Goal: Task Accomplishment & Management: Use online tool/utility

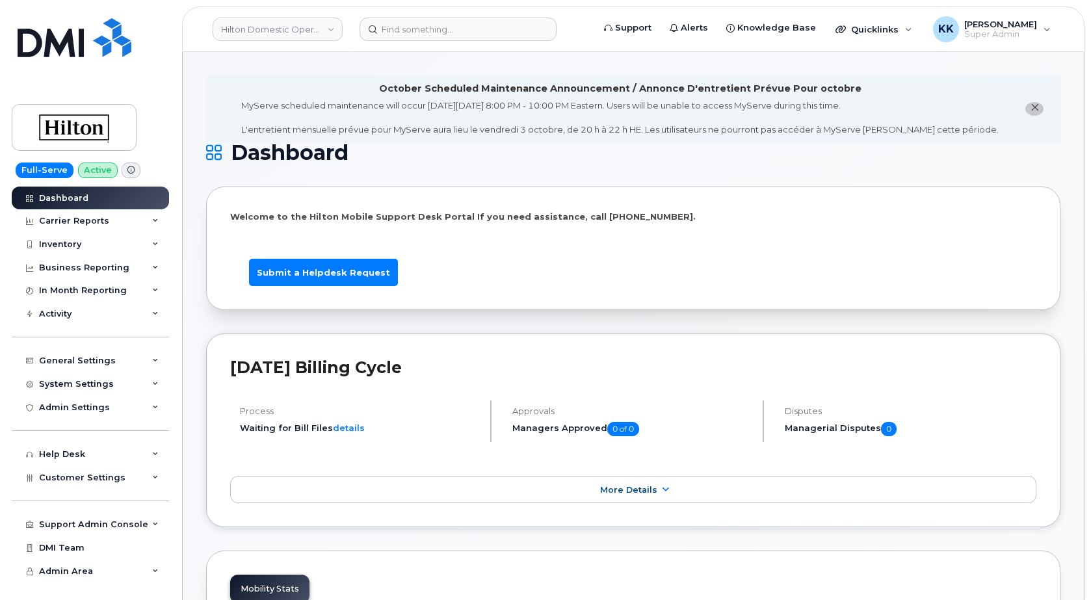
scroll to position [2025, 0]
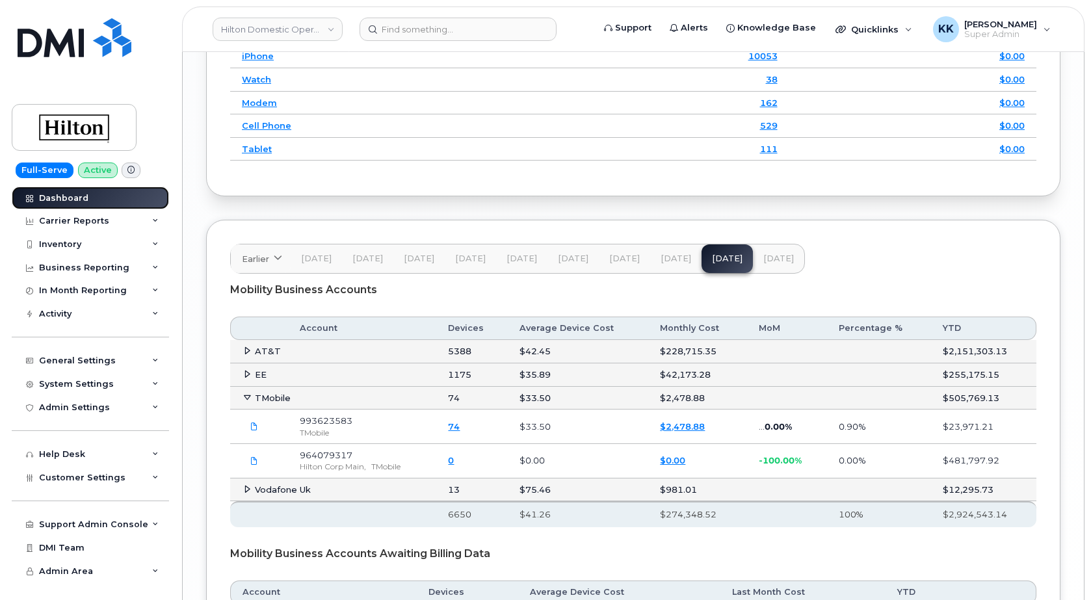
click at [53, 203] on div "Dashboard" at bounding box center [63, 198] width 49 height 10
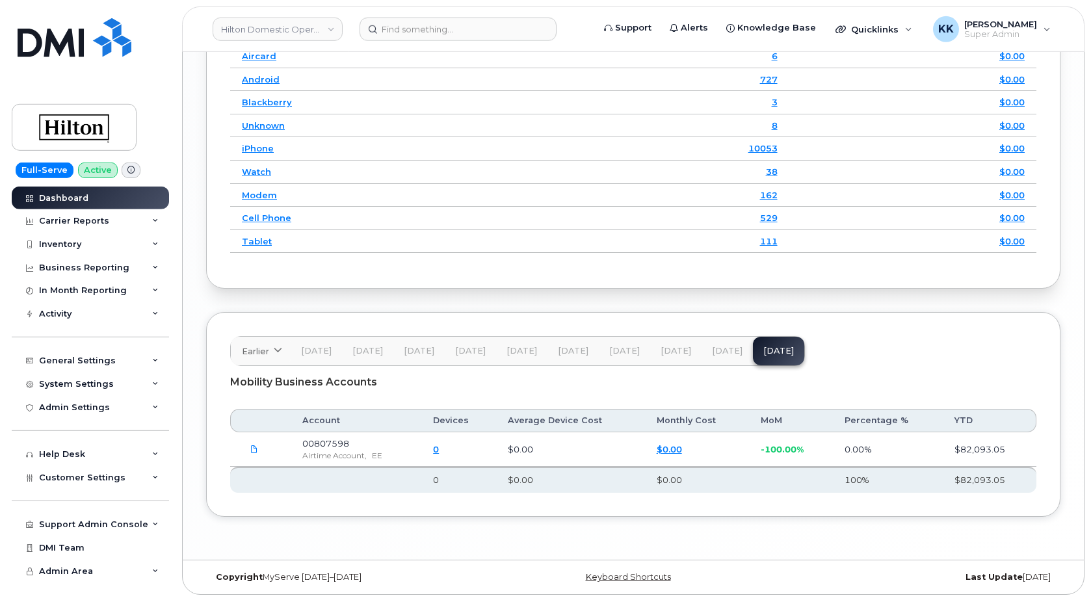
scroll to position [1935, 0]
click at [715, 342] on button "[DATE]" at bounding box center [727, 350] width 51 height 29
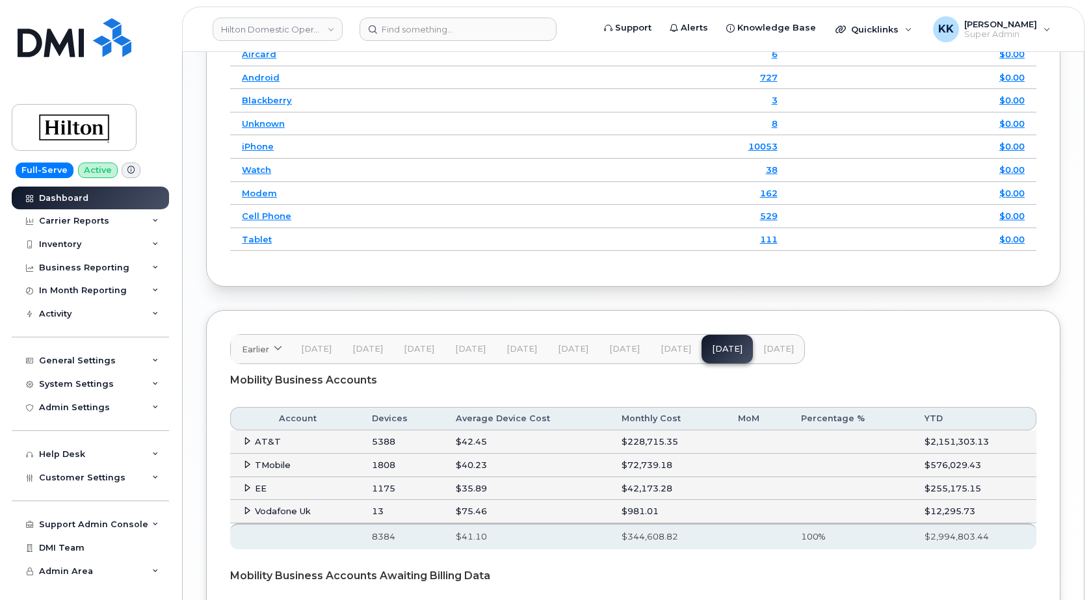
click at [248, 464] on icon at bounding box center [247, 464] width 8 height 8
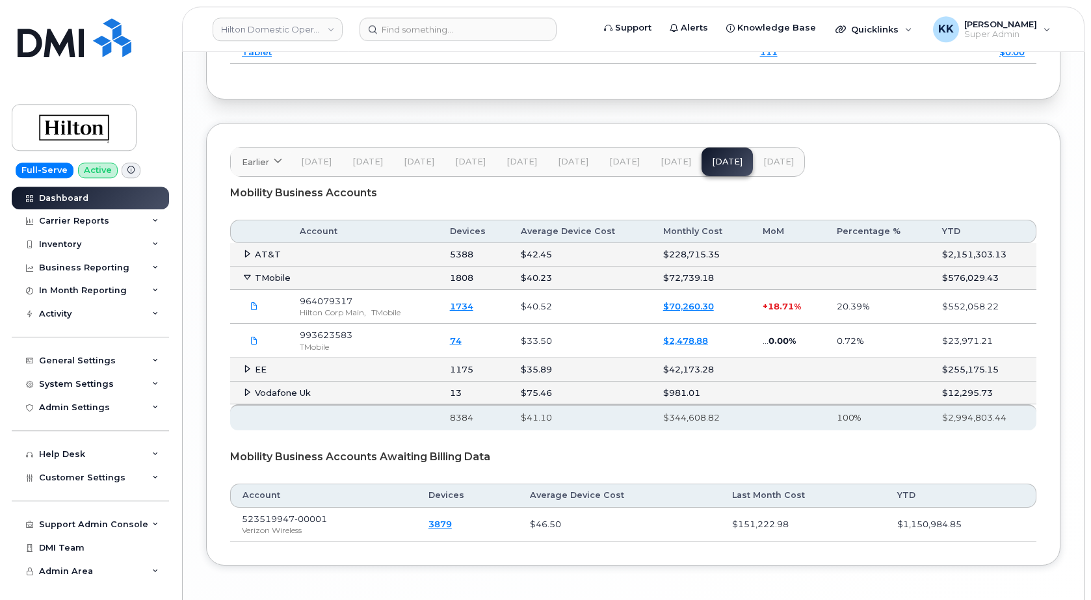
scroll to position [2134, 0]
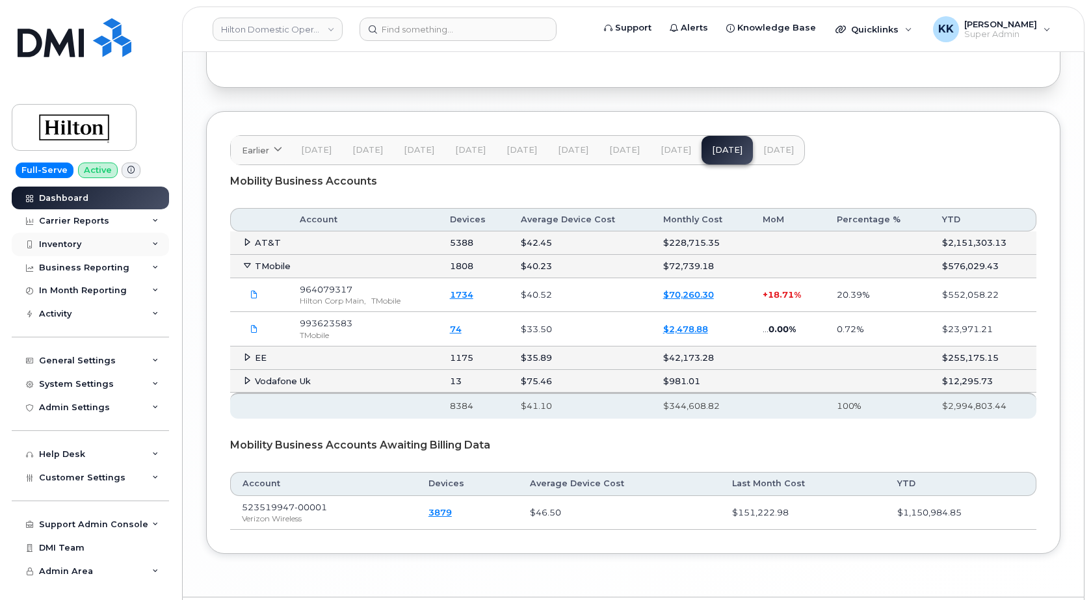
click at [64, 249] on div "Inventory" at bounding box center [60, 244] width 42 height 10
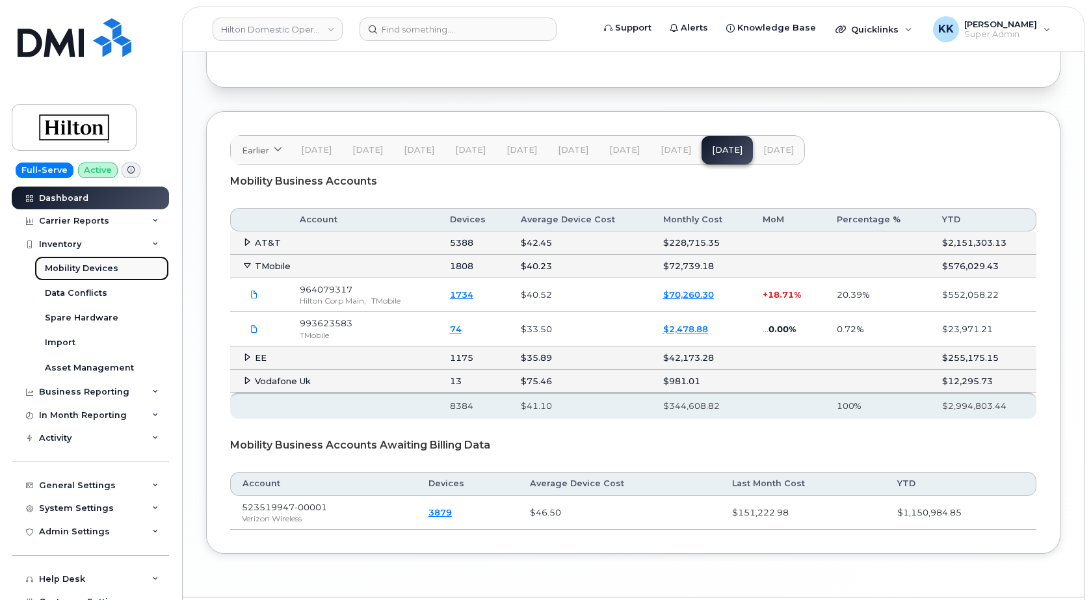
click at [72, 267] on div "Mobility Devices" at bounding box center [81, 269] width 73 height 12
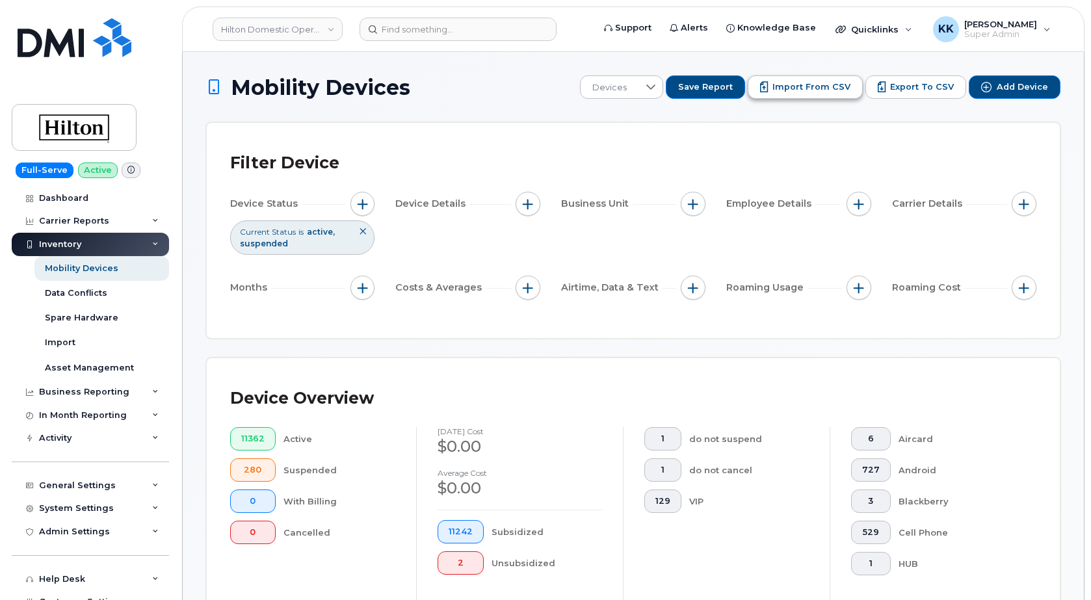
drag, startPoint x: 785, startPoint y: 70, endPoint x: 786, endPoint y: 79, distance: 8.5
click at [786, 79] on button "Import from CSV" at bounding box center [805, 86] width 115 height 23
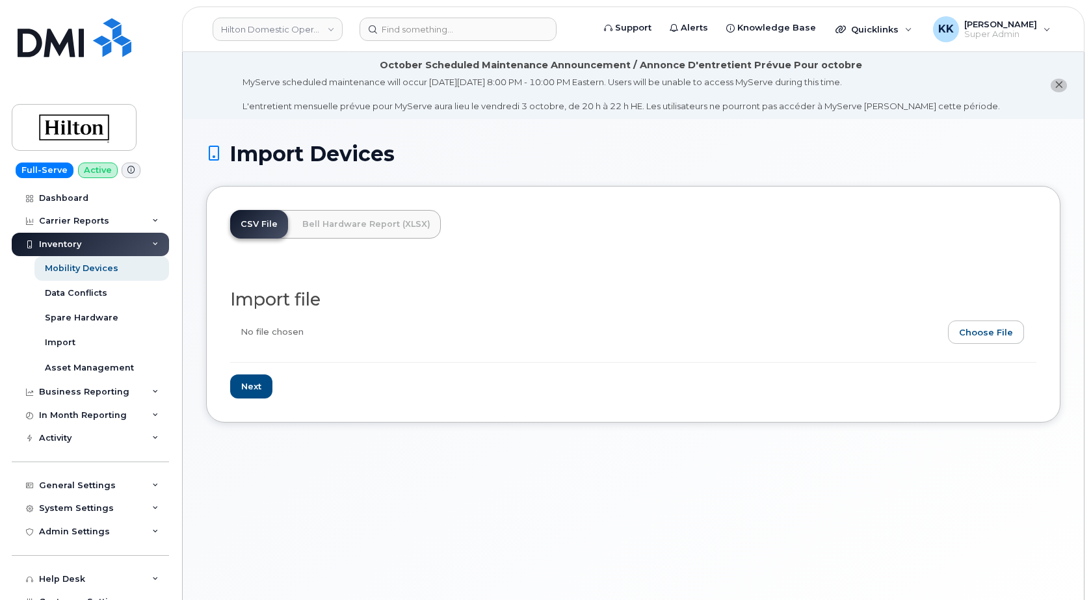
click at [990, 346] on input "file" at bounding box center [628, 336] width 796 height 30
type input "C:\fakepath\Hilton T-Mobile Inventory [DATE].csv"
click at [255, 390] on input "Next" at bounding box center [251, 387] width 42 height 24
type input "Loading..."
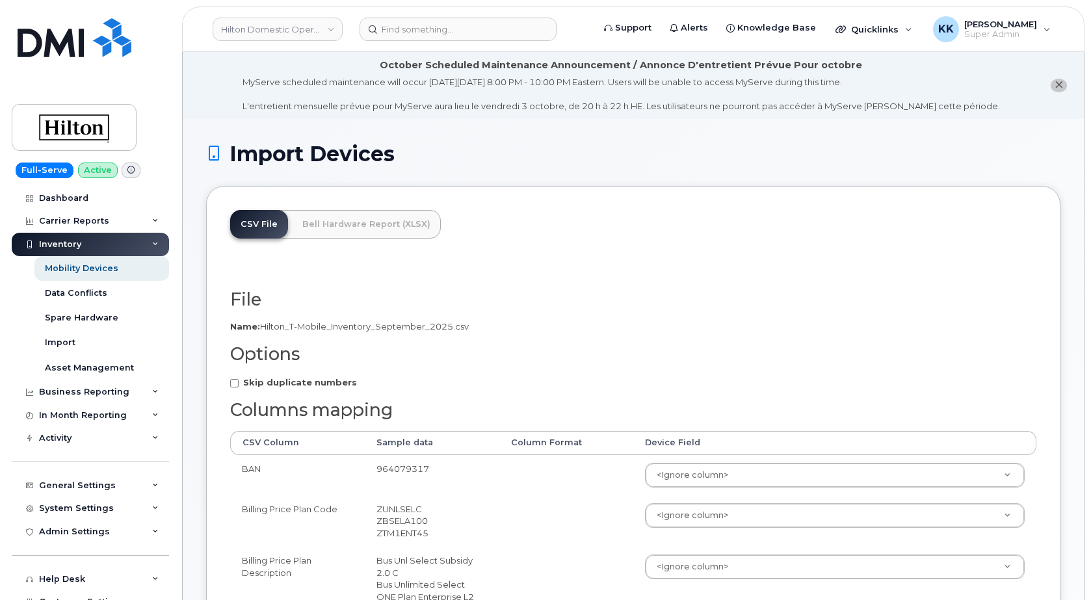
click at [284, 387] on strong "Skip duplicate numbers" at bounding box center [300, 382] width 114 height 10
click at [239, 387] on input "Skip duplicate numbers" at bounding box center [234, 383] width 8 height 8
checkbox input "true"
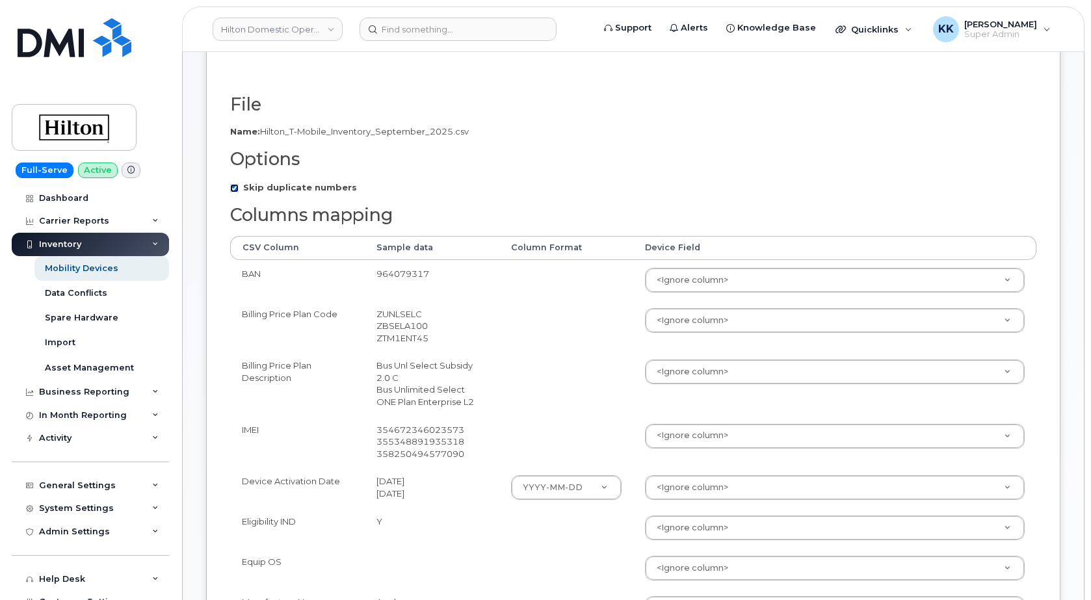
scroll to position [199, 0]
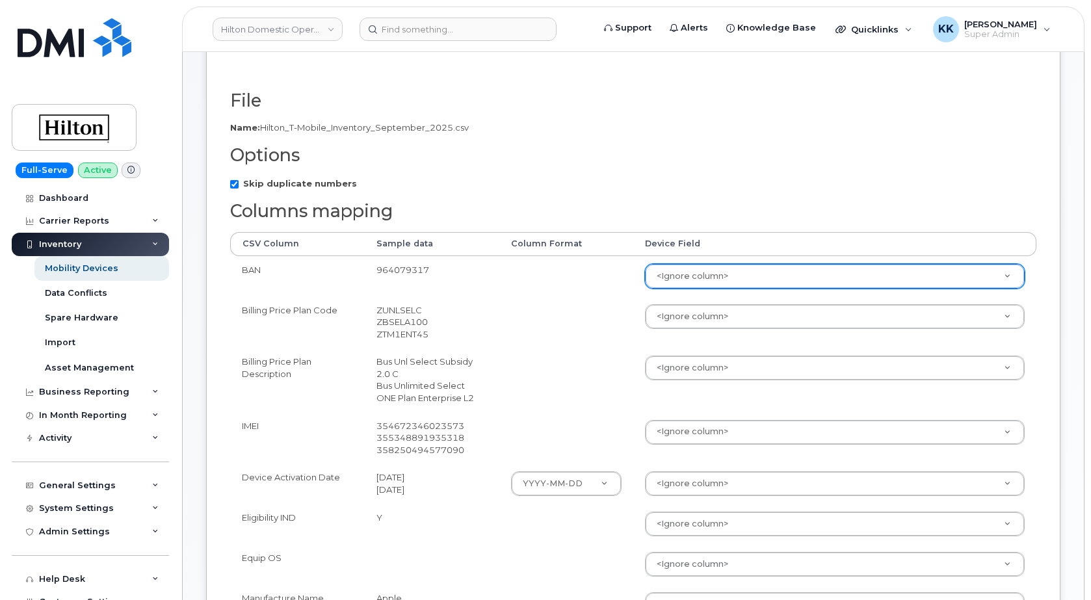
click at [712, 270] on body "Hilton Domestic Operating Company Inc Support Alerts Knowledge Base Quicklinks …" at bounding box center [545, 547] width 1091 height 1493
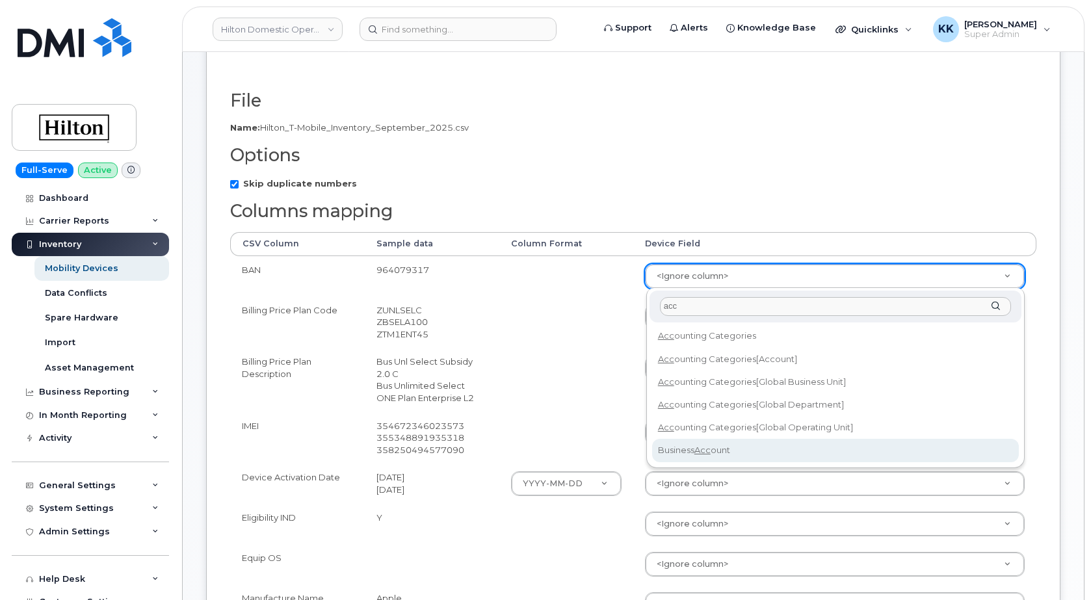
type input "acc"
select select "business_account_id"
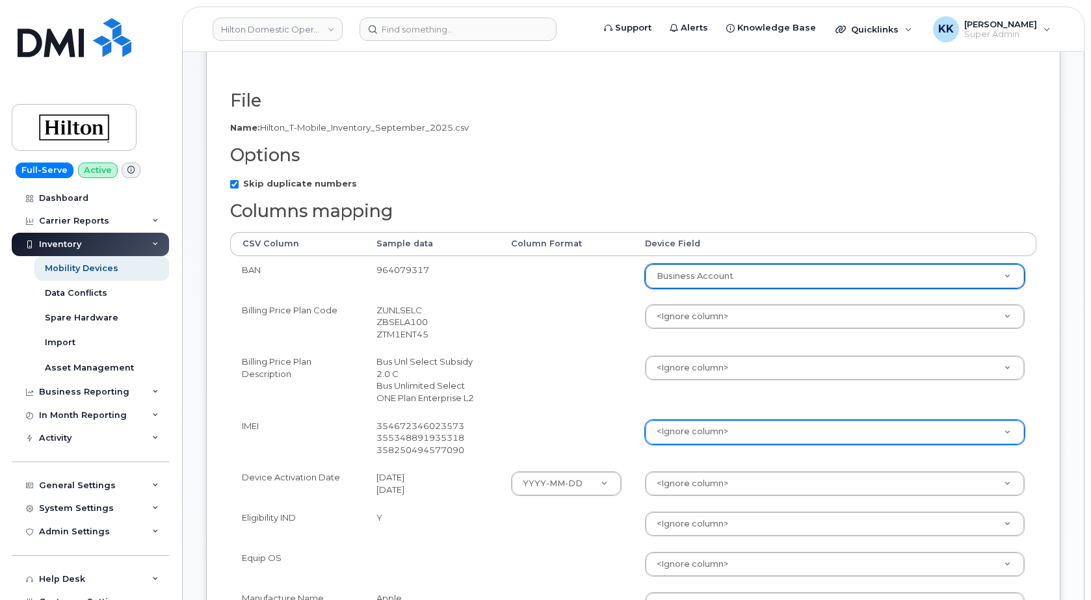
click at [683, 431] on body "Hilton Domestic Operating Company Inc Support Alerts Knowledge Base Quicklinks …" at bounding box center [545, 547] width 1091 height 1493
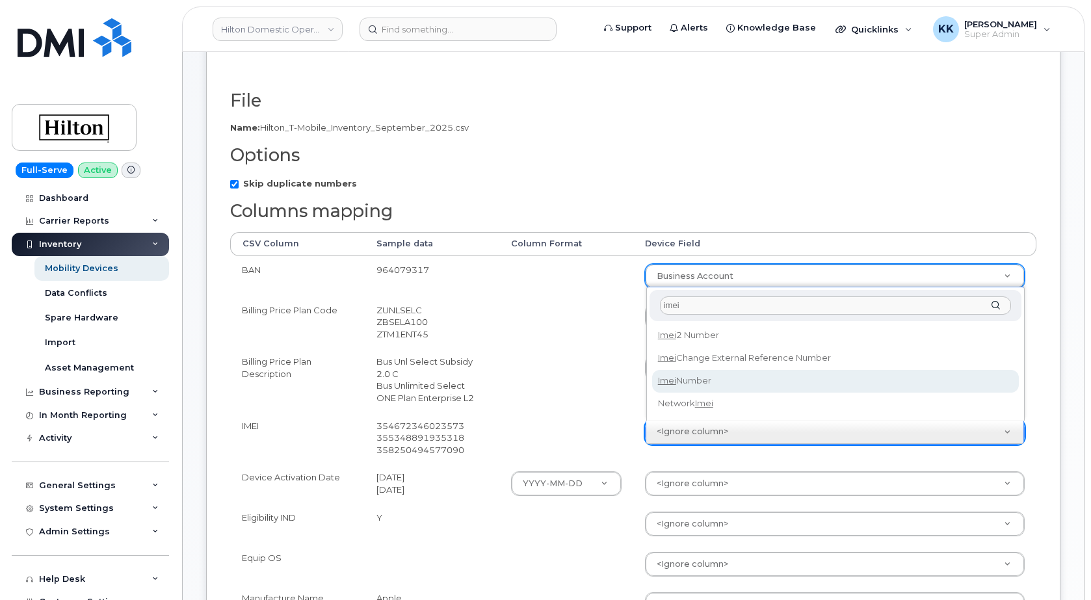
type input "imei"
select select "imei_number"
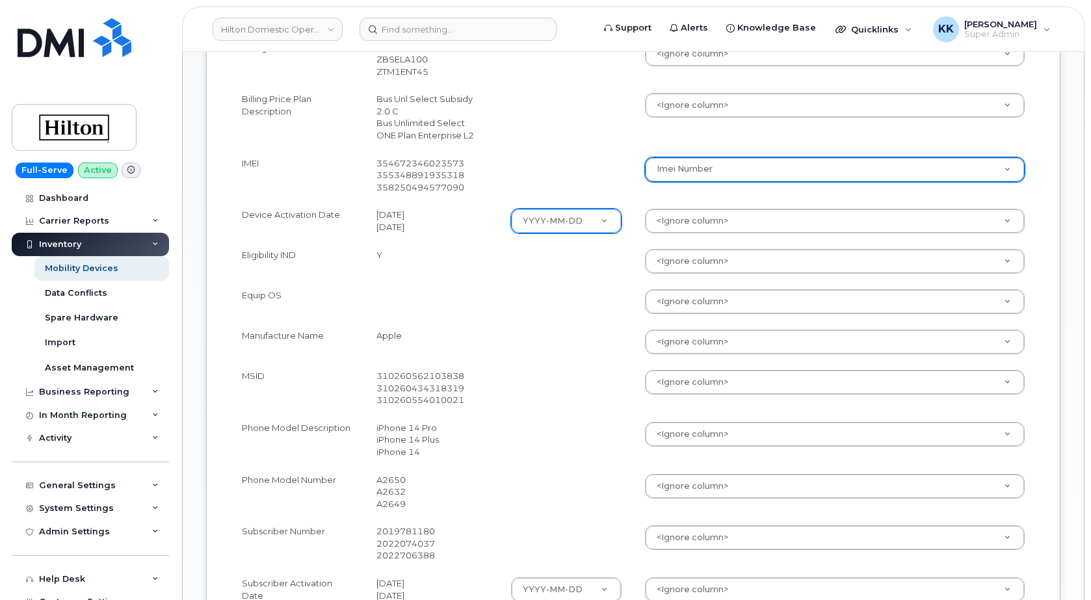
scroll to position [464, 0]
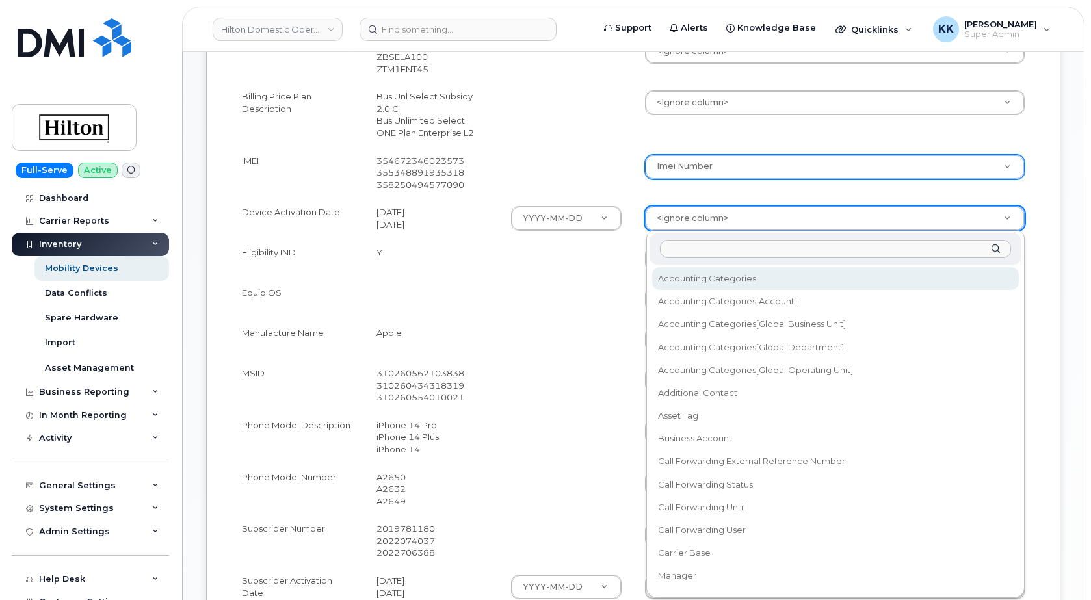
click at [674, 219] on body "Hilton Domestic Operating Company Inc Support Alerts Knowledge Base Quicklinks …" at bounding box center [545, 282] width 1091 height 1493
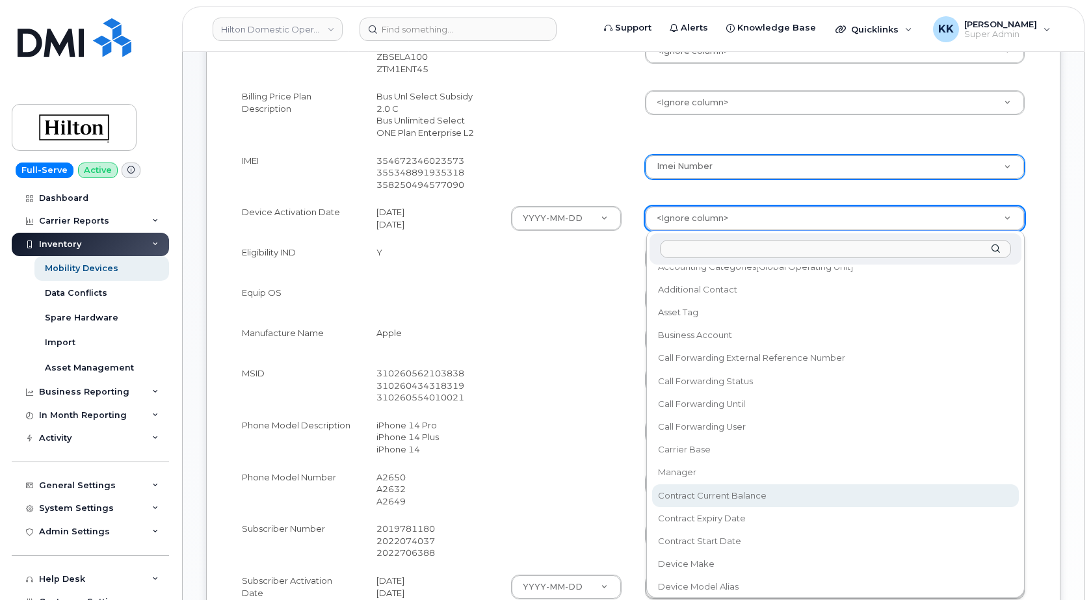
scroll to position [125, 0]
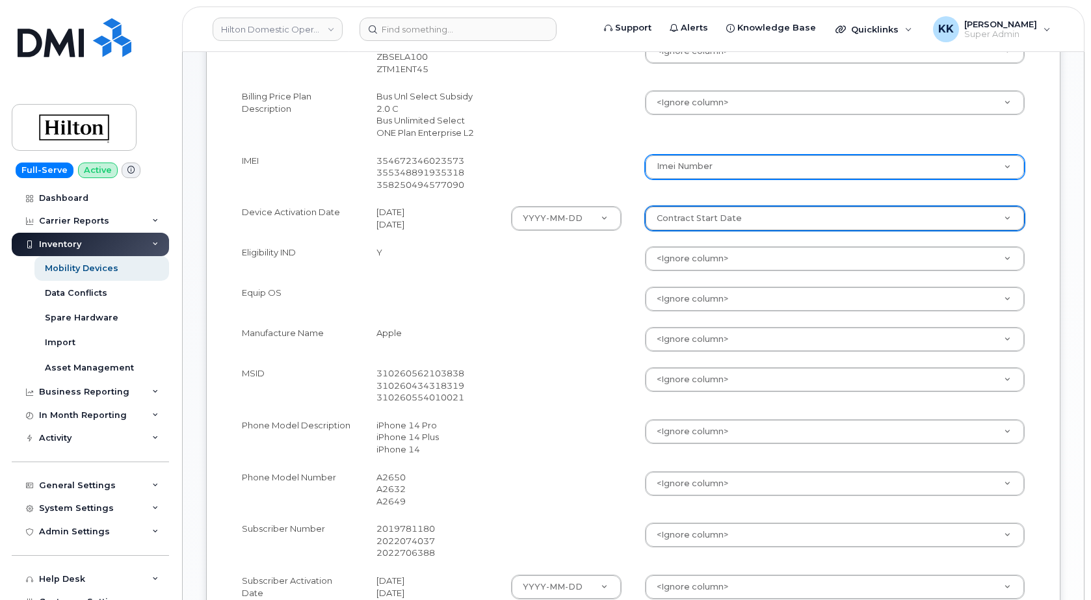
select select "contract_start_date"
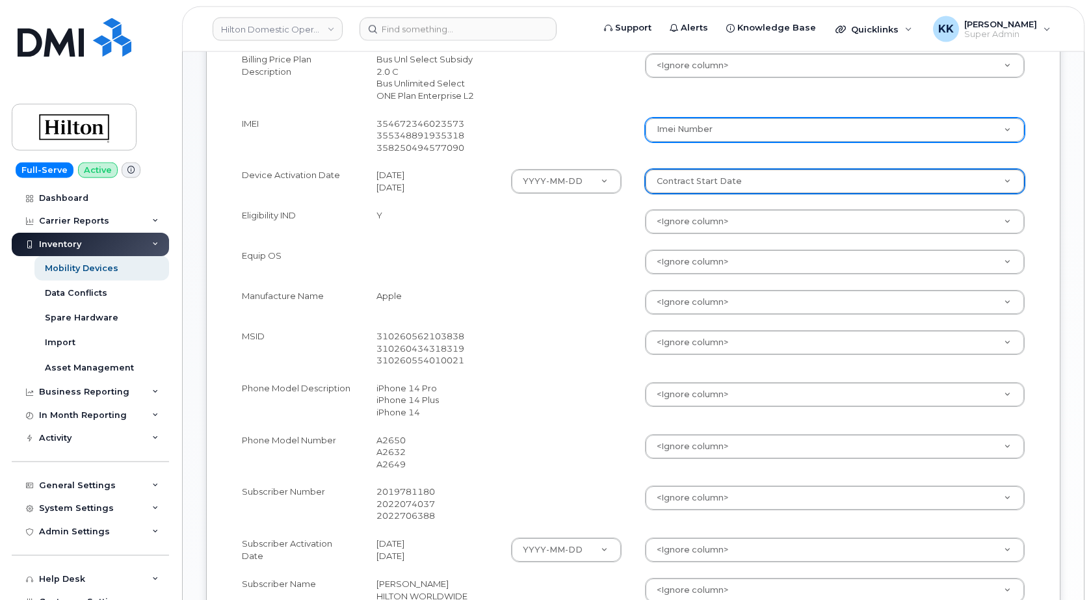
scroll to position [531, 0]
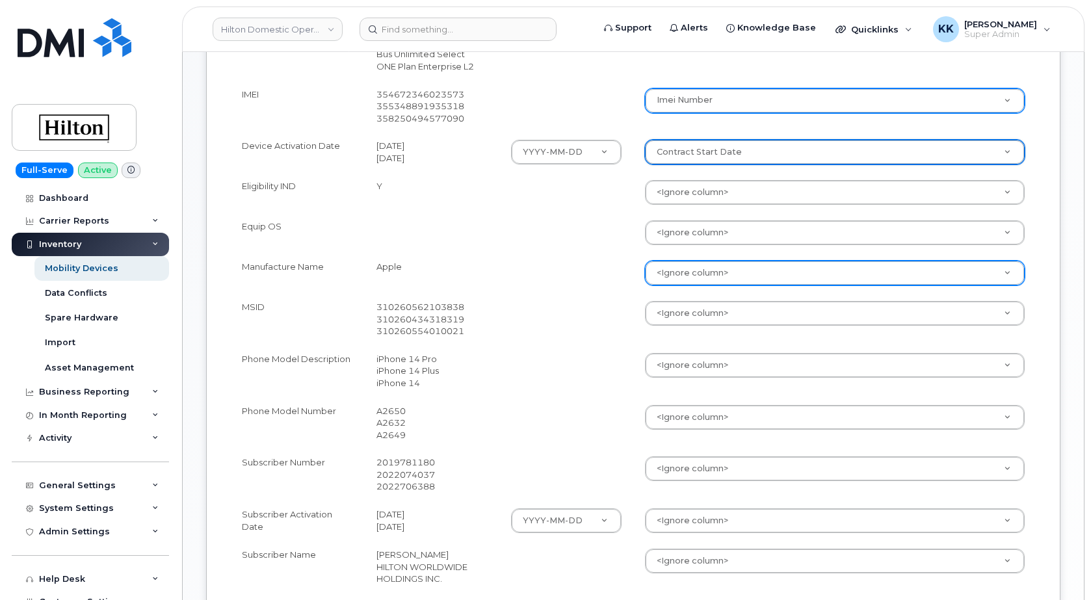
click at [698, 274] on body "Hilton Domestic Operating Company Inc Support Alerts Knowledge Base Quicklinks …" at bounding box center [545, 215] width 1091 height 1493
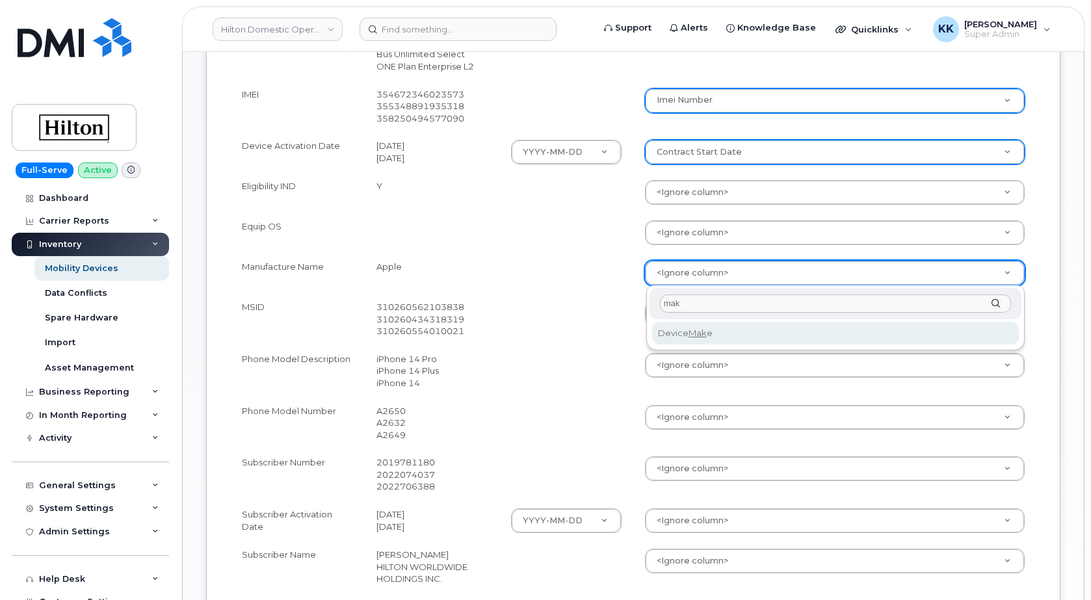
type input "mak"
select select "device_make_id"
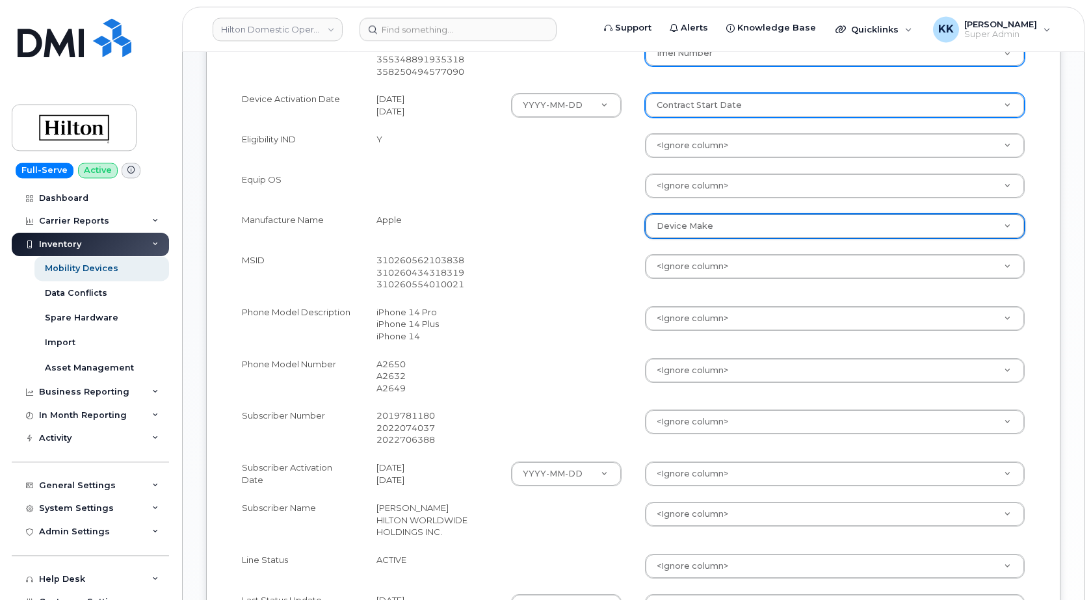
scroll to position [597, 0]
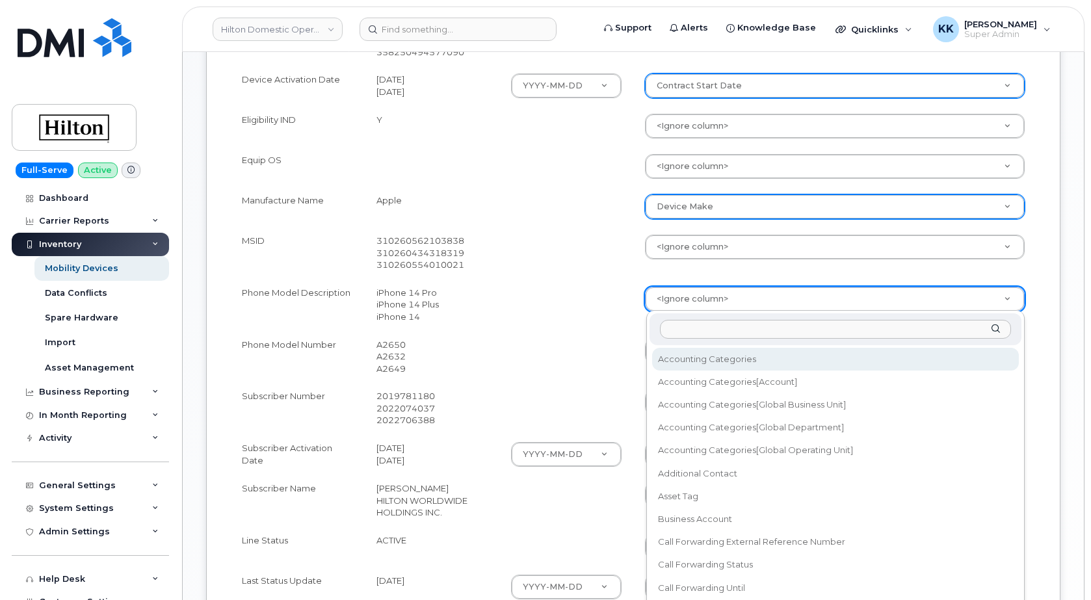
click at [666, 305] on body "Hilton Domestic Operating Company Inc Support Alerts Knowledge Base Quicklinks …" at bounding box center [545, 149] width 1091 height 1493
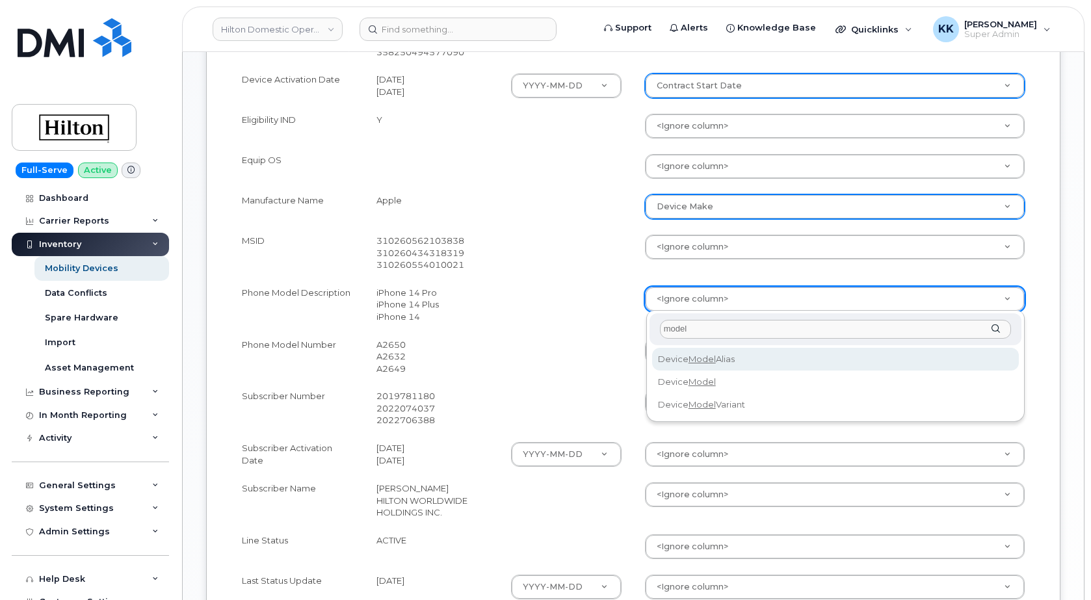
type input "model"
select select "device_model_alias"
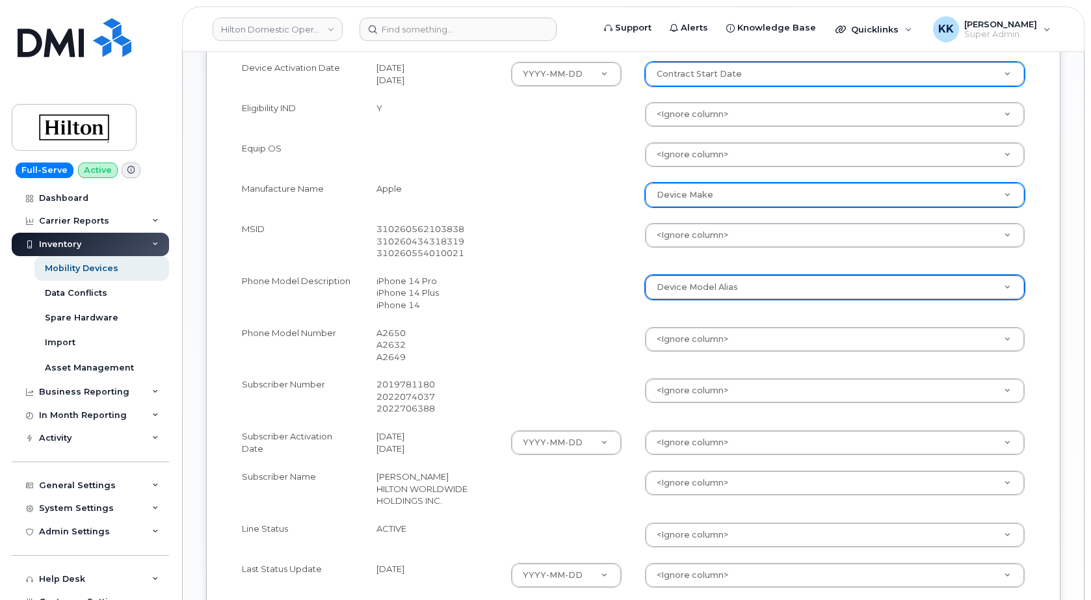
scroll to position [663, 0]
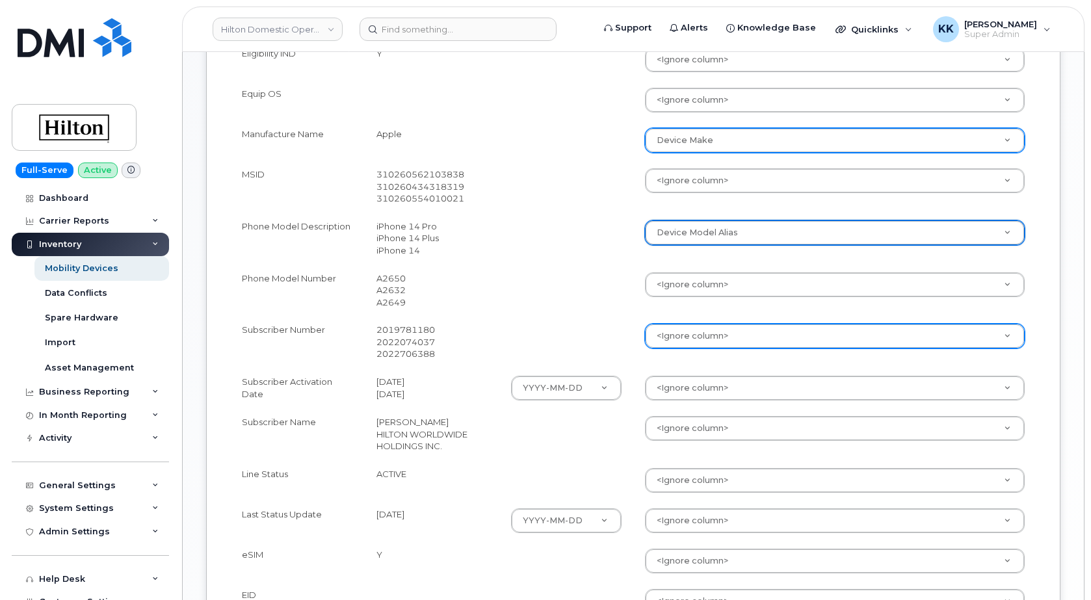
click at [704, 344] on body "Hilton Domestic Operating Company Inc Support Alerts Knowledge Base Quicklinks …" at bounding box center [545, 83] width 1091 height 1493
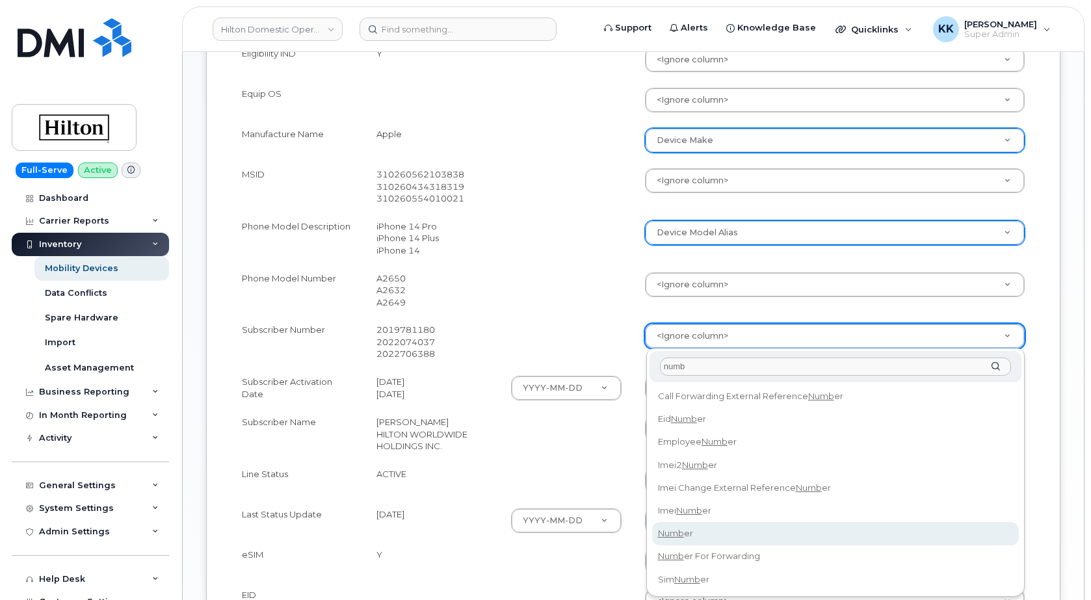
type input "numb"
select select "number"
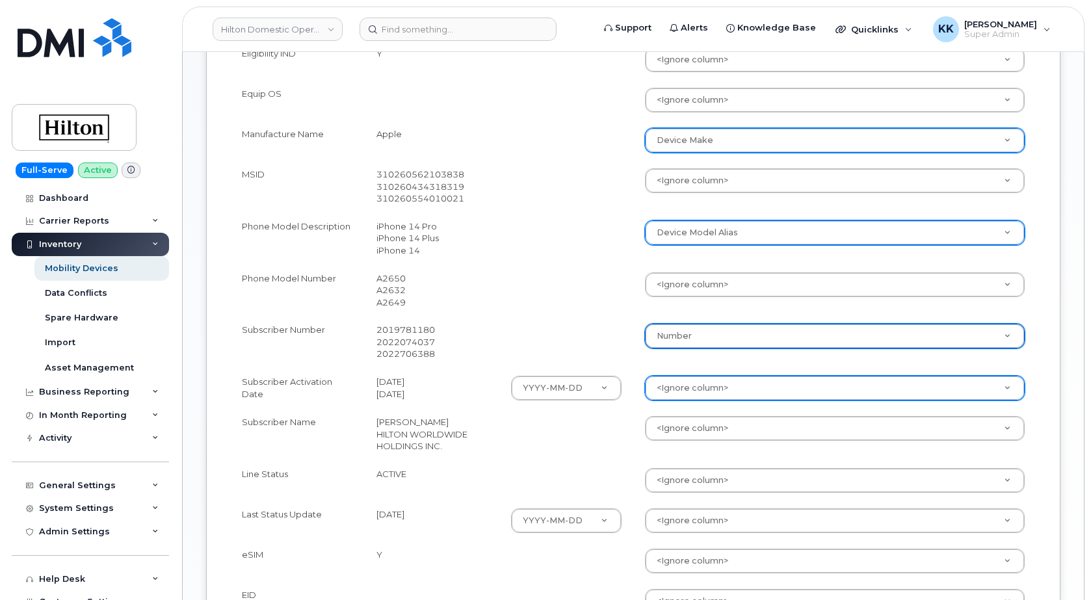
click at [680, 388] on body "Hilton Domestic Operating Company Inc Support Alerts Knowledge Base Quicklinks …" at bounding box center [545, 83] width 1091 height 1493
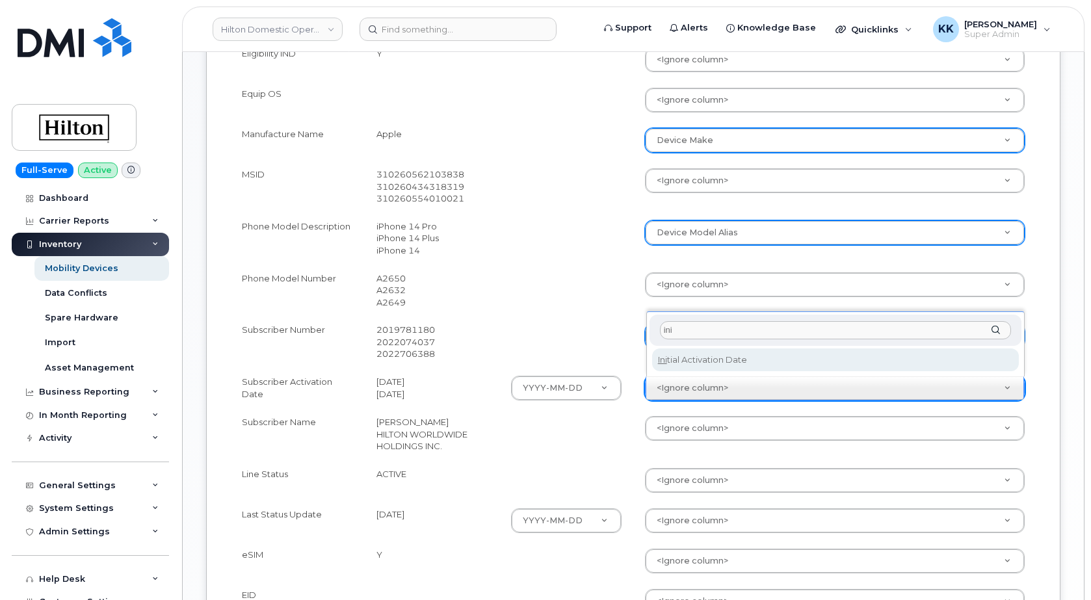
type input "ini"
select select "initial_activation_date"
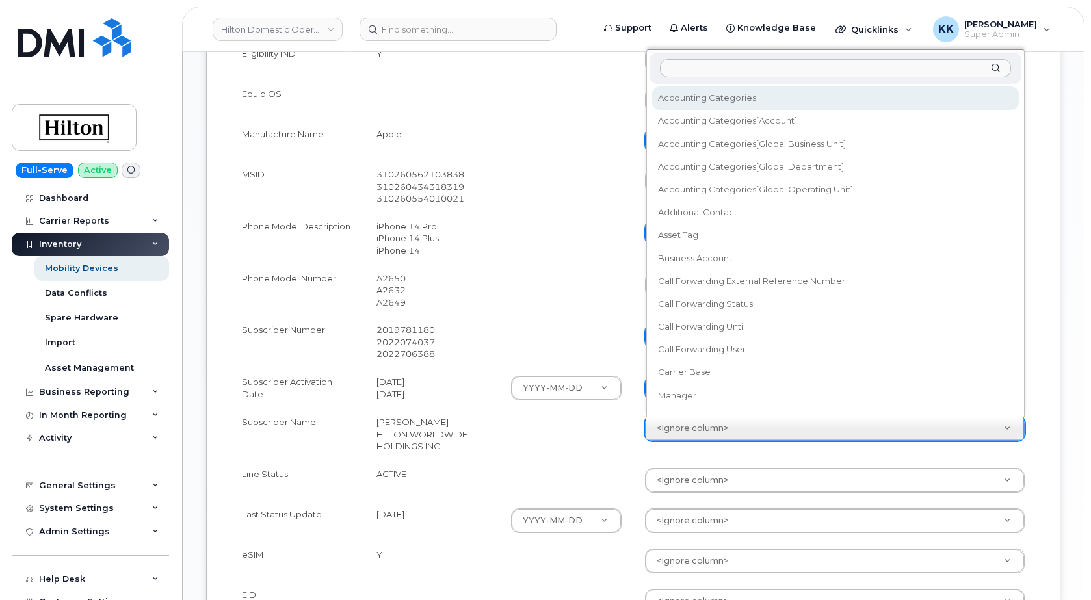
click at [682, 436] on body "Hilton Domestic Operating Company Inc Support Alerts Knowledge Base Quicklinks …" at bounding box center [545, 83] width 1091 height 1493
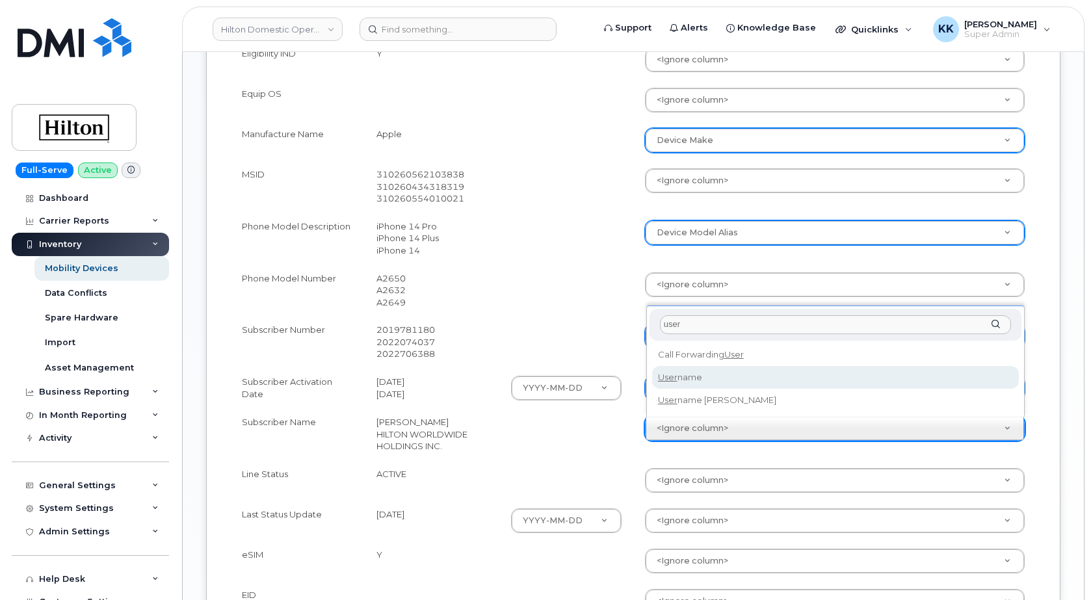
type input "user"
select select "username"
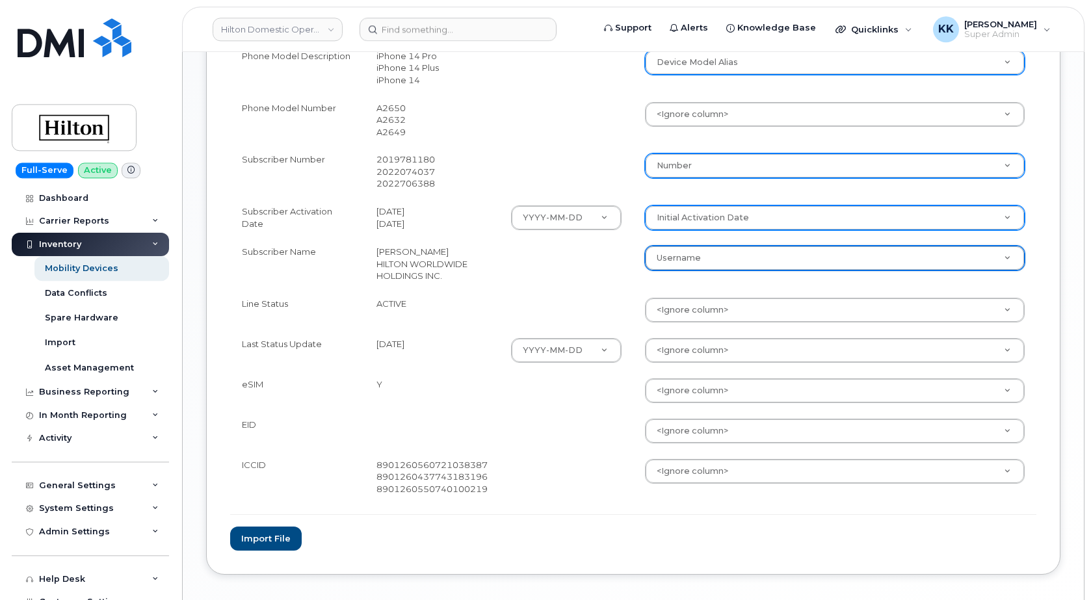
scroll to position [862, 0]
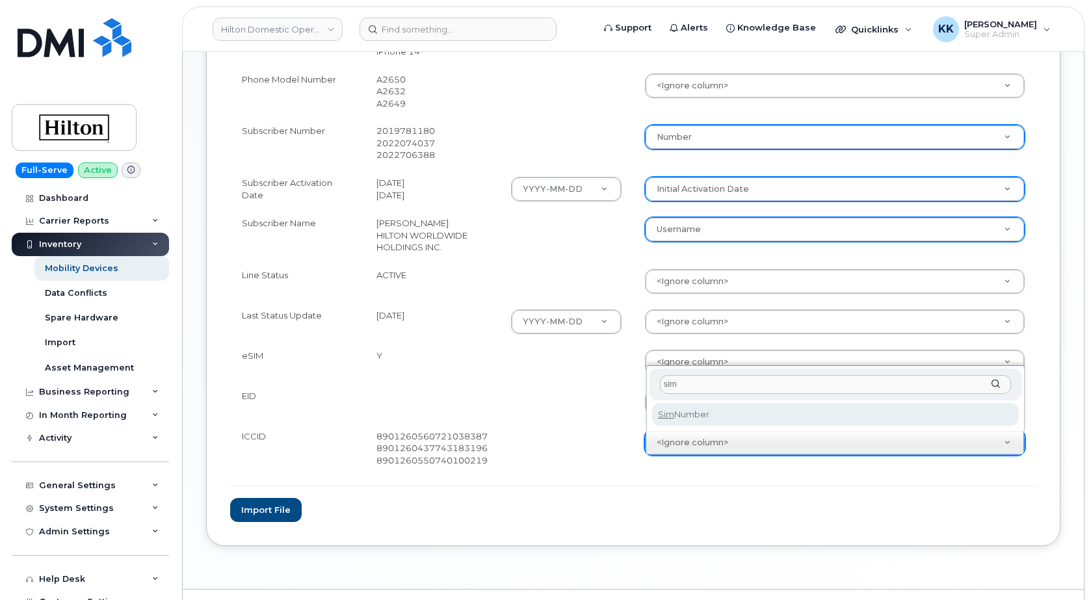
type input "sim"
select select "sim_number"
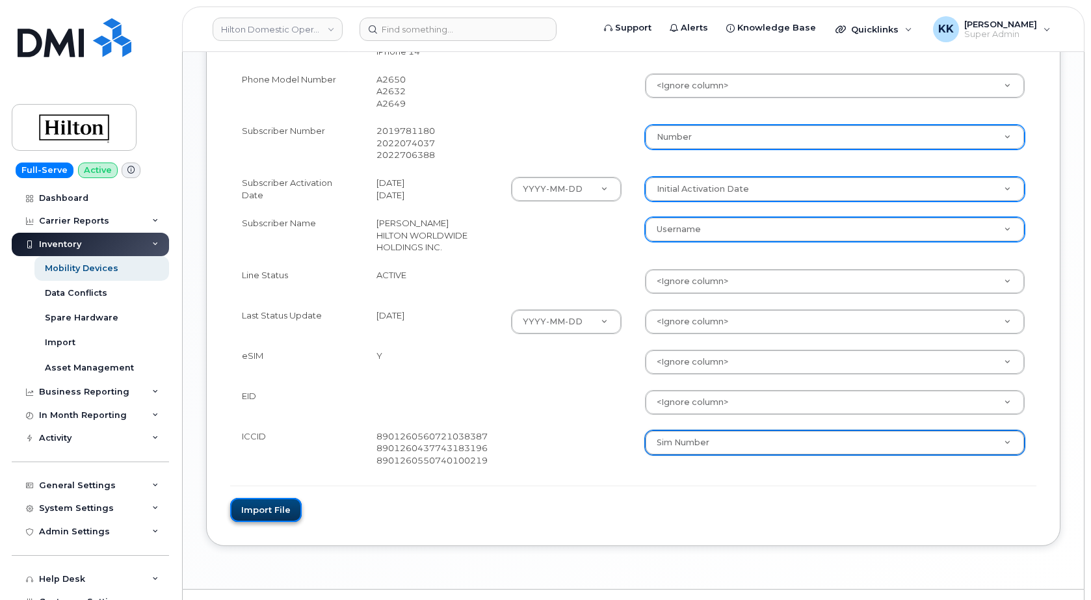
click at [269, 509] on button "Import file" at bounding box center [266, 510] width 72 height 24
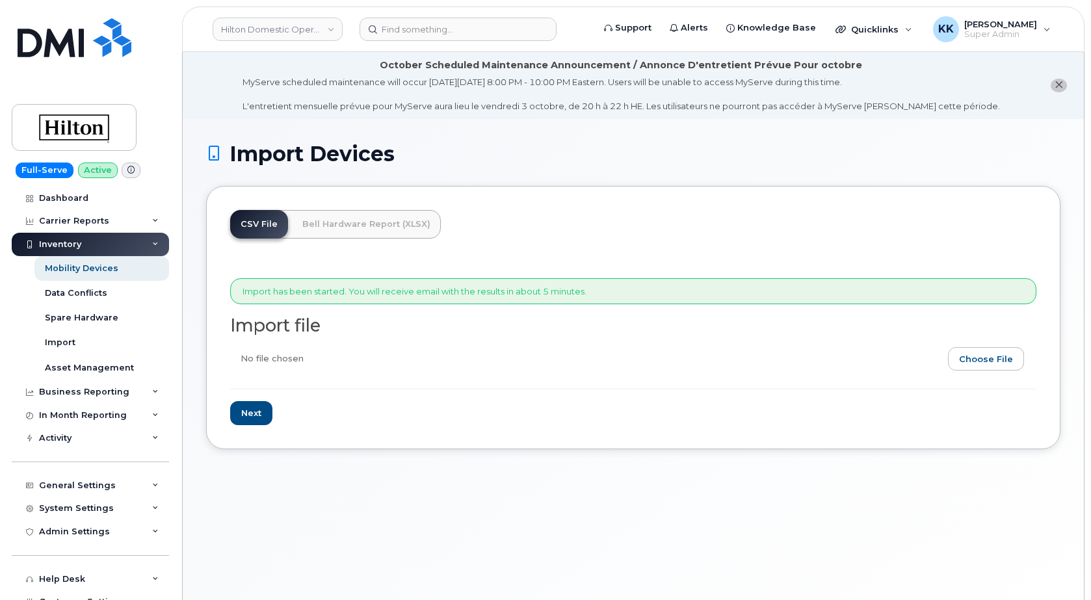
click at [1001, 361] on input "file" at bounding box center [628, 362] width 796 height 30
type input "C:\fakepath\Hilton T-Mobile Inventory [DATE].csv"
click at [261, 410] on input "Next" at bounding box center [251, 413] width 42 height 24
type input "Loading..."
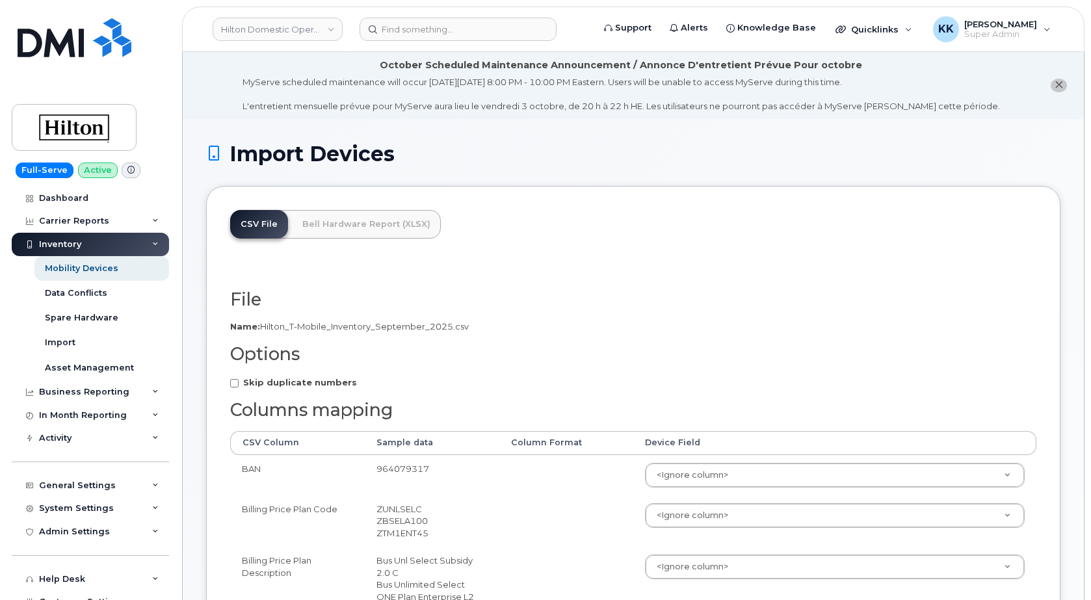
click at [337, 382] on strong "Skip duplicate numbers" at bounding box center [300, 382] width 114 height 10
click at [239, 382] on input "Skip duplicate numbers" at bounding box center [234, 383] width 8 height 8
checkbox input "true"
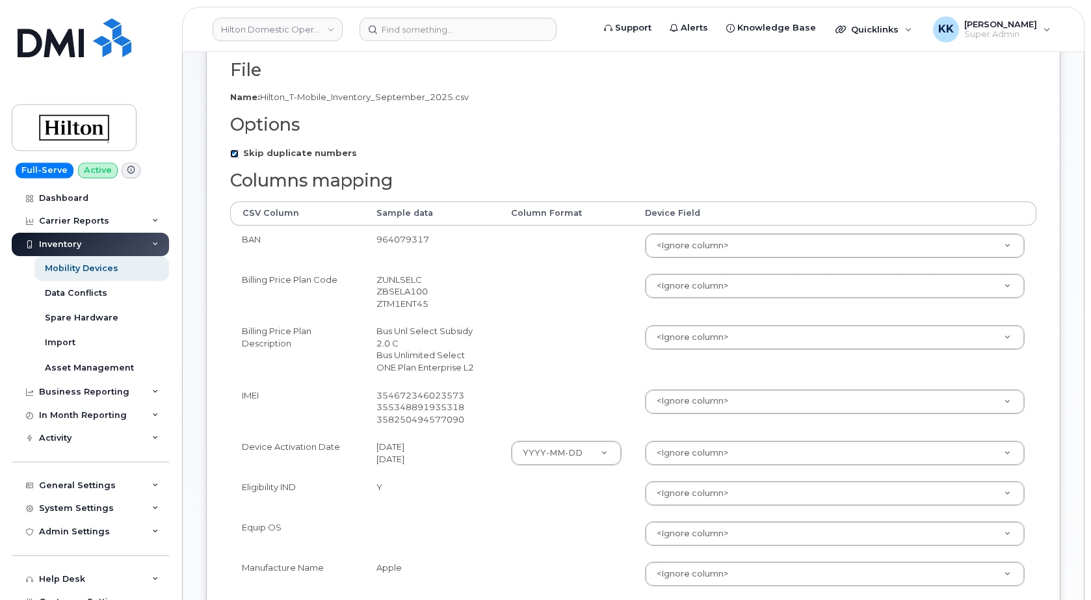
scroll to position [265, 0]
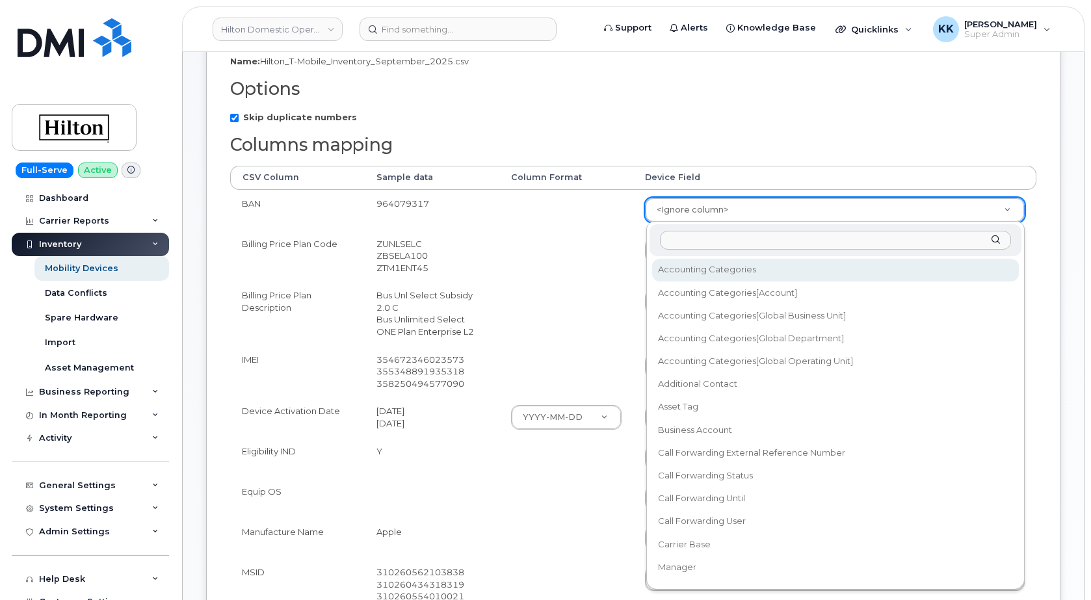
click at [676, 209] on body "Hilton Domestic Operating Company Inc Support Alerts Knowledge Base Quicklinks …" at bounding box center [545, 481] width 1091 height 1493
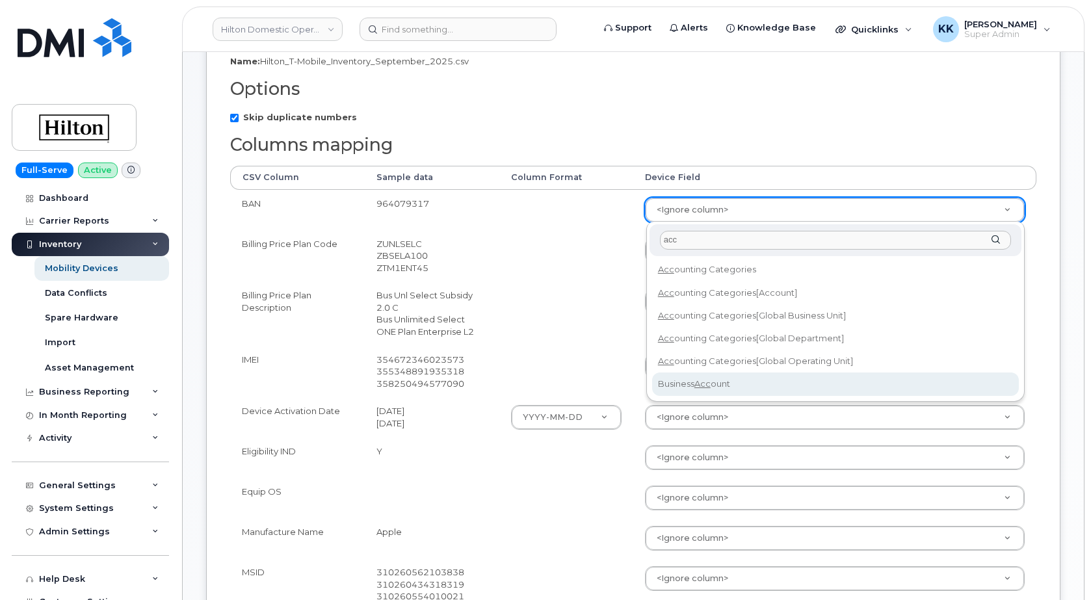
type input "acc"
select select "business_account_id"
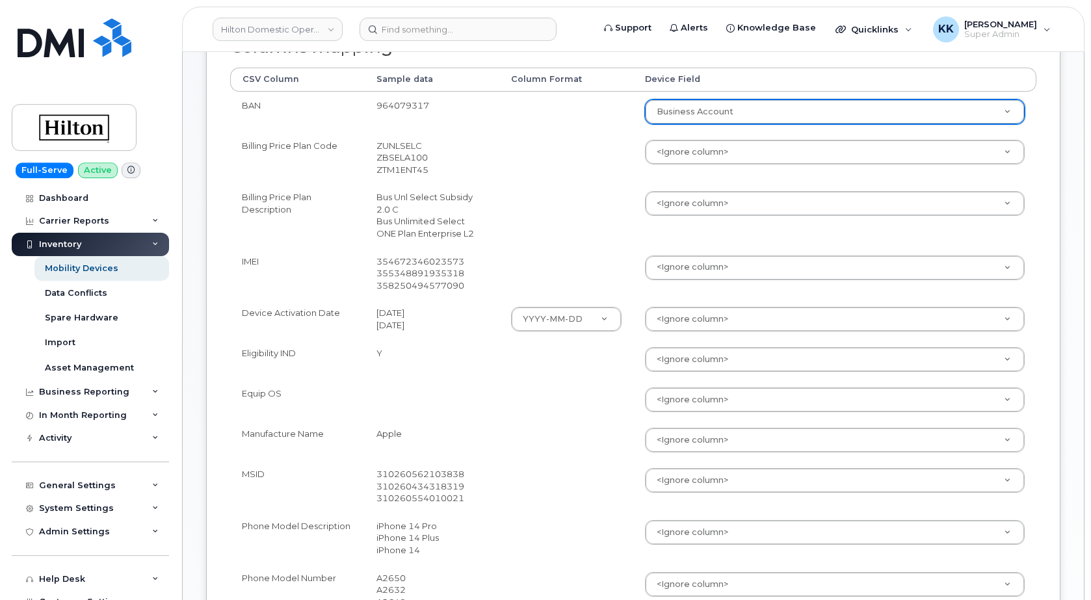
scroll to position [398, 0]
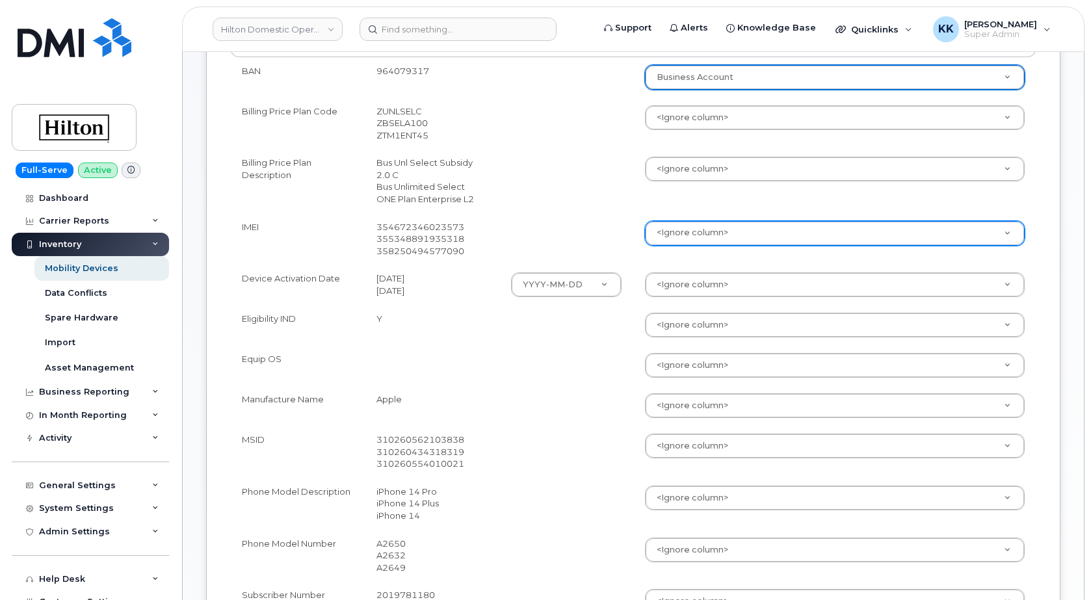
click at [675, 239] on body "Hilton Domestic Operating Company Inc Support Alerts Knowledge Base Quicklinks …" at bounding box center [545, 348] width 1091 height 1493
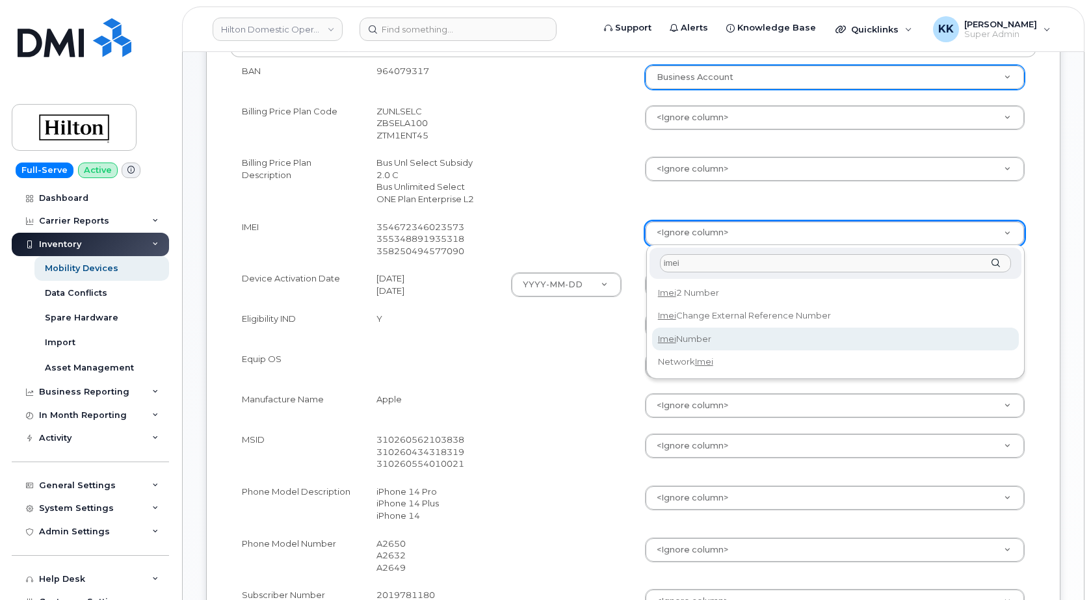
type input "imei"
select select "imei_number"
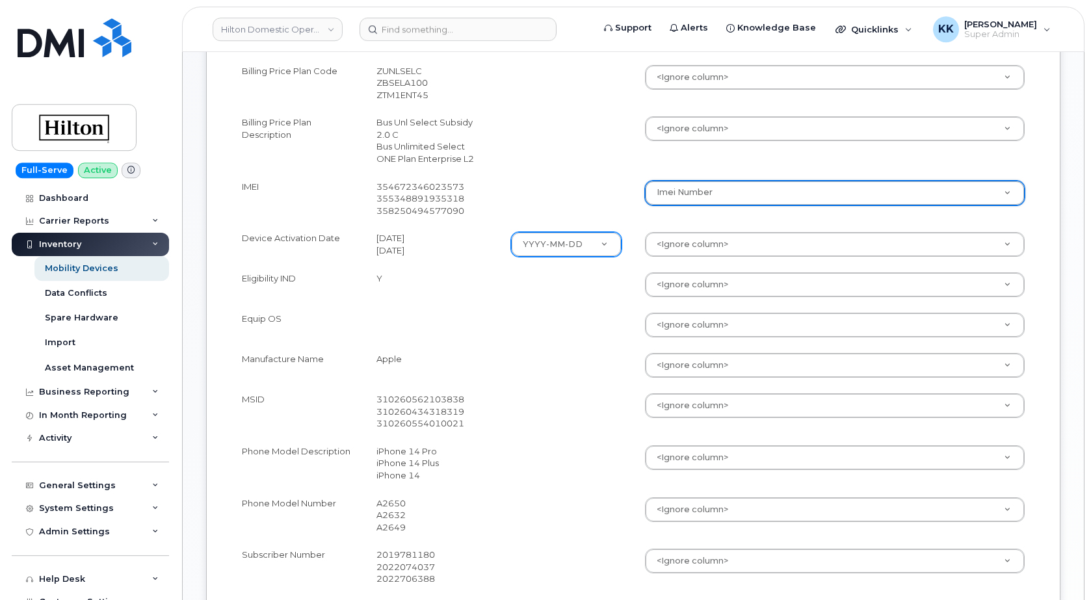
scroll to position [464, 0]
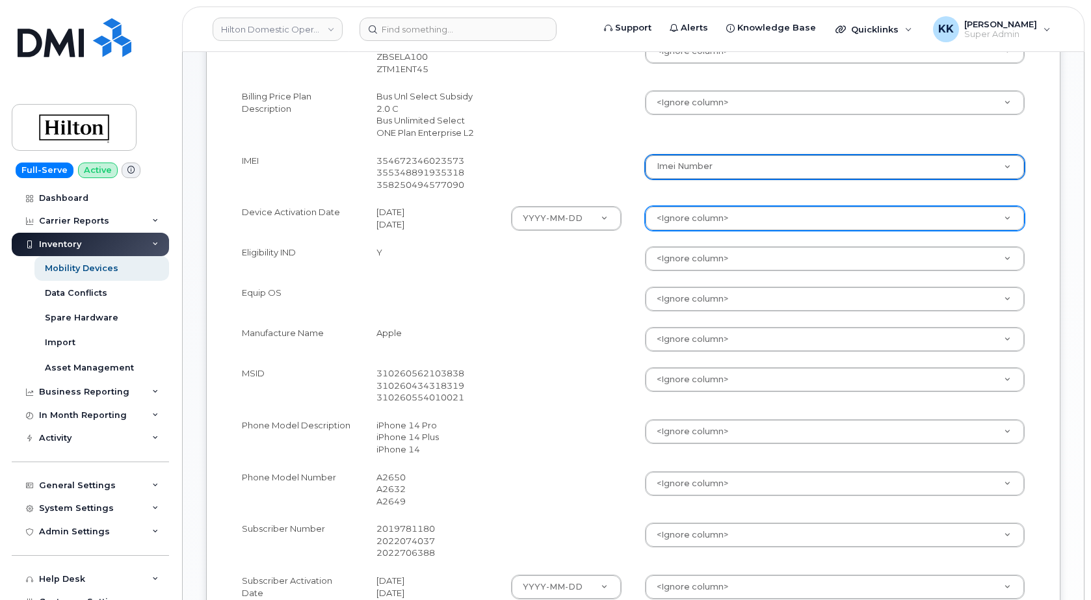
click at [743, 222] on body "Hilton Domestic Operating Company Inc Support Alerts Knowledge Base Quicklinks …" at bounding box center [545, 282] width 1091 height 1493
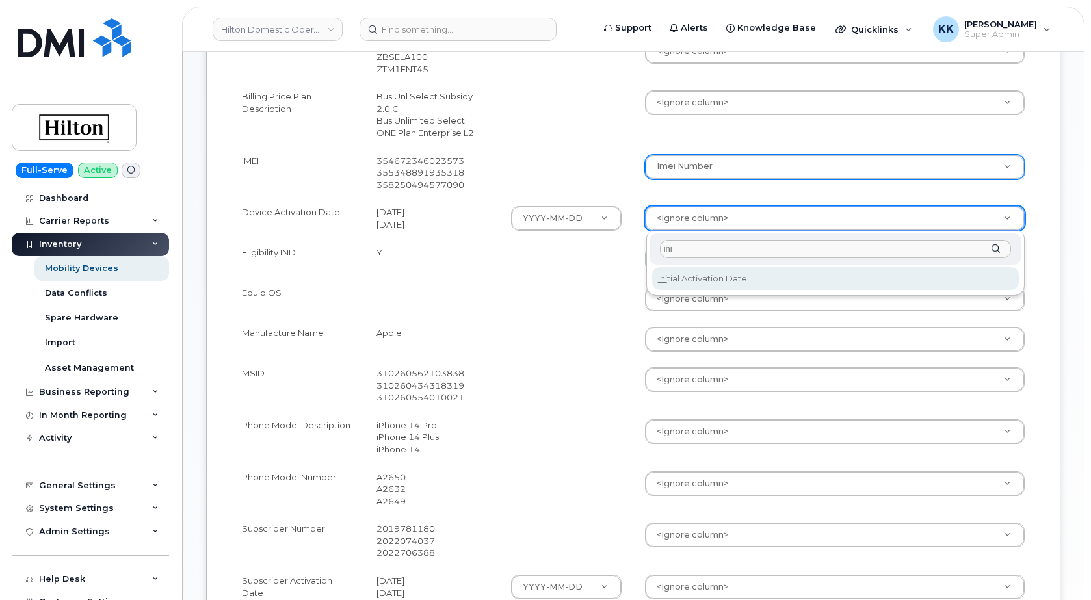
drag, startPoint x: 737, startPoint y: 249, endPoint x: 612, endPoint y: 243, distance: 125.6
click at [660, 243] on input "ini" at bounding box center [835, 249] width 351 height 19
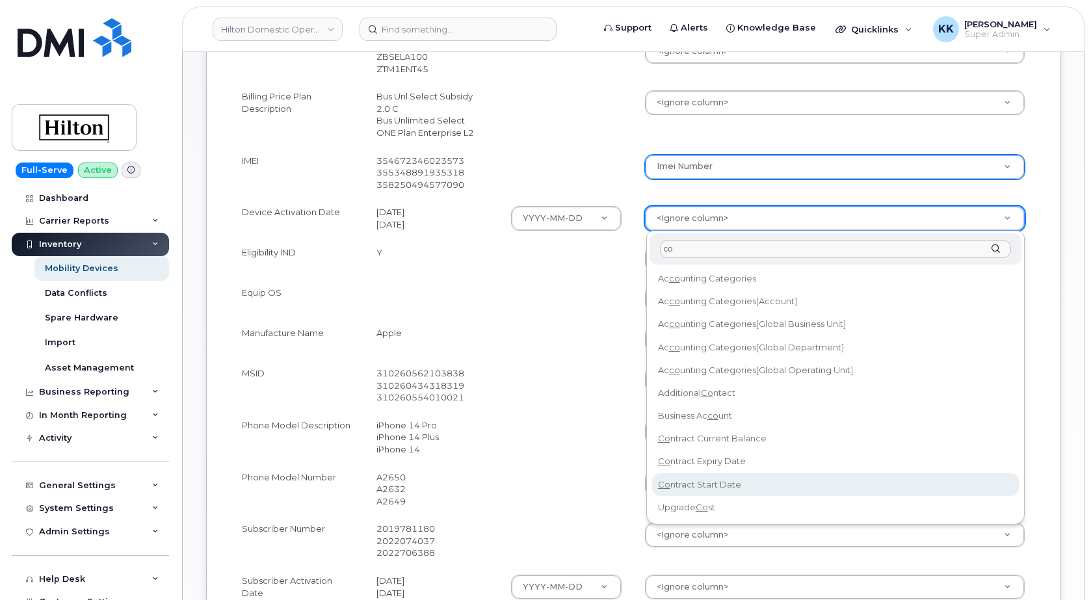
type input "co"
select select "contract_start_date"
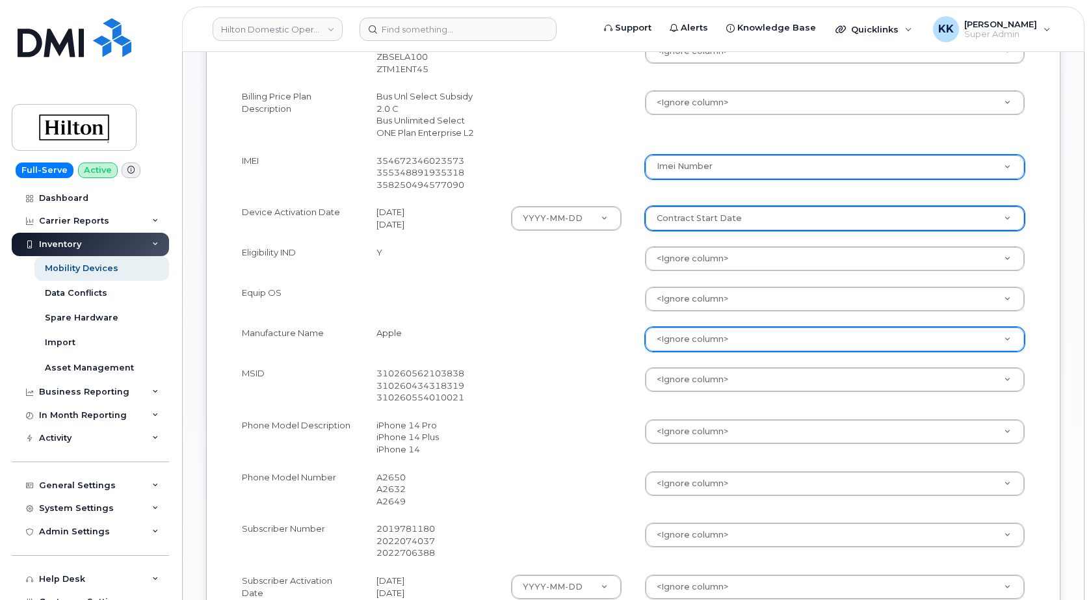
click at [702, 338] on body "Hilton Domestic Operating Company Inc Support Alerts Knowledge Base Quicklinks …" at bounding box center [545, 282] width 1091 height 1493
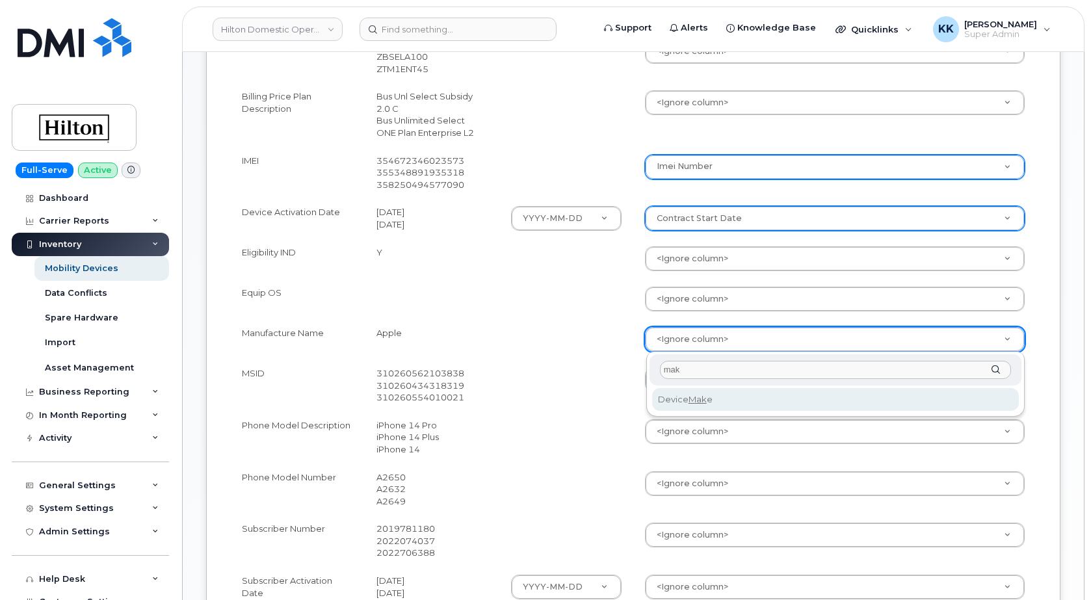
type input "mak"
select select "device_make_id"
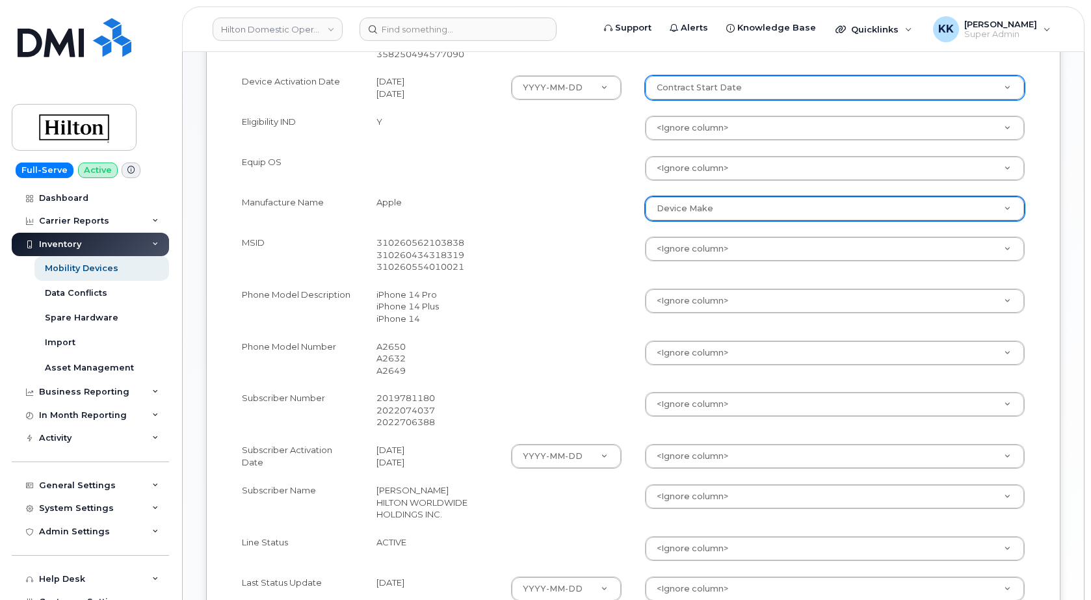
scroll to position [597, 0]
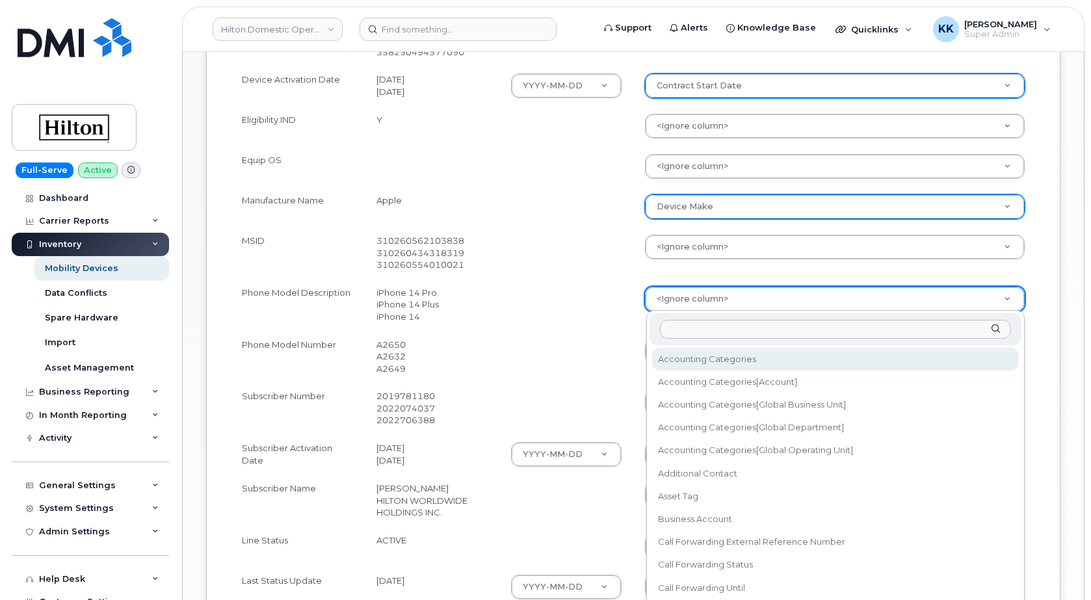
click at [695, 293] on body "Hilton Domestic Operating Company Inc Support Alerts Knowledge Base Quicklinks …" at bounding box center [545, 149] width 1091 height 1493
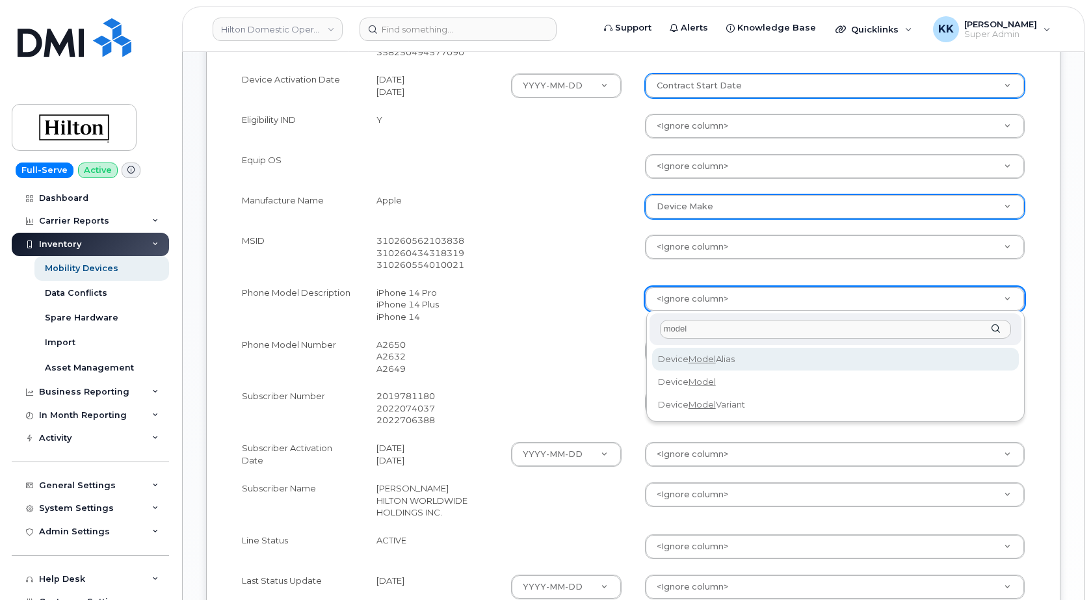
type input "model"
select select "device_model_alias"
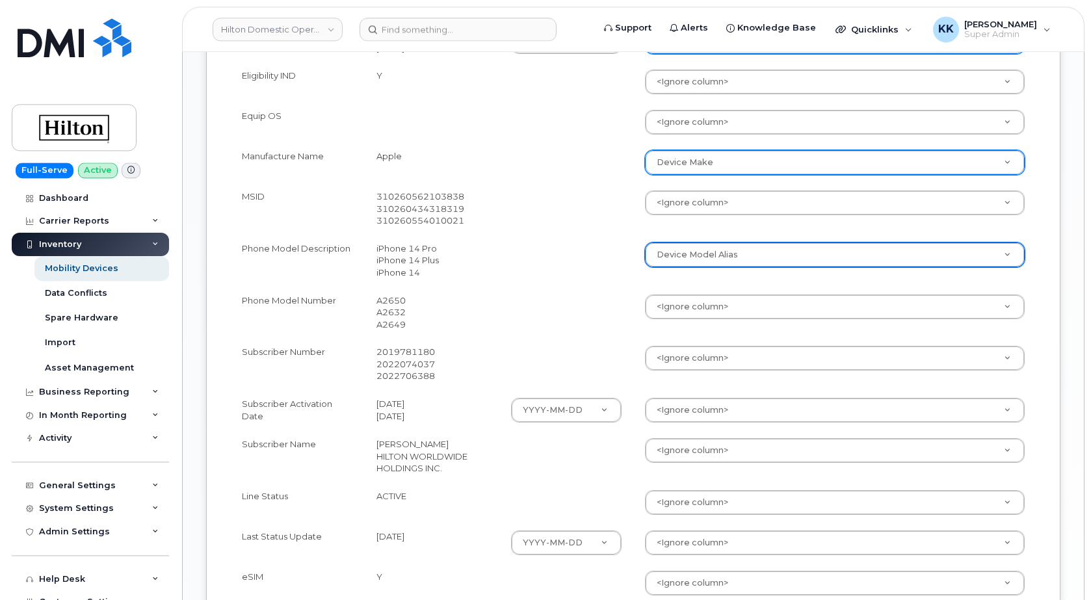
scroll to position [663, 0]
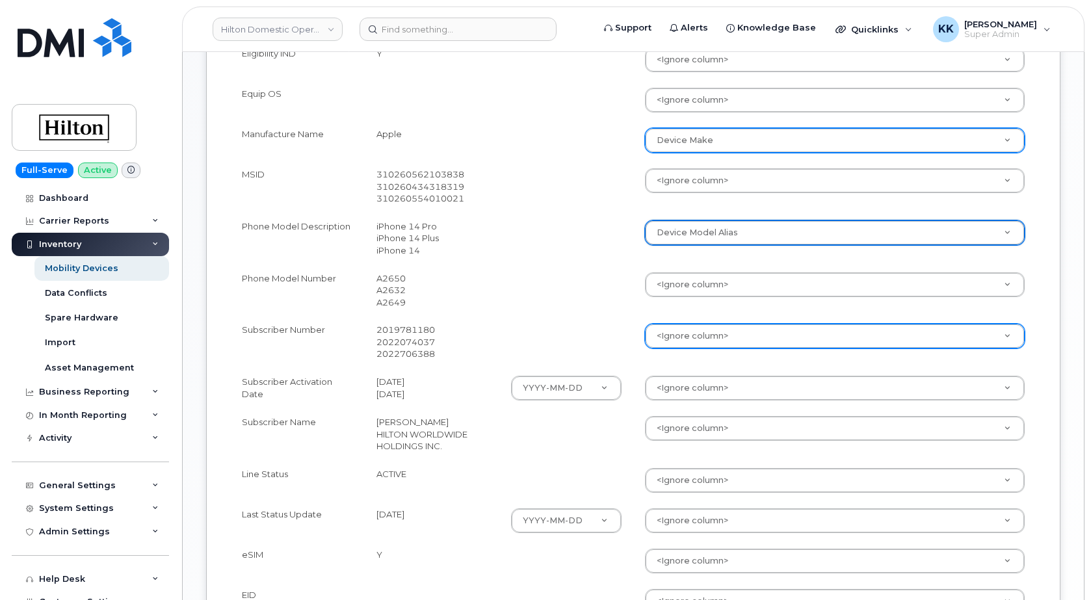
click at [680, 334] on body "Hilton Domestic Operating Company Inc Support Alerts Knowledge Base Quicklinks …" at bounding box center [545, 83] width 1091 height 1493
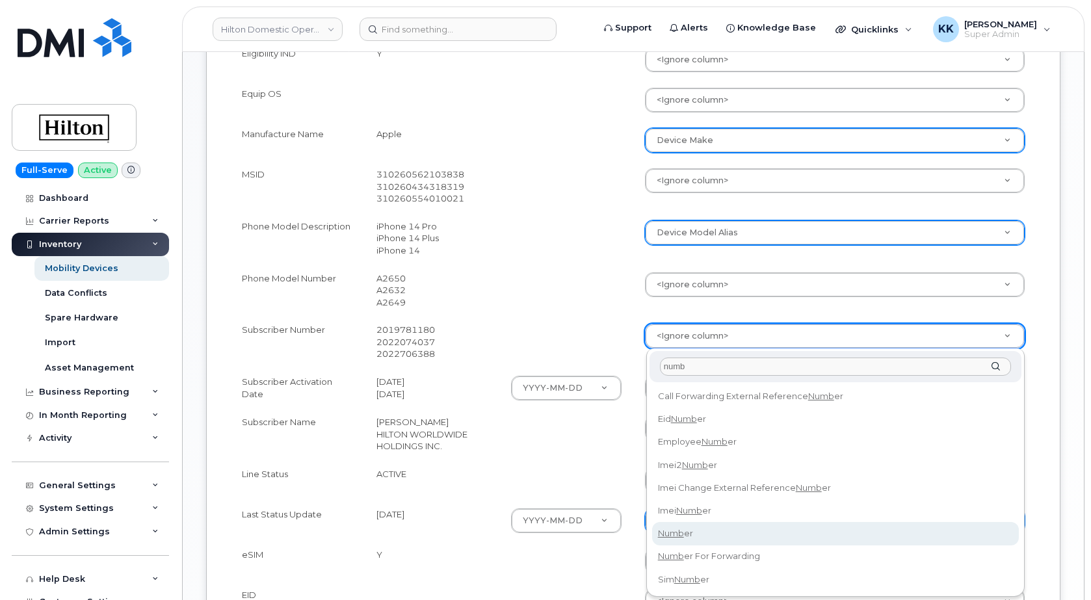
type input "numb"
select select "number"
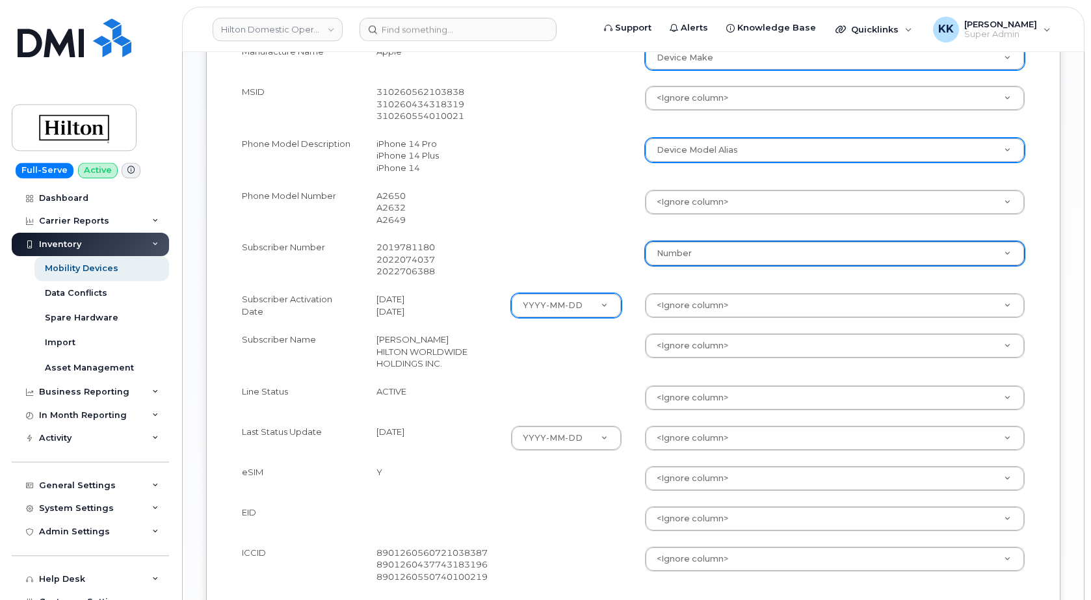
scroll to position [796, 0]
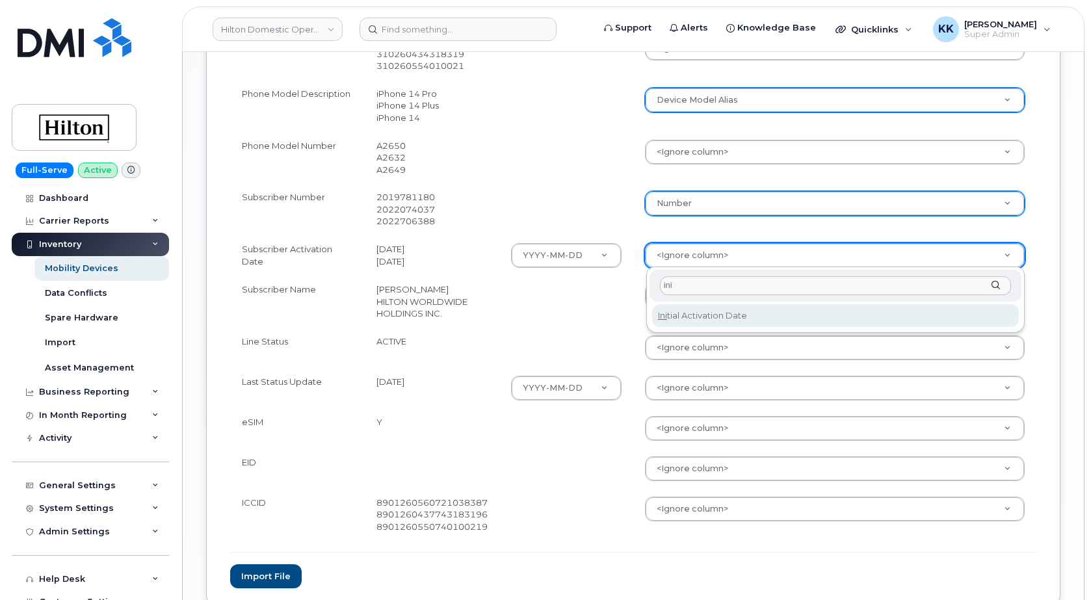
type input "ini"
select select "initial_activation_date"
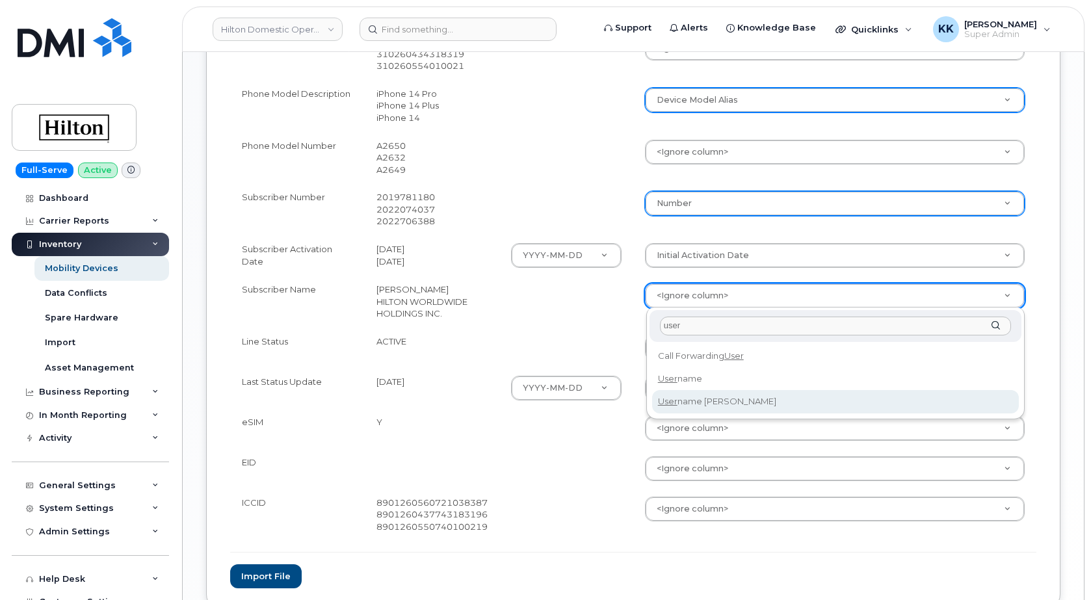
type input "user"
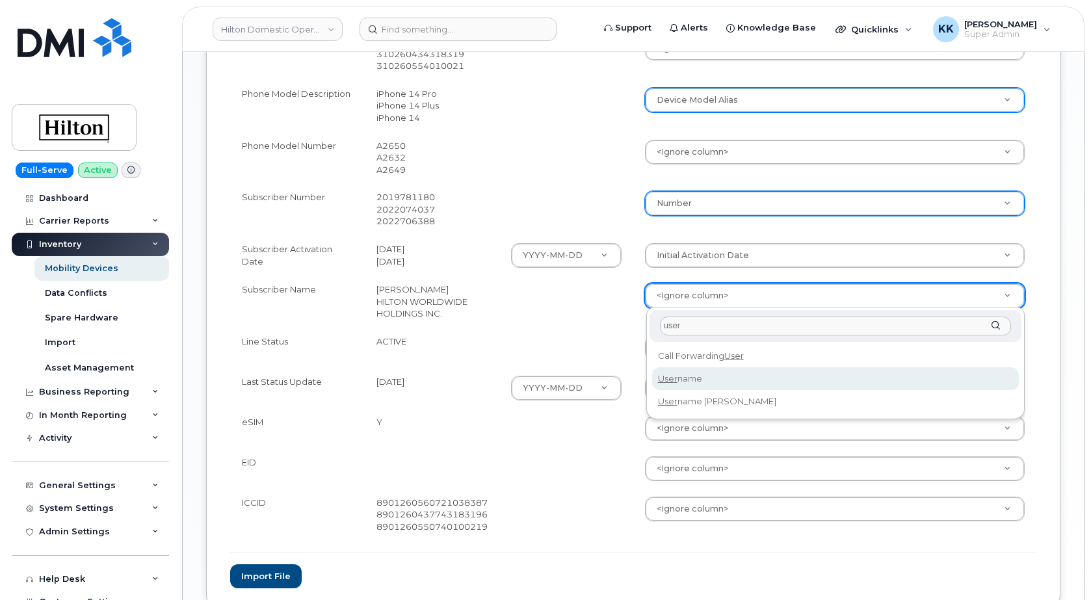
select select "username"
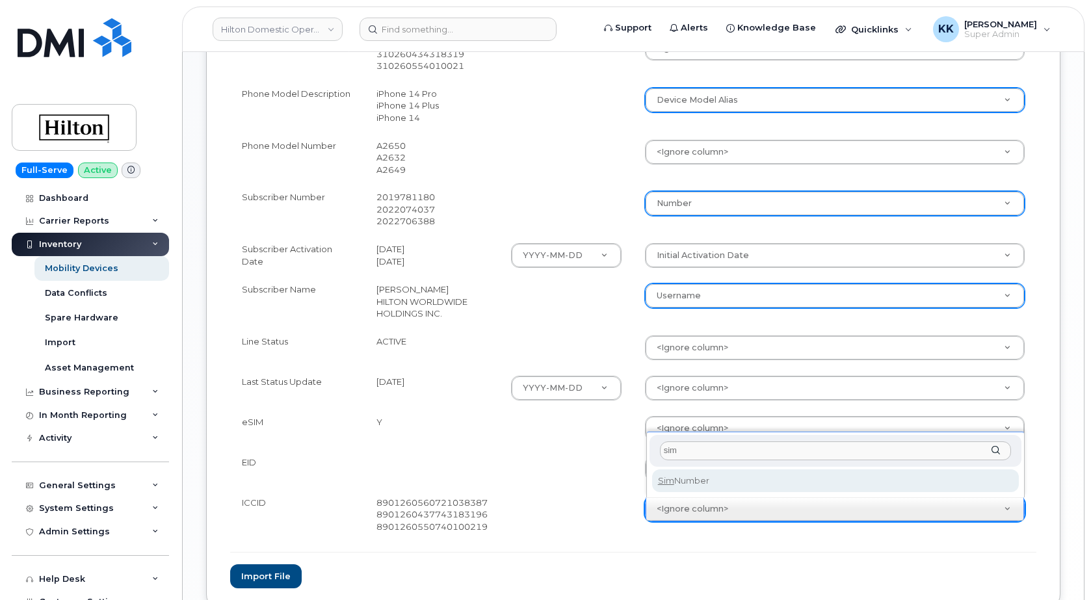
type input "sim"
select select "sim_number"
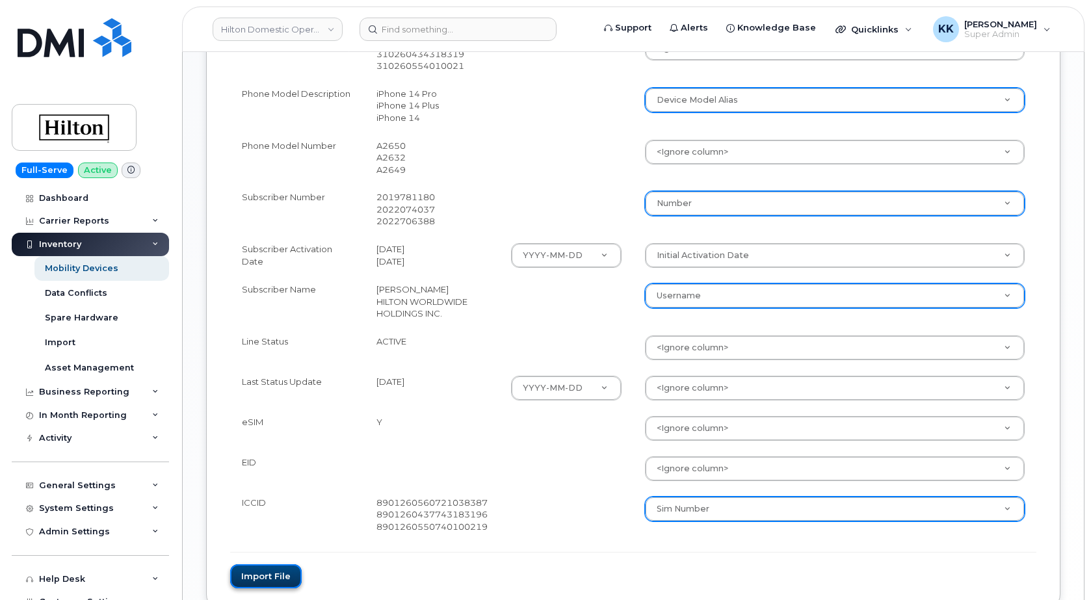
click at [276, 570] on button "Import file" at bounding box center [266, 576] width 72 height 24
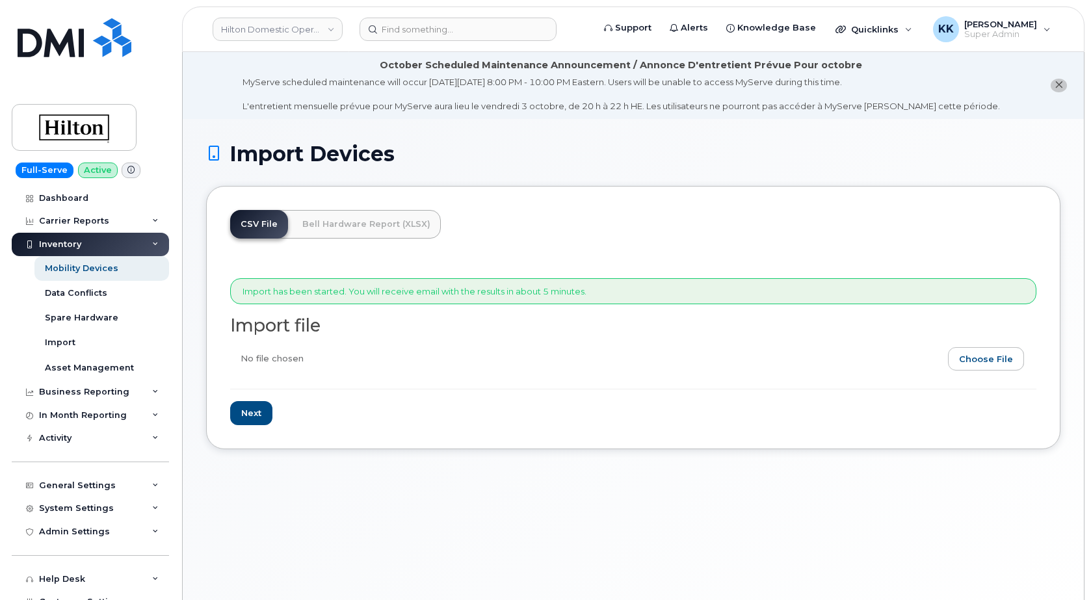
click at [1011, 362] on input "file" at bounding box center [628, 362] width 796 height 30
type input "C:\fakepath\Hilton AT&T Inventory [DATE].csv"
click at [261, 414] on input "Next" at bounding box center [251, 413] width 42 height 24
type input "Loading..."
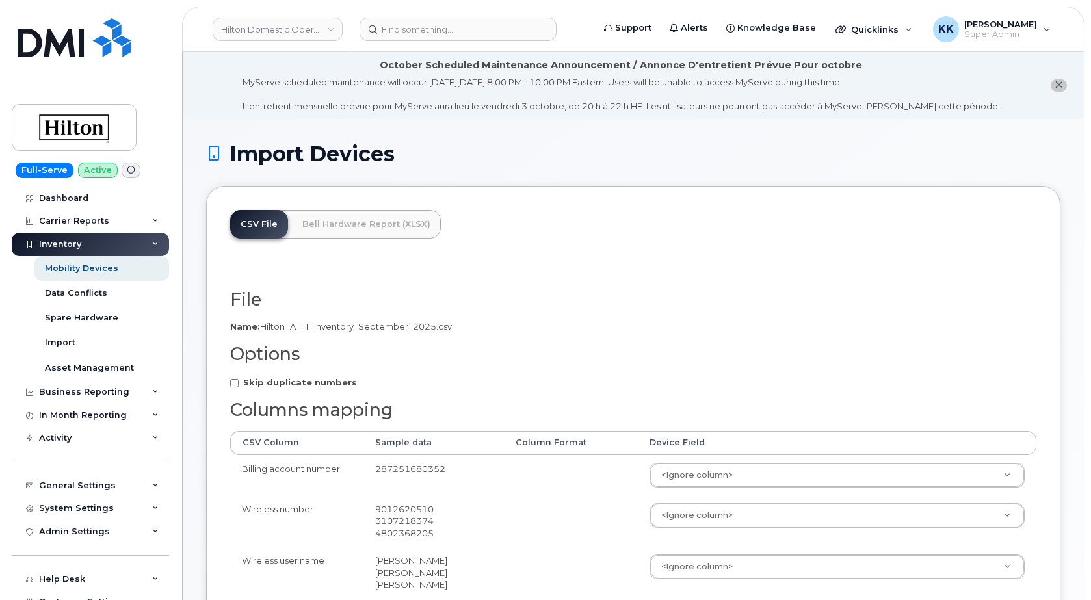
click at [325, 382] on strong "Skip duplicate numbers" at bounding box center [300, 382] width 114 height 10
click at [239, 382] on input "Skip duplicate numbers" at bounding box center [234, 383] width 8 height 8
checkbox input "true"
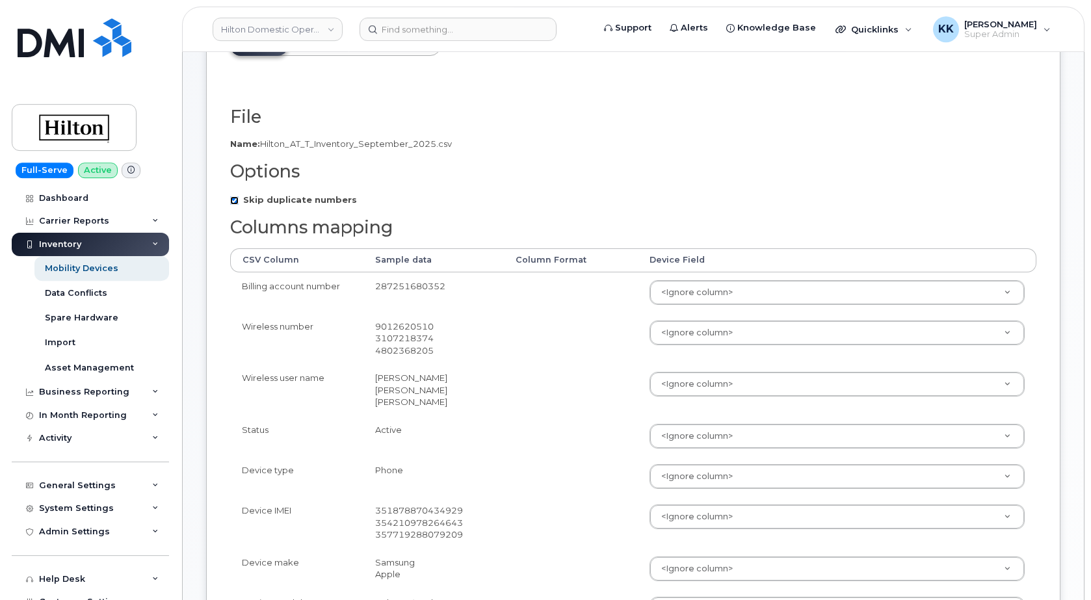
scroll to position [265, 0]
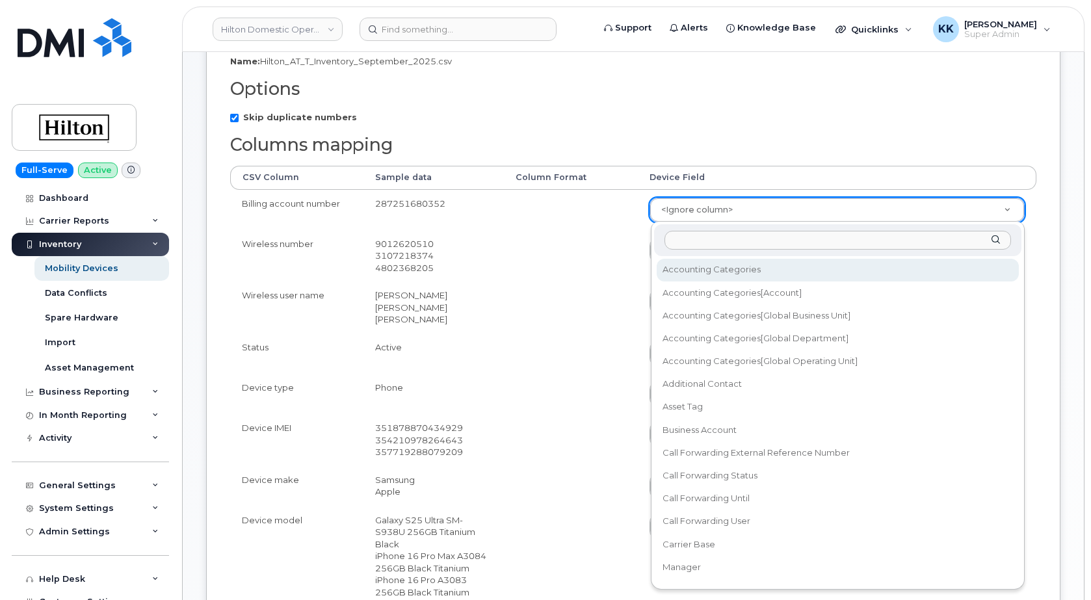
click at [694, 216] on body "Hilton Domestic Operating Company Inc Support Alerts Knowledge Base Quicklinks …" at bounding box center [545, 405] width 1091 height 1340
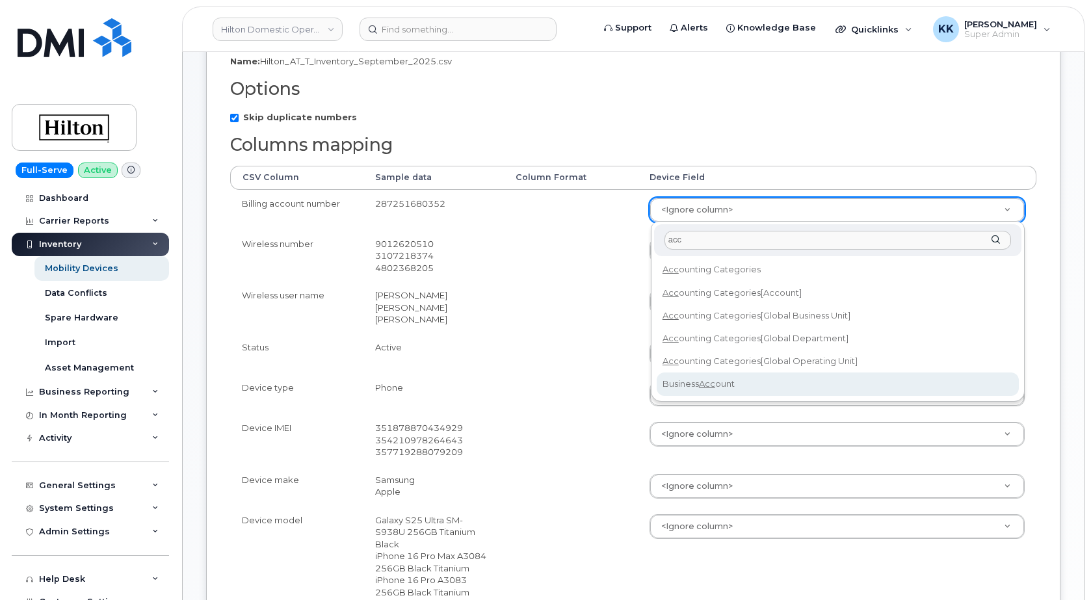
type input "acc"
select select "business_account_id"
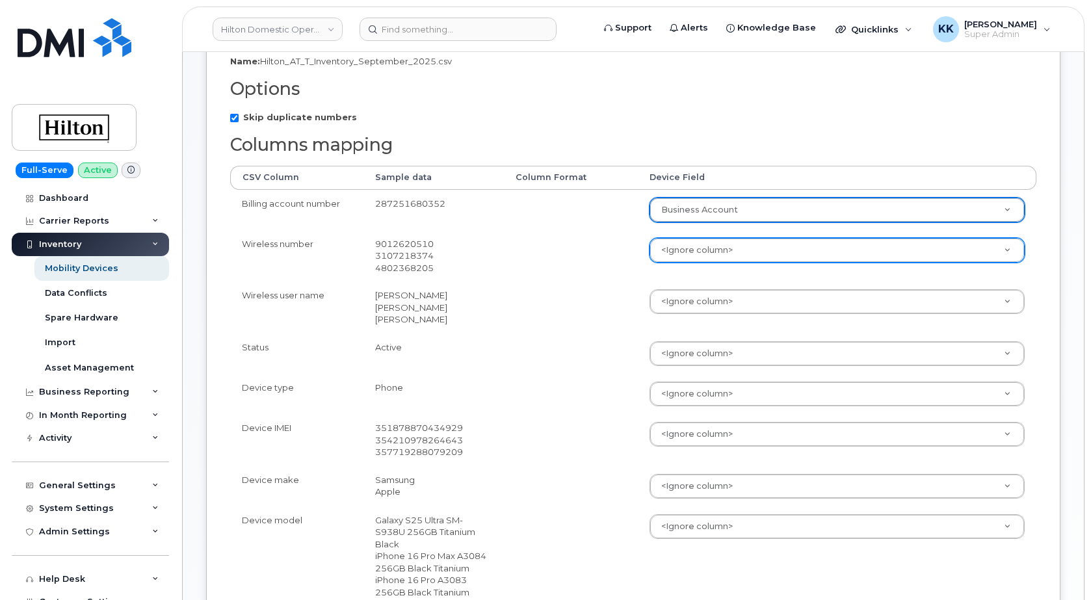
click at [673, 254] on body "Hilton Domestic Operating Company Inc Support Alerts Knowledge Base Quicklinks …" at bounding box center [545, 405] width 1091 height 1340
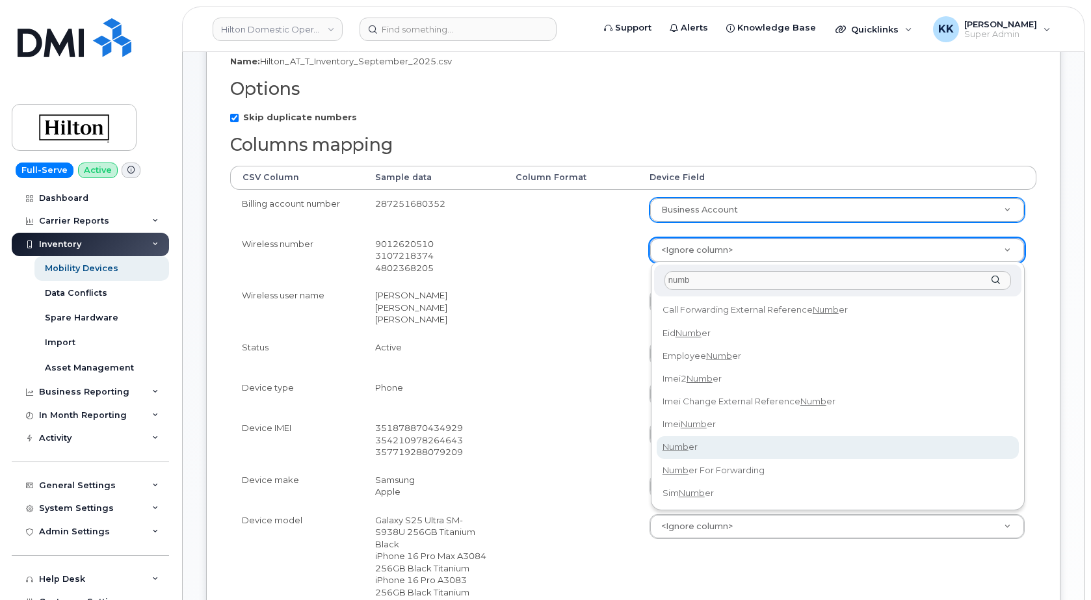
type input "numb"
select select "number"
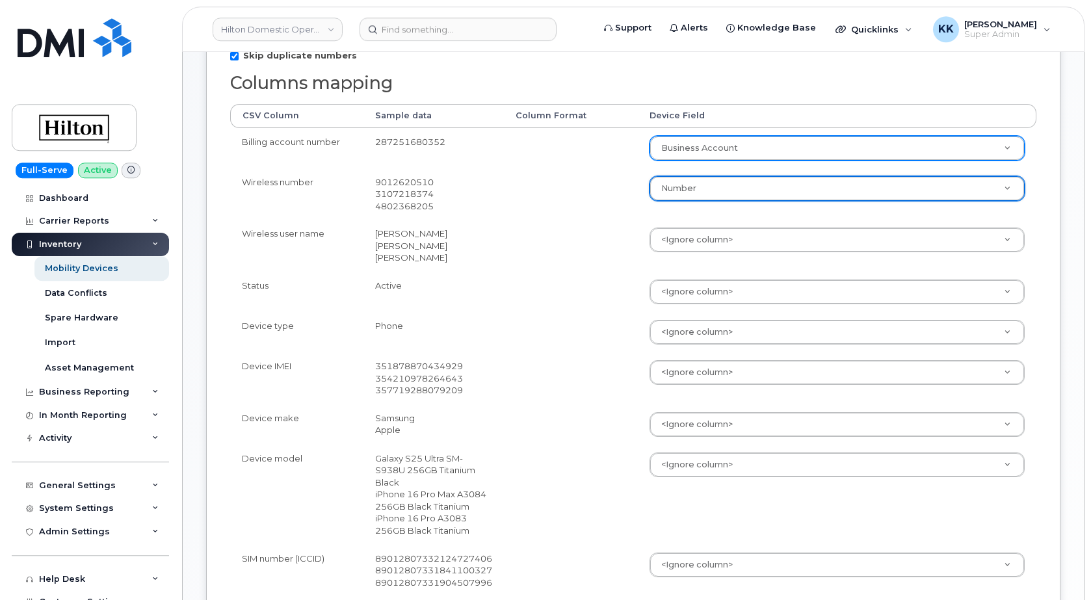
scroll to position [332, 0]
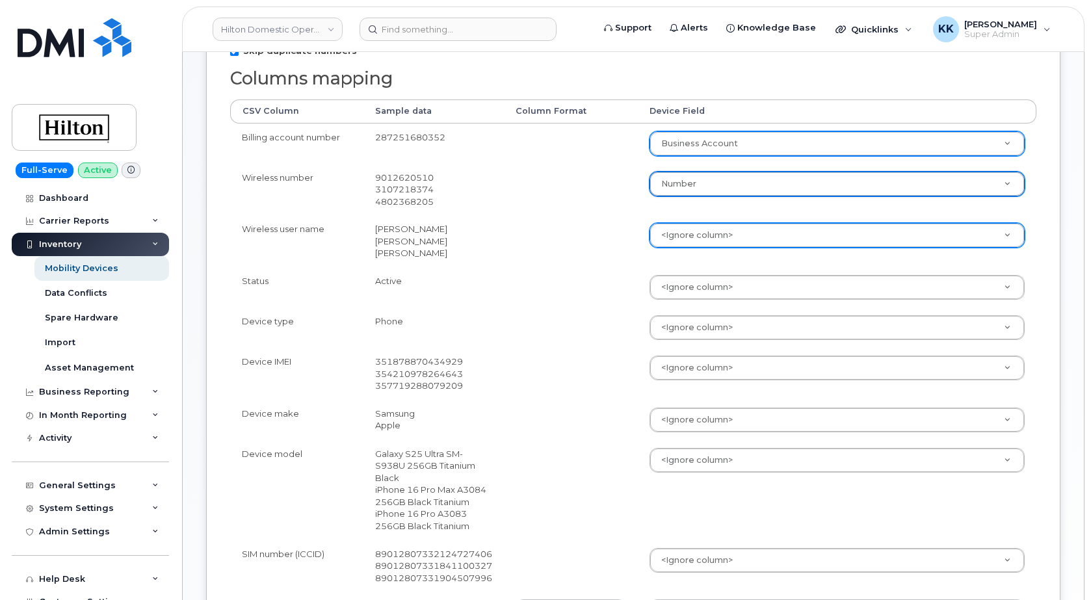
click at [696, 234] on body "Hilton Domestic Operating Company Inc Support Alerts Knowledge Base Quicklinks …" at bounding box center [545, 338] width 1091 height 1340
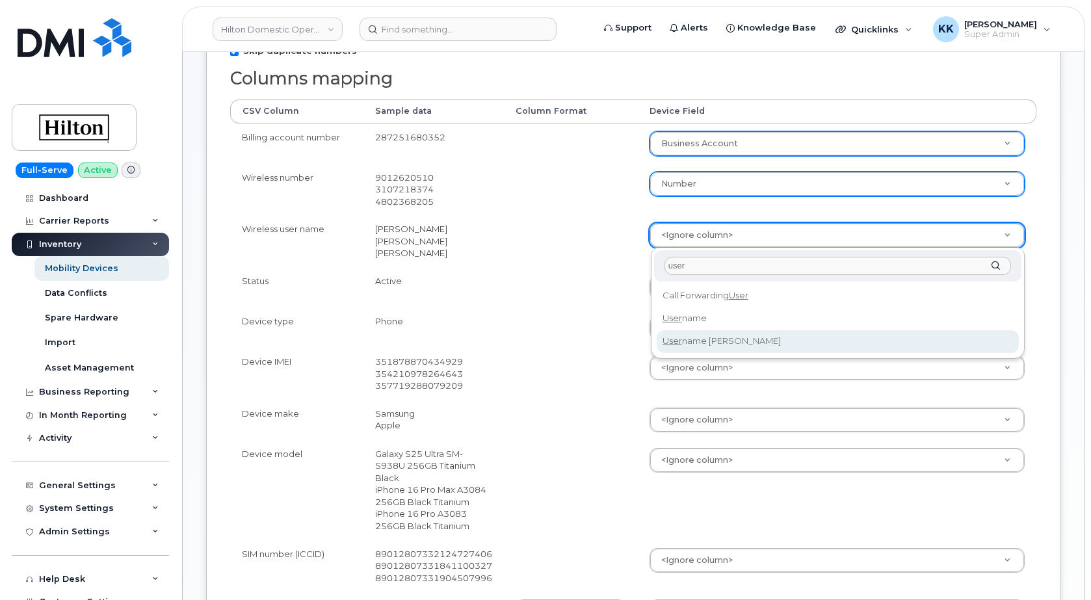
type input "user"
select select "username_alias"
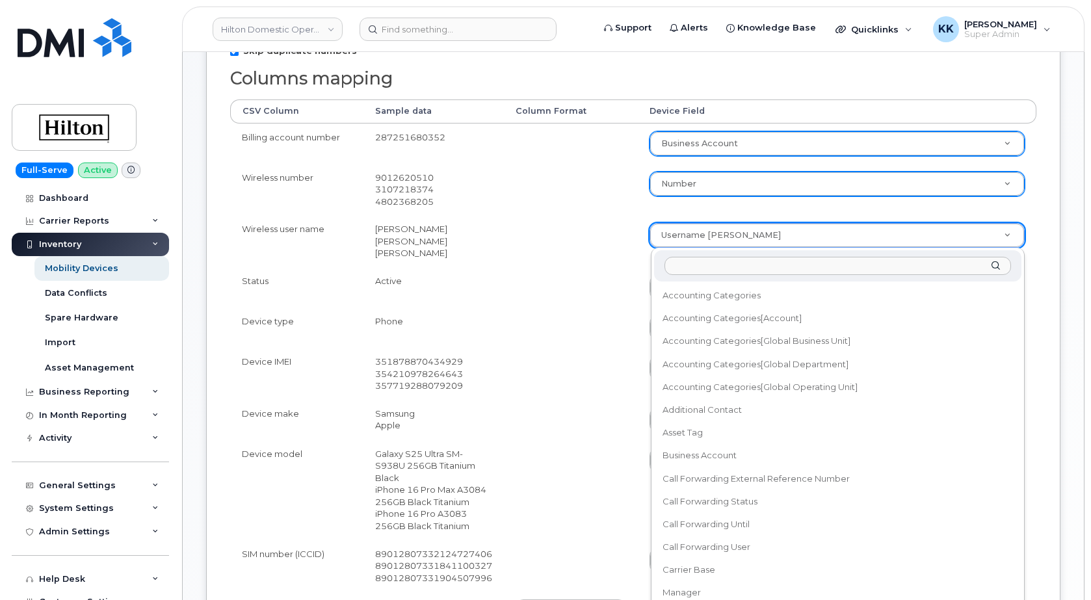
click at [712, 237] on body "Hilton Domestic Operating Company Inc Support Alerts Knowledge Base Quicklinks …" at bounding box center [545, 338] width 1091 height 1340
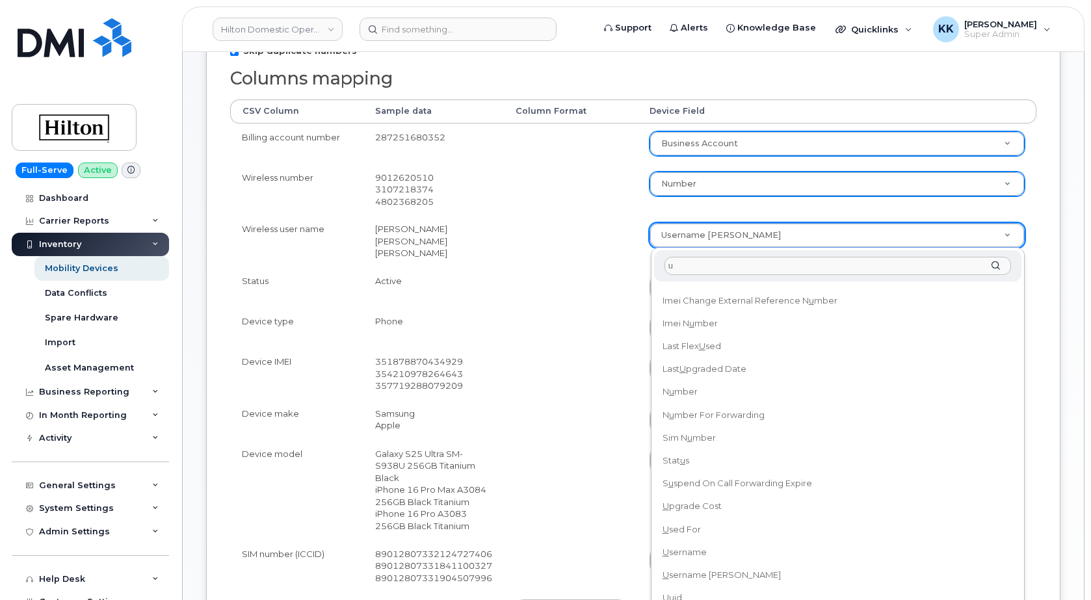
scroll to position [0, 0]
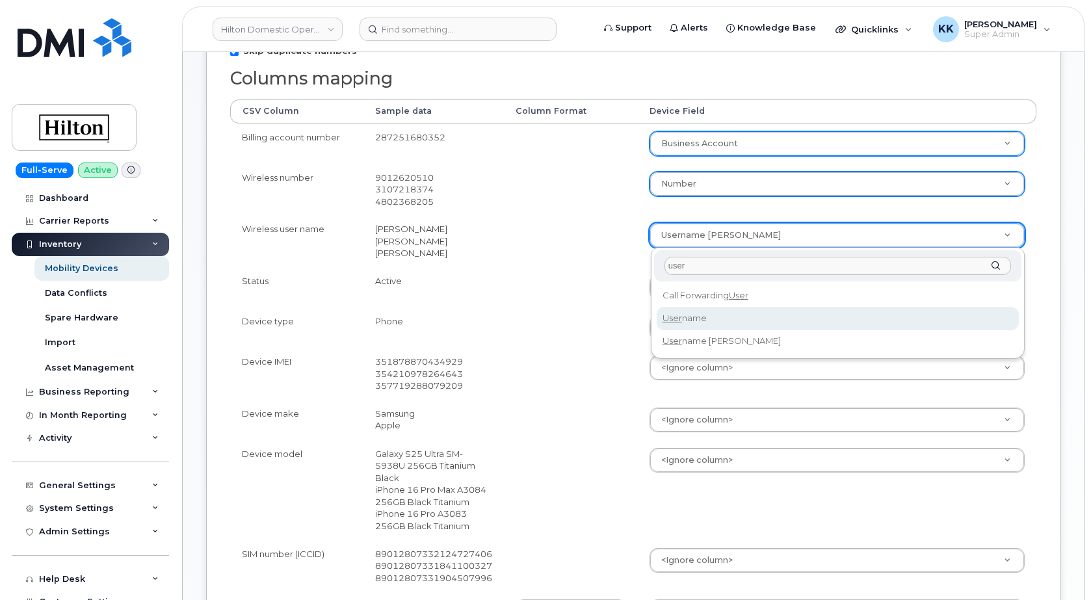
type input "user"
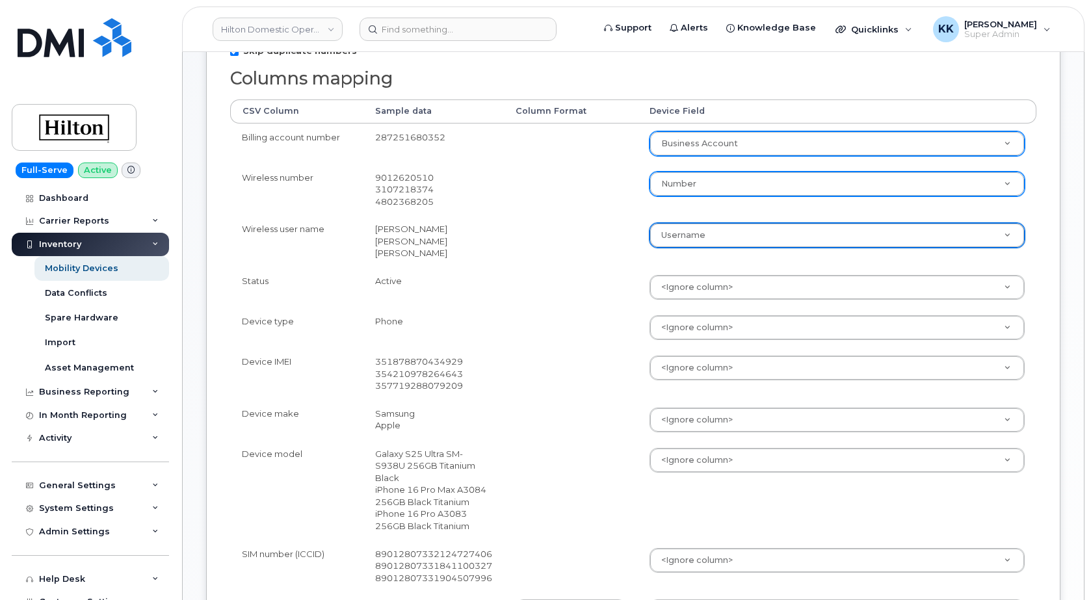
select select "username"
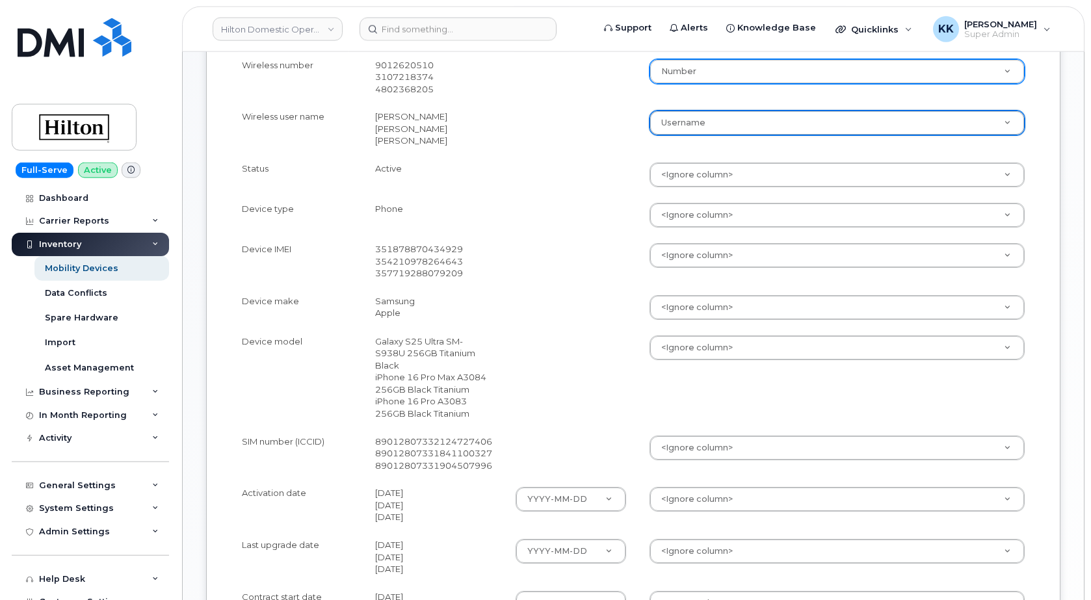
scroll to position [464, 0]
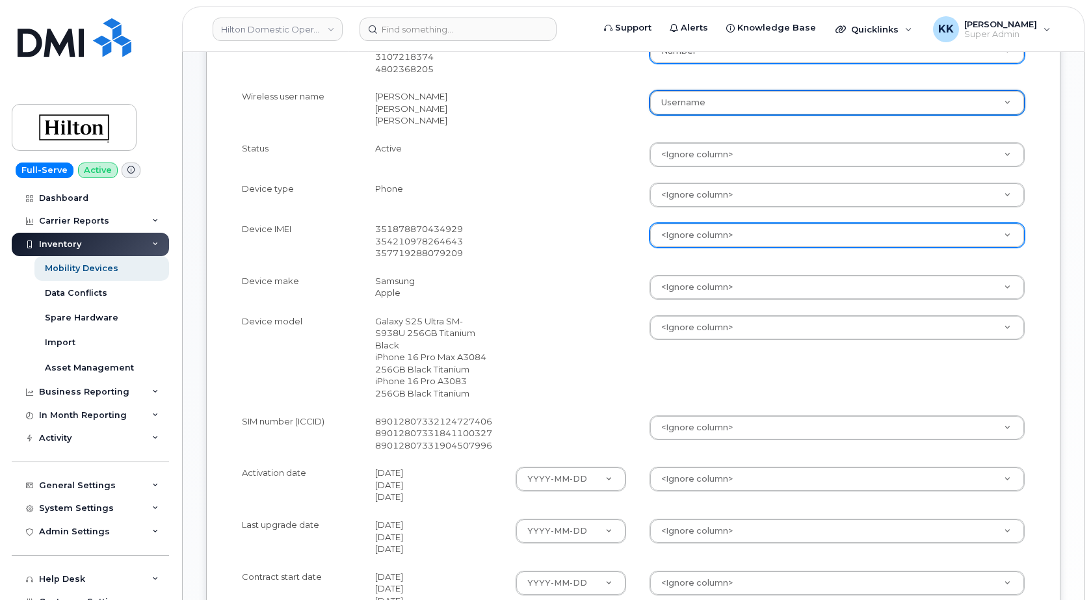
click at [667, 229] on body "Hilton Domestic Operating Company Inc Support Alerts Knowledge Base Quicklinks …" at bounding box center [545, 206] width 1091 height 1340
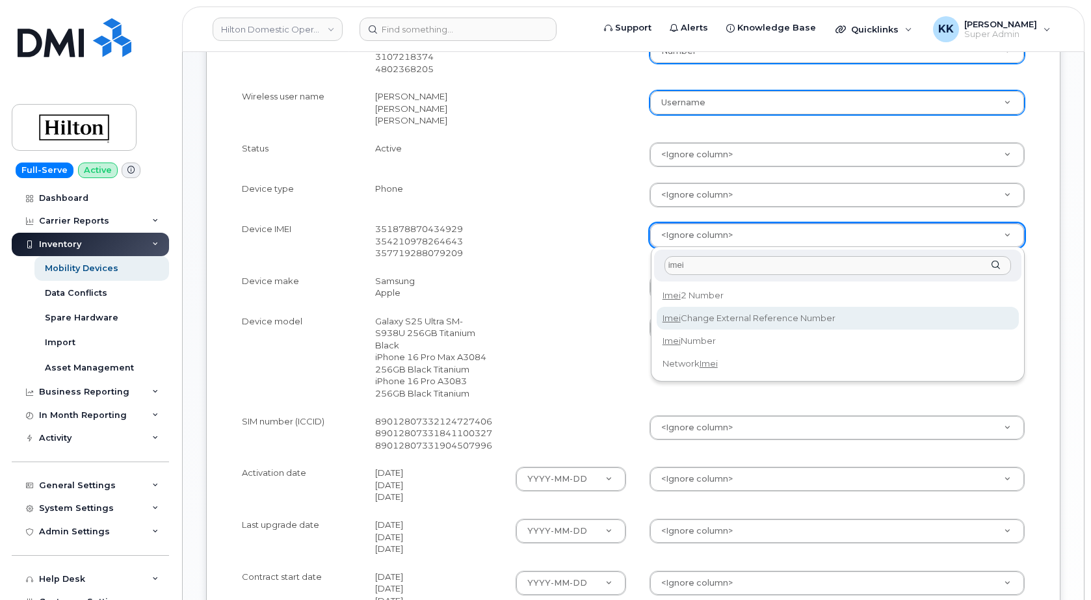
type input "imei"
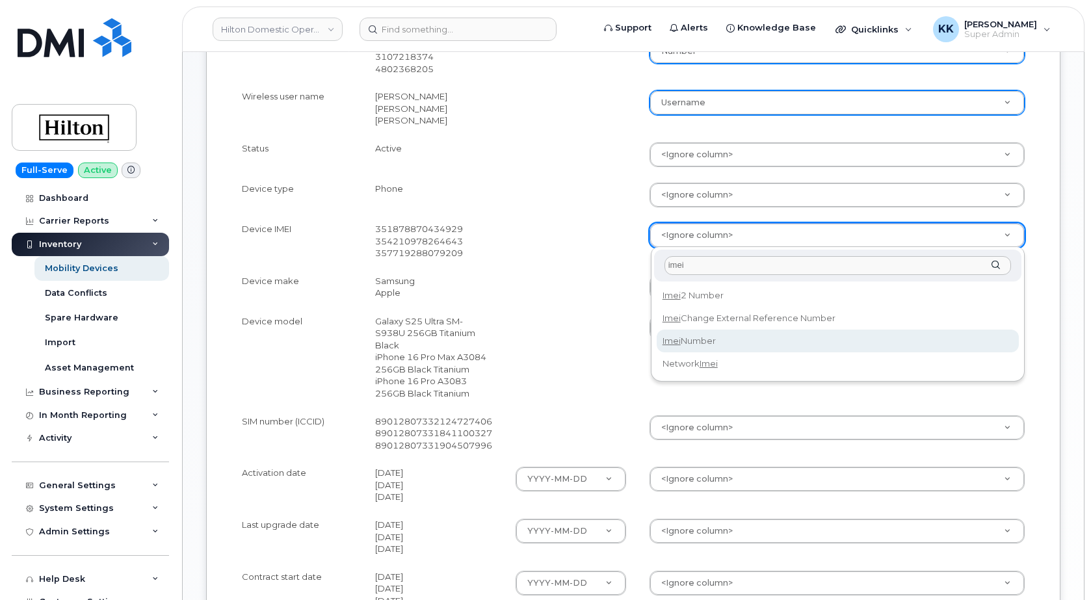
select select "imei_number"
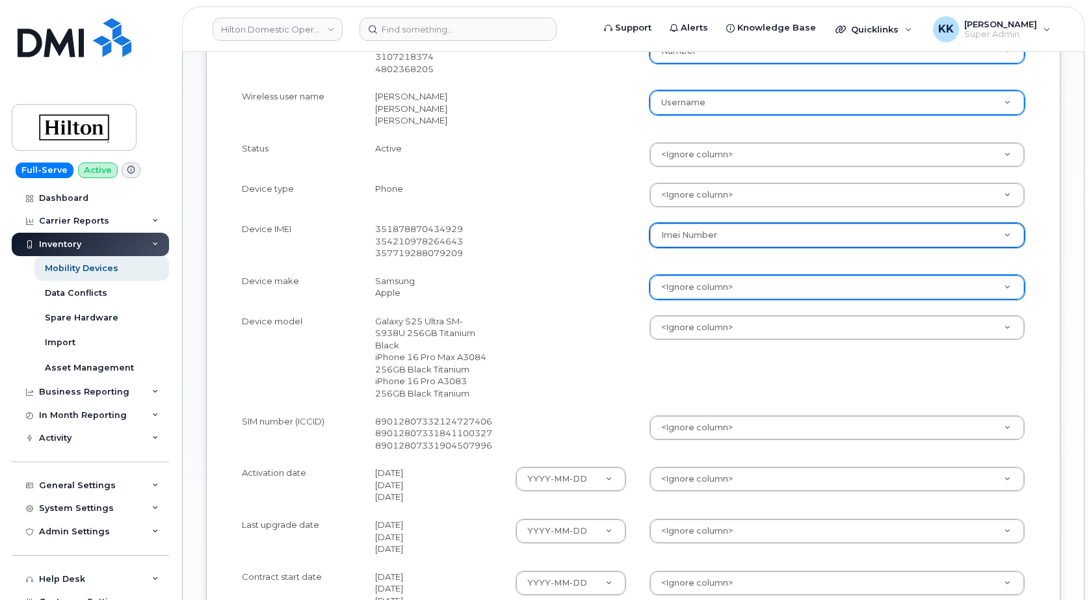
click at [678, 291] on body "Hilton Domestic Operating Company Inc Support Alerts Knowledge Base Quicklinks …" at bounding box center [545, 206] width 1091 height 1340
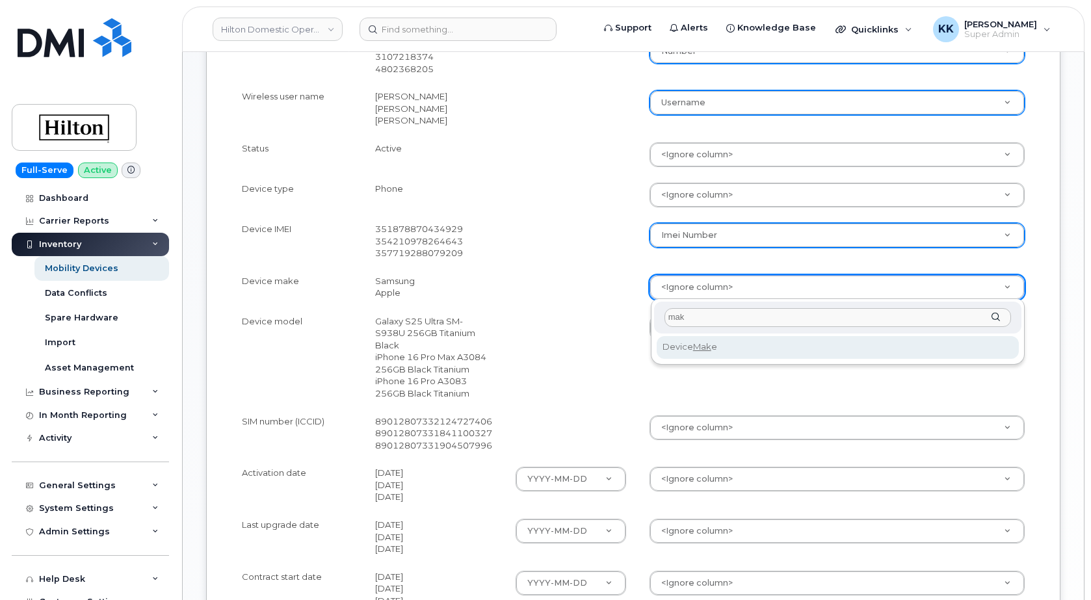
type input "mak"
select select "device_make_id"
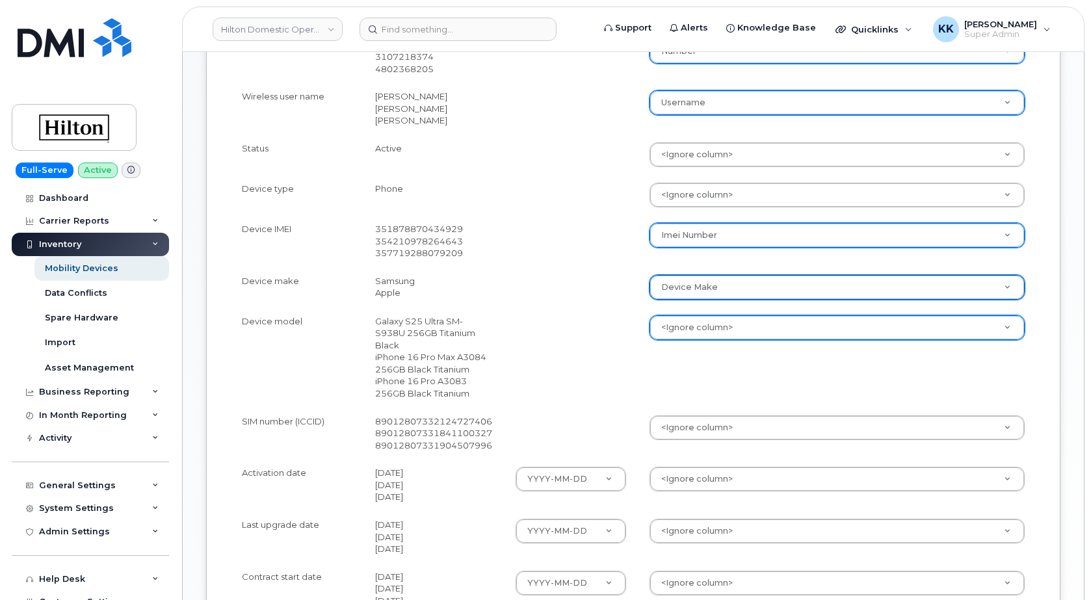
click at [689, 324] on body "Hilton Domestic Operating Company Inc Support Alerts Knowledge Base Quicklinks …" at bounding box center [545, 206] width 1091 height 1340
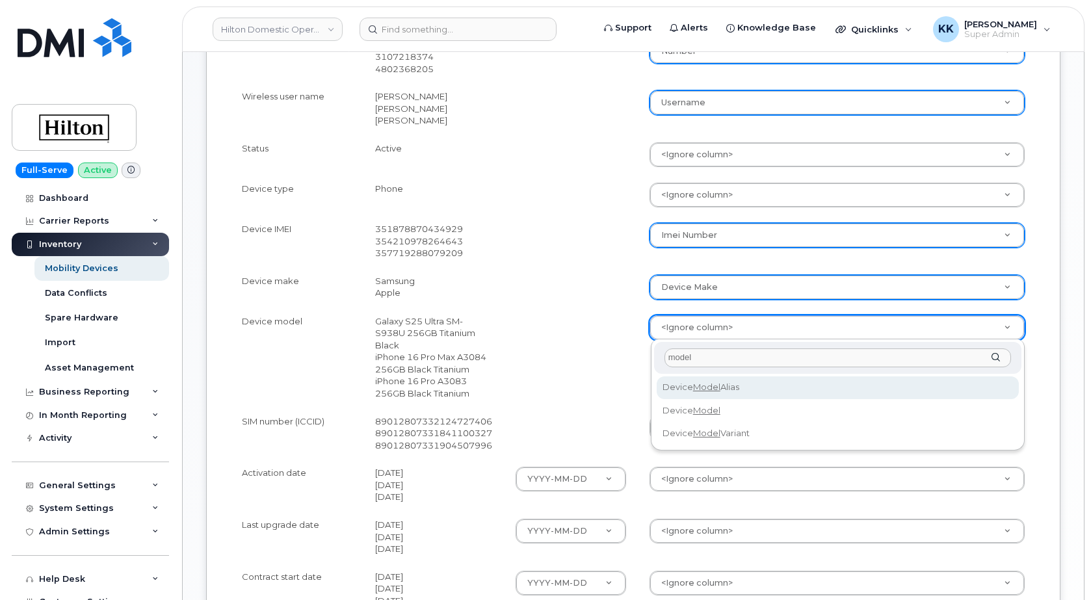
type input "model"
select select "device_model_alias"
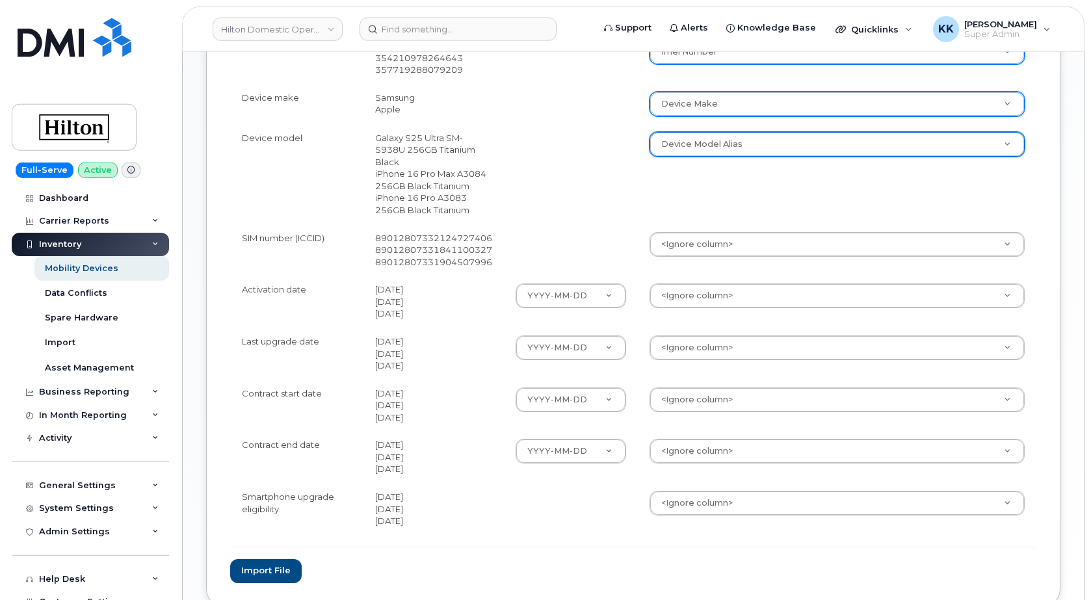
scroll to position [663, 0]
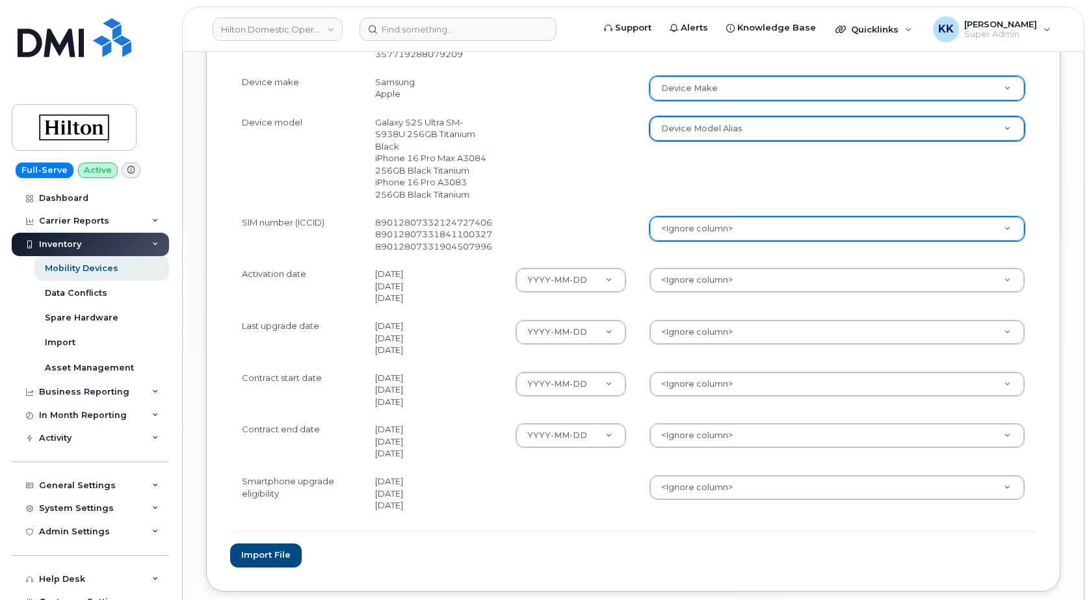
click at [676, 217] on body "Hilton Domestic Operating Company Inc Support Alerts Knowledge Base Quicklinks …" at bounding box center [545, 7] width 1091 height 1340
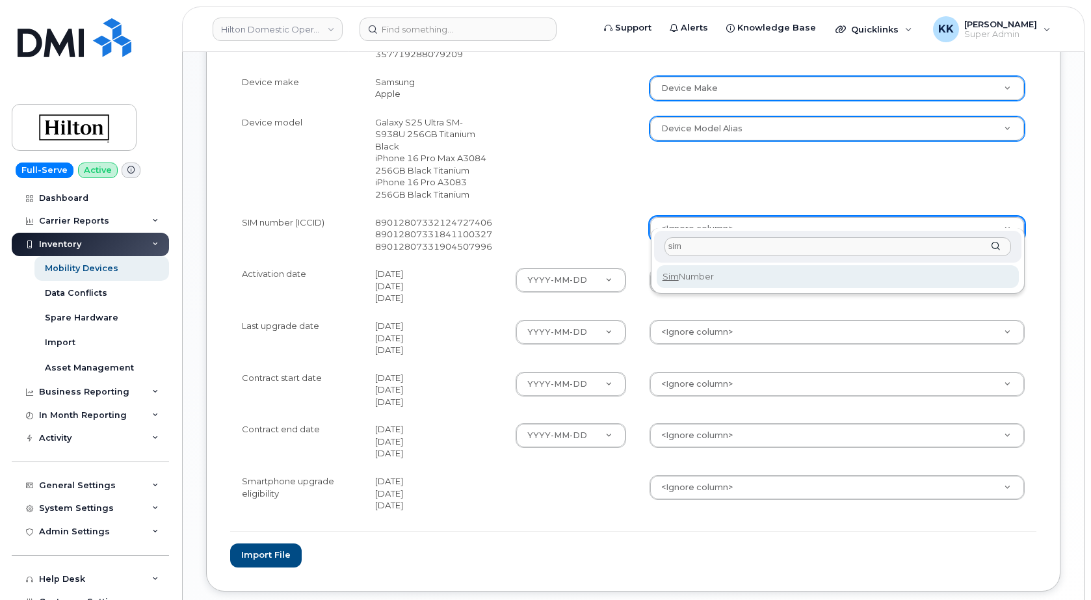
type input "sim"
select select "sim_number"
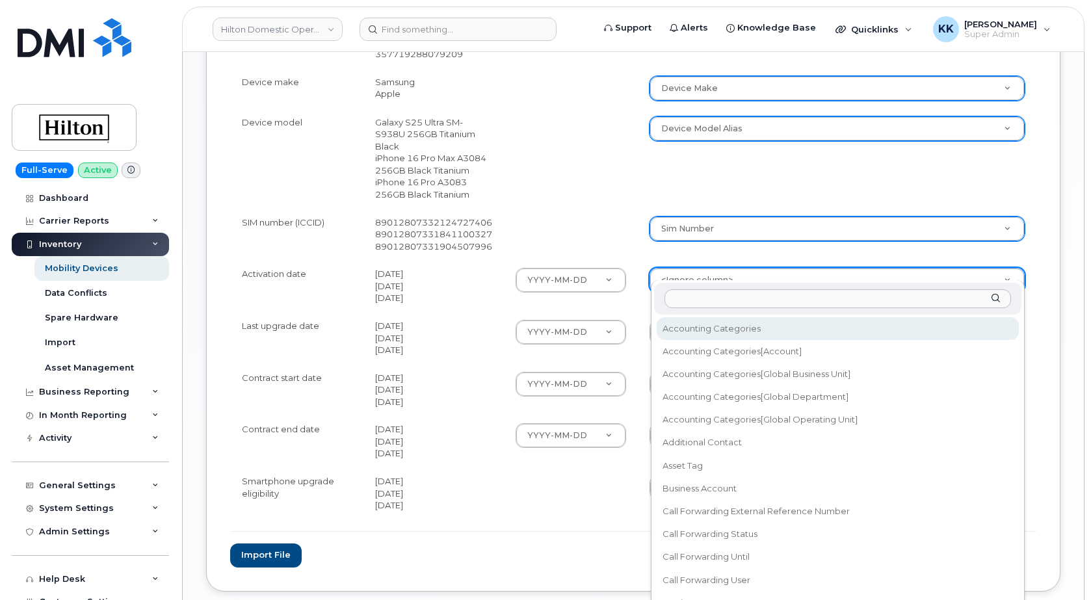
click at [689, 269] on body "Hilton Domestic Operating Company Inc Support Alerts Knowledge Base Quicklinks …" at bounding box center [545, 7] width 1091 height 1340
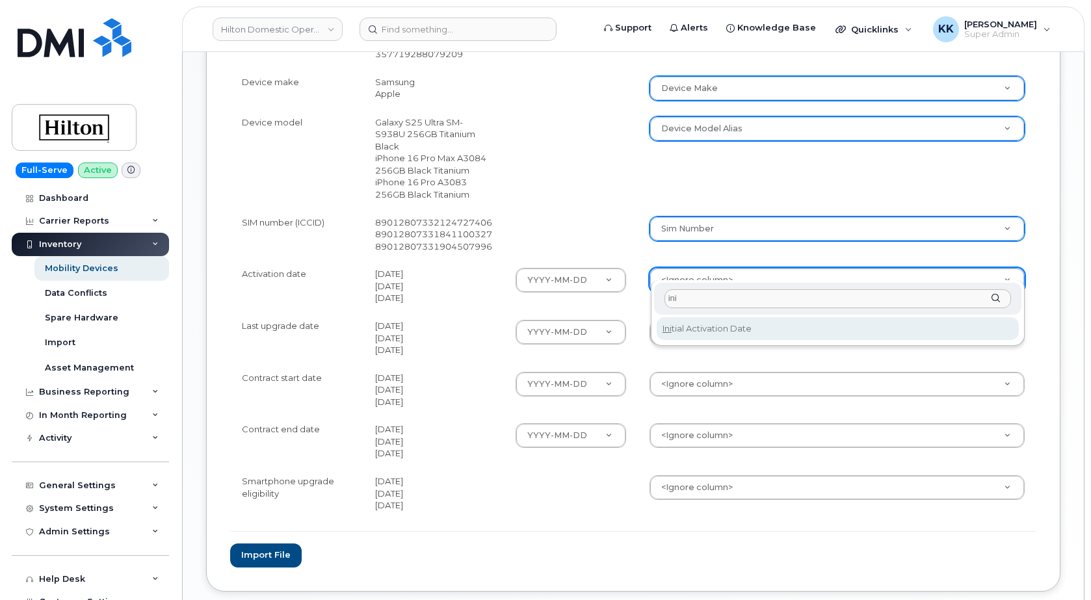
type input "ini"
select select "initial_activation_date"
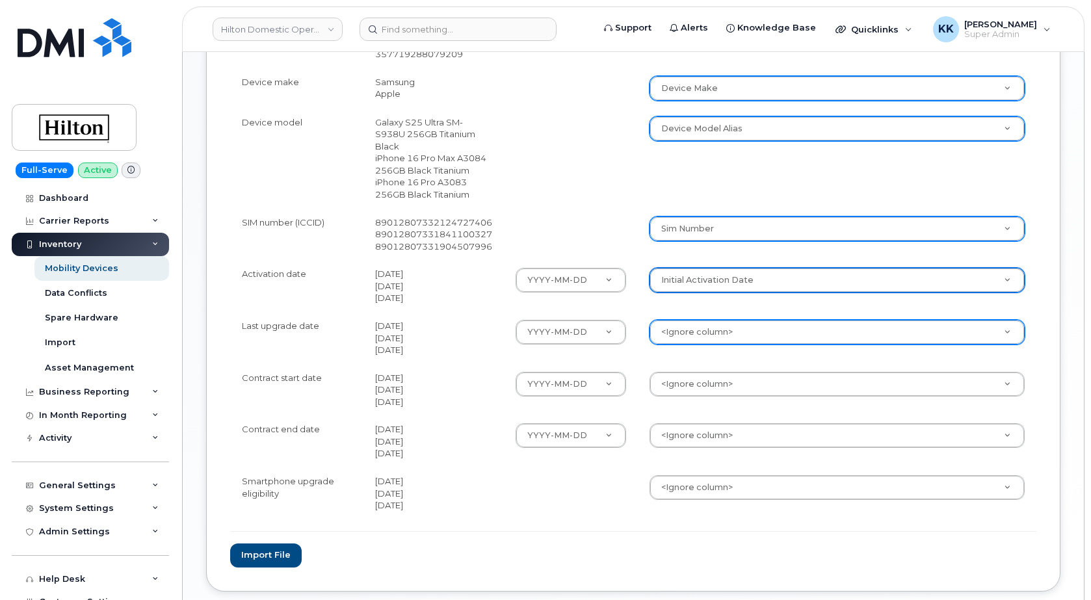
click at [702, 320] on div "<Ignore column>" at bounding box center [837, 332] width 375 height 25
click at [701, 313] on body "Hilton Domestic Operating Company Inc Support Alerts Knowledge Base Quicklinks …" at bounding box center [545, 7] width 1091 height 1340
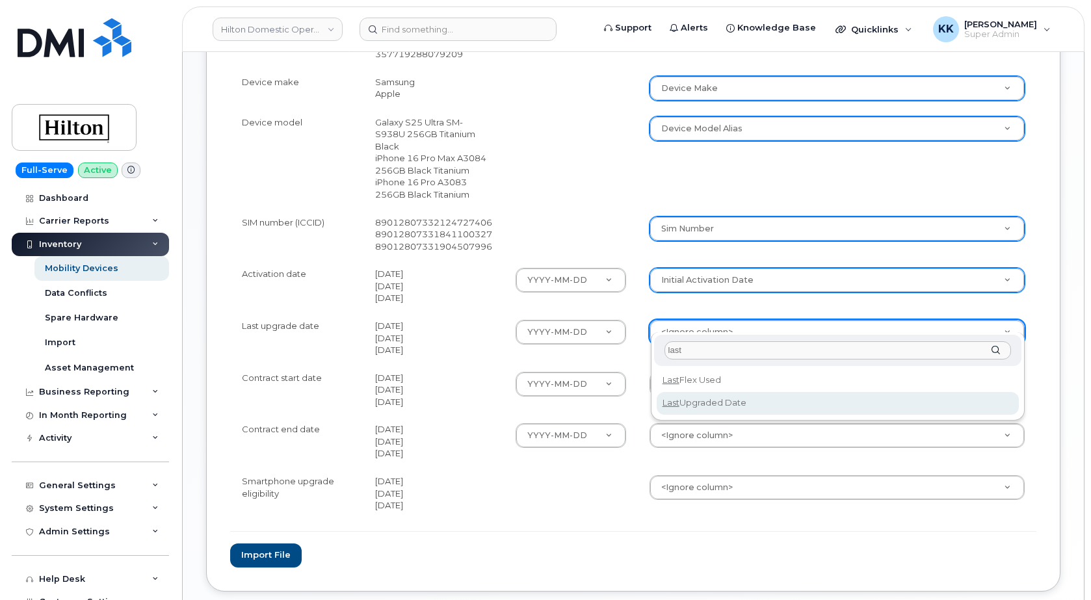
type input "last"
select select "last_upgraded_date"
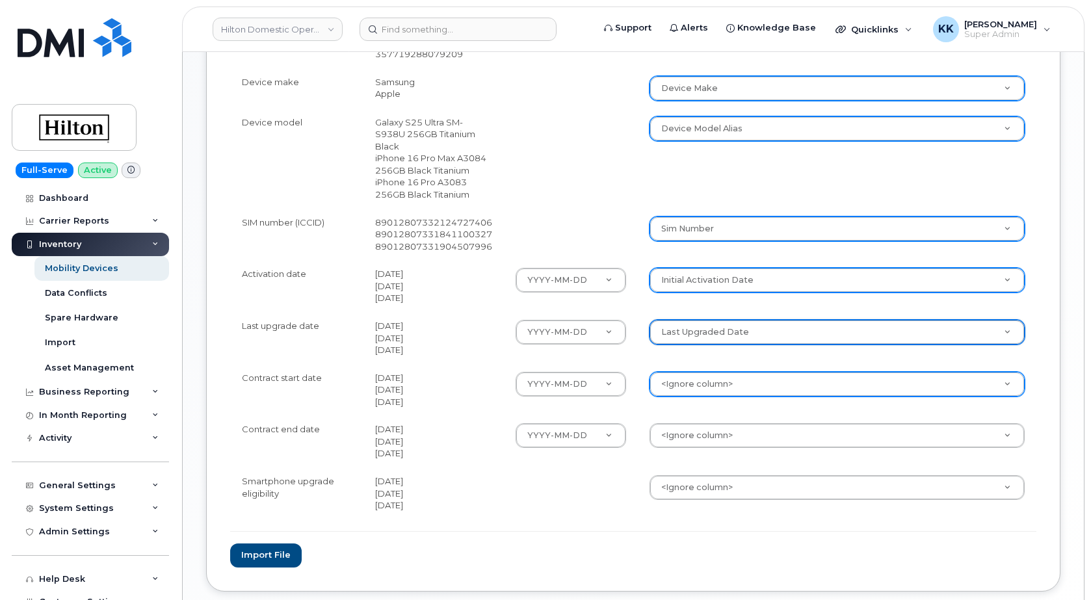
click at [709, 384] on div "<Ignore column>" at bounding box center [837, 384] width 375 height 25
click at [709, 373] on body "Hilton Domestic Operating Company Inc Support Alerts Knowledge Base Quicklinks …" at bounding box center [545, 7] width 1091 height 1340
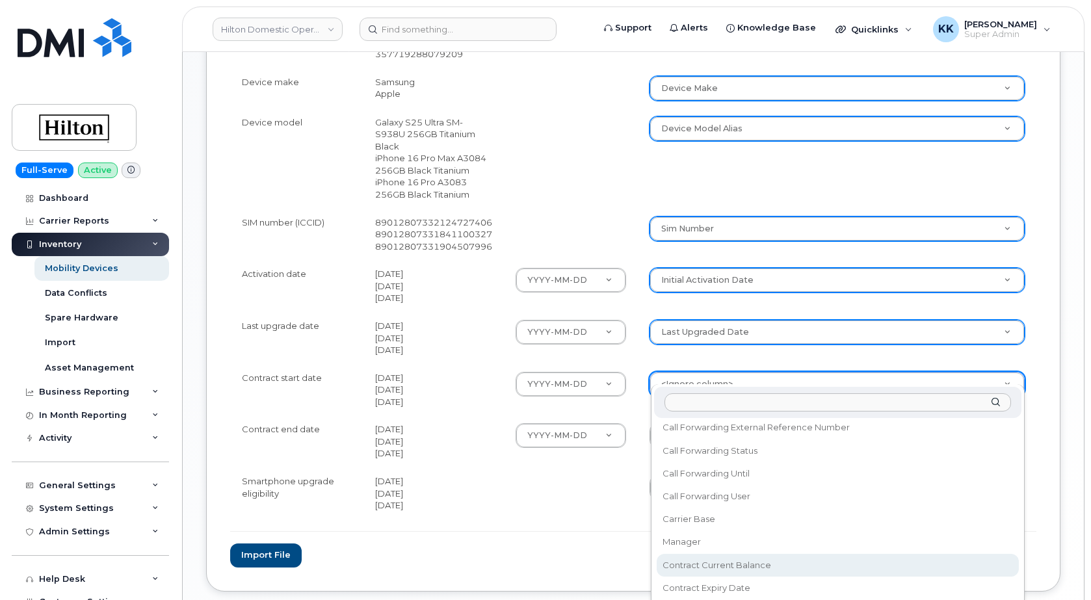
scroll to position [250, 0]
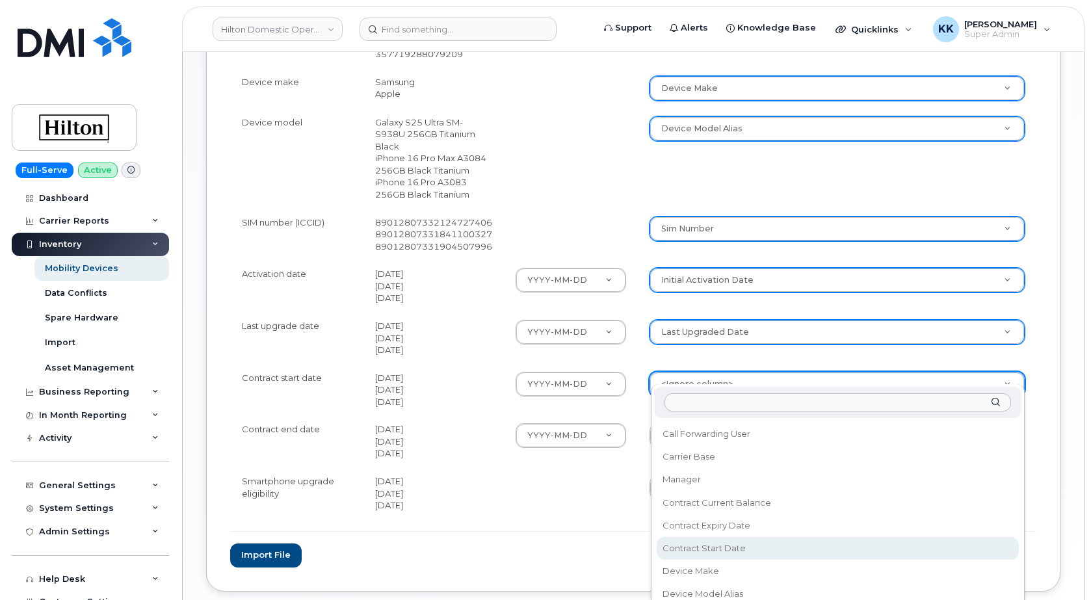
select select "contract_start_date"
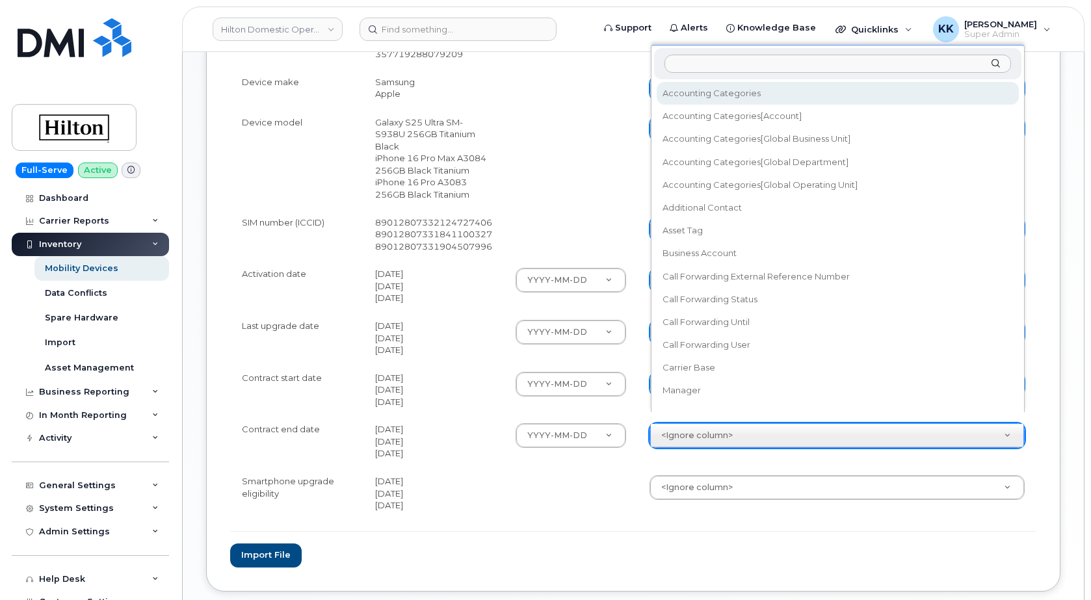
click at [721, 428] on body "Hilton Domestic Operating Company Inc Support Alerts Knowledge Base Quicklinks …" at bounding box center [545, 7] width 1091 height 1340
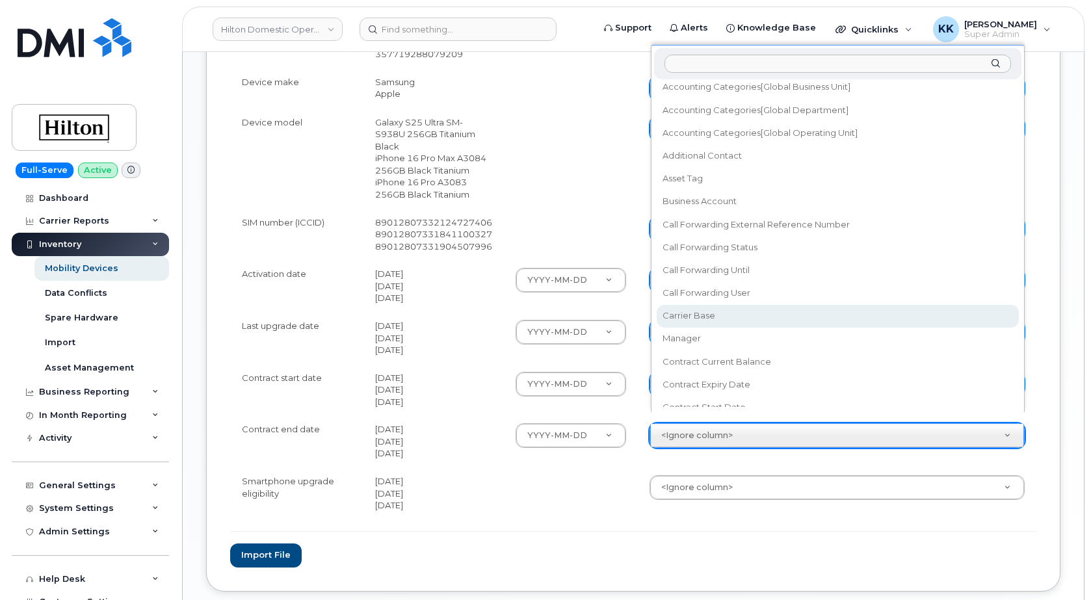
scroll to position [74, 0]
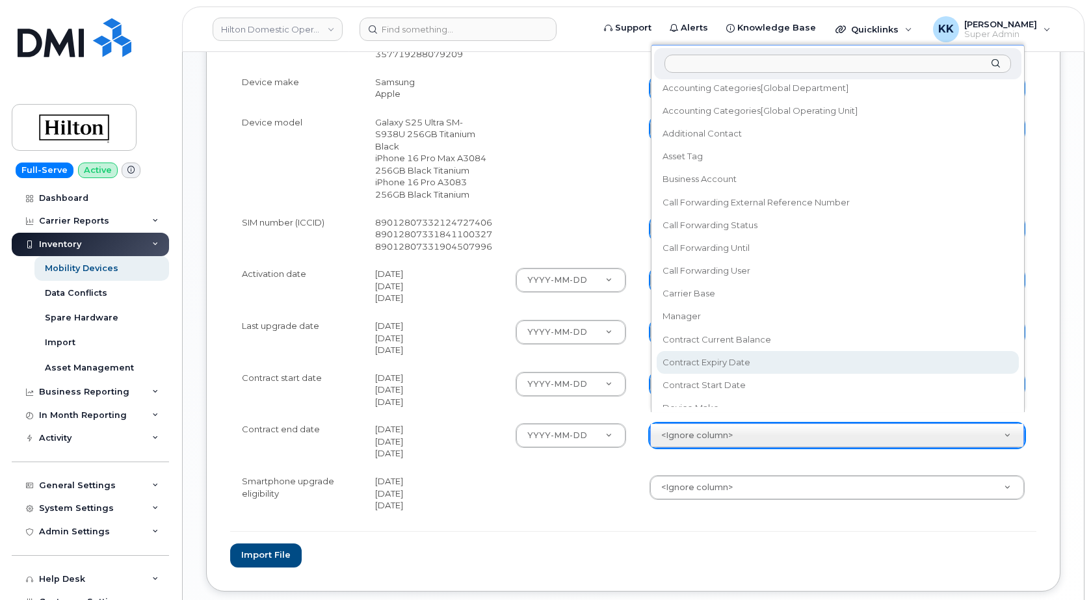
select select "contract_expiry_date"
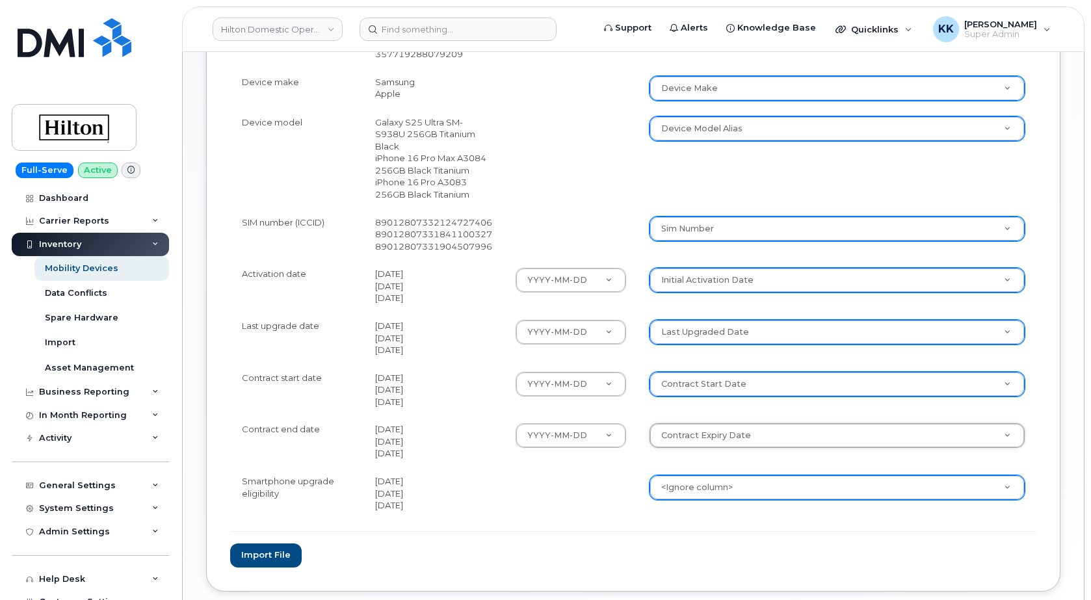
click at [674, 481] on body "Hilton Domestic Operating Company Inc Support Alerts Knowledge Base Quicklinks …" at bounding box center [545, 7] width 1091 height 1340
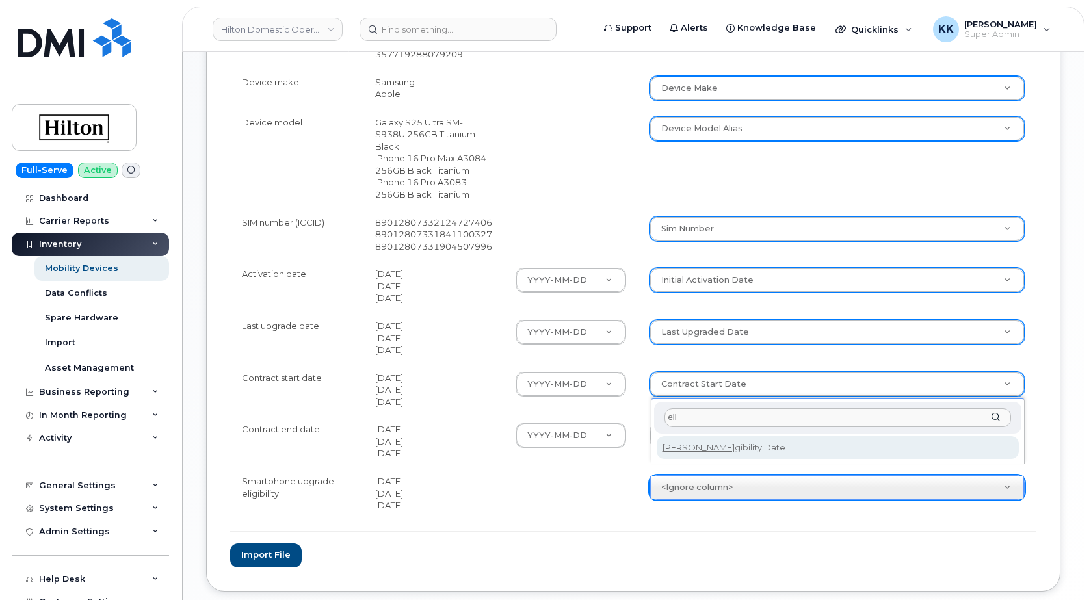
type input "eli"
select select "eligibility_date"
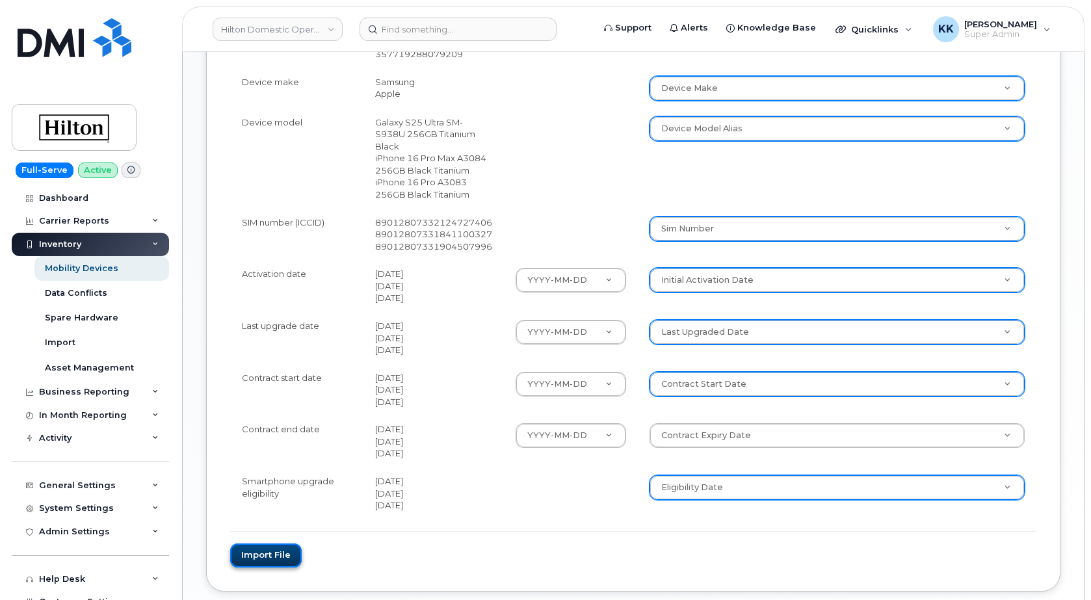
click at [278, 551] on button "Import file" at bounding box center [266, 556] width 72 height 24
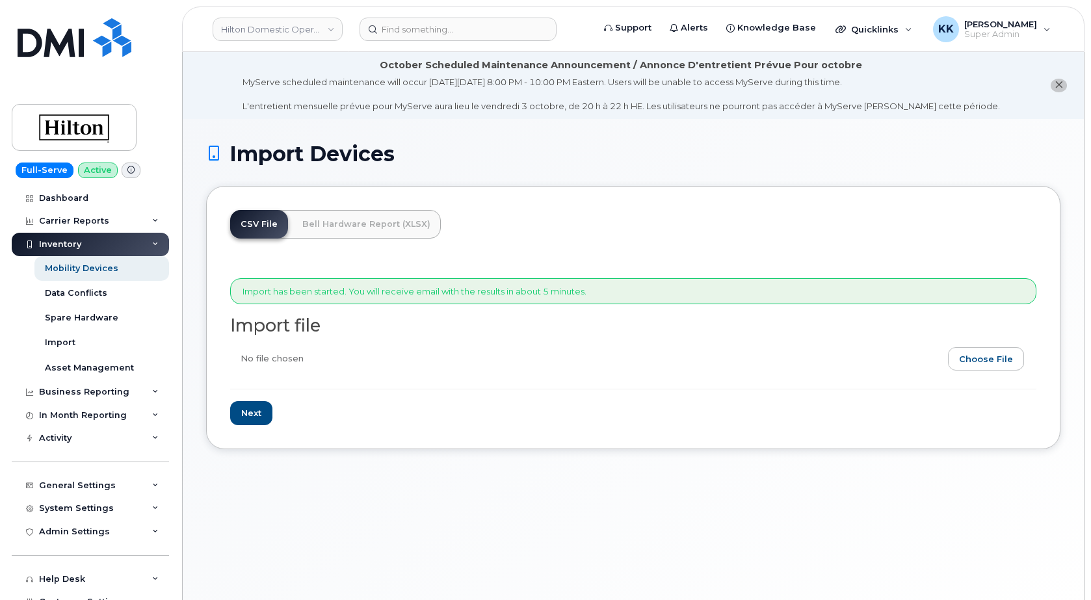
click at [972, 357] on input "file" at bounding box center [628, 362] width 796 height 30
type input "C:\fakepath\Hilton AT&T Inventory [DATE].csv"
click at [258, 414] on input "Next" at bounding box center [251, 413] width 42 height 24
type input "Loading..."
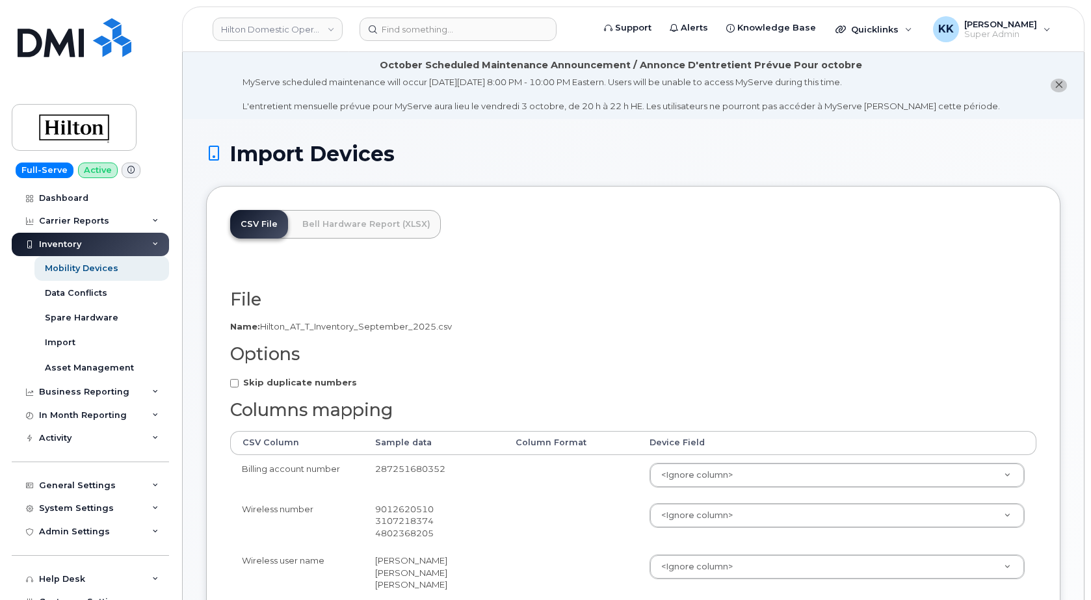
click at [306, 383] on strong "Skip duplicate numbers" at bounding box center [300, 382] width 114 height 10
click at [239, 383] on input "Skip duplicate numbers" at bounding box center [234, 383] width 8 height 8
checkbox input "true"
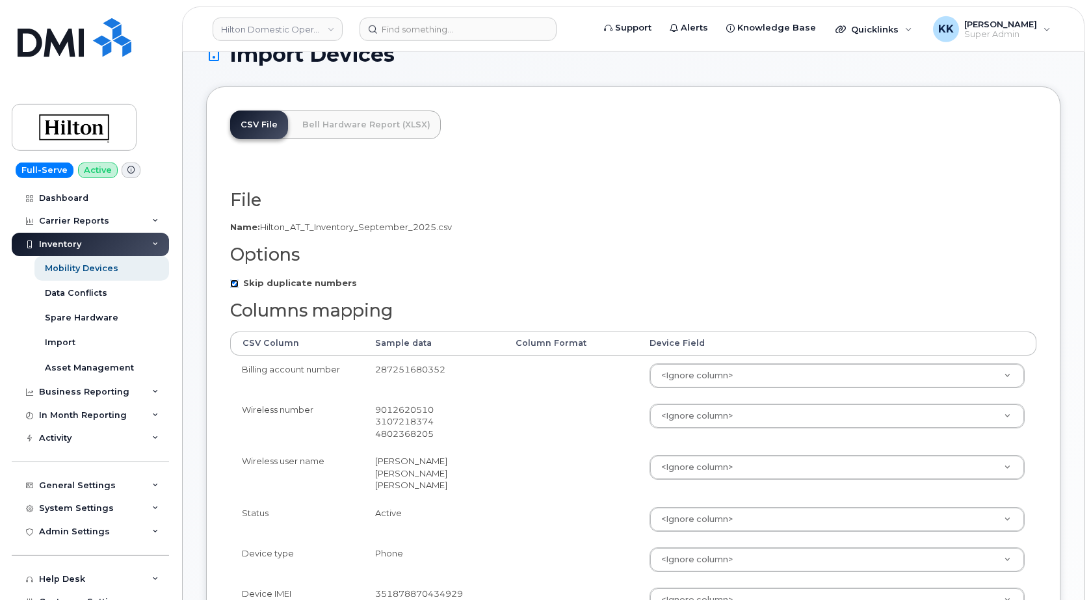
scroll to position [133, 0]
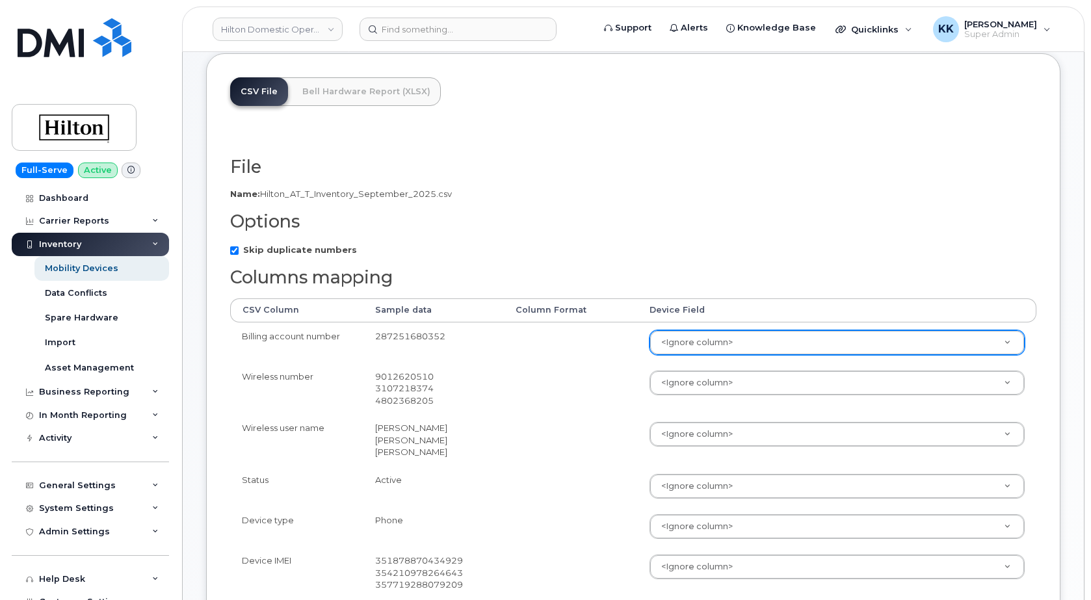
click at [703, 353] on body "Hilton Domestic Operating Company Inc Support Alerts Knowledge Base Quicklinks …" at bounding box center [545, 537] width 1091 height 1340
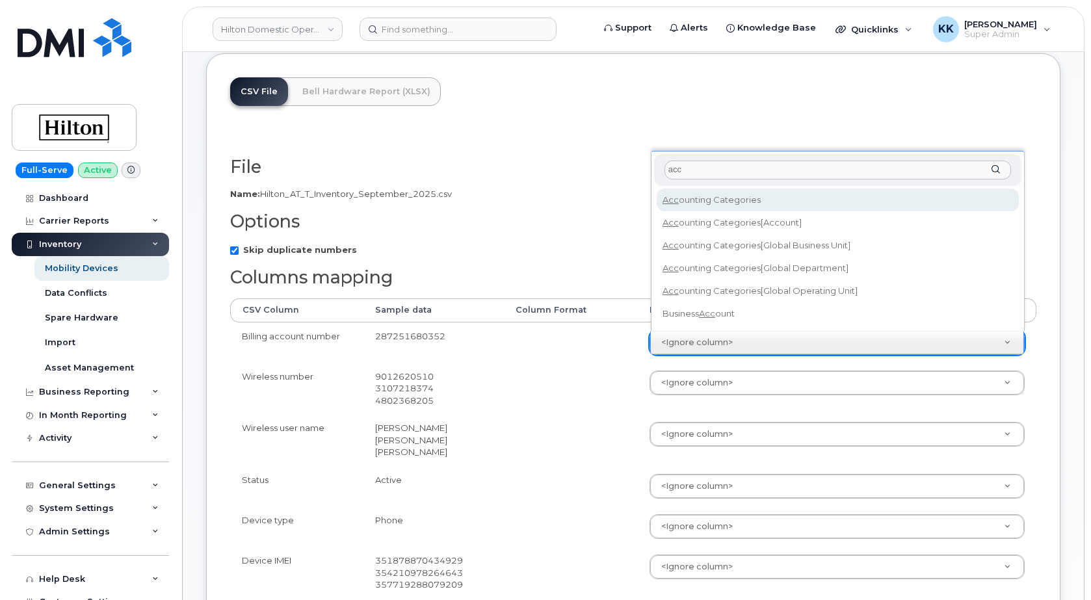
type input "acc"
select select "business_account_id"
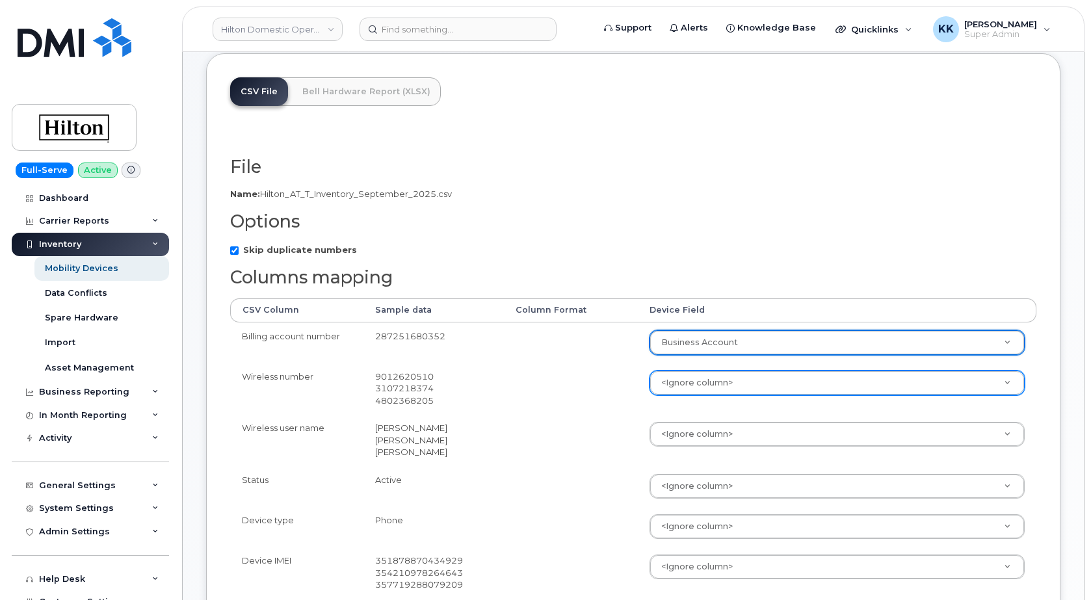
click at [684, 382] on body "Hilton Domestic Operating Company Inc Support Alerts Knowledge Base Quicklinks …" at bounding box center [545, 537] width 1091 height 1340
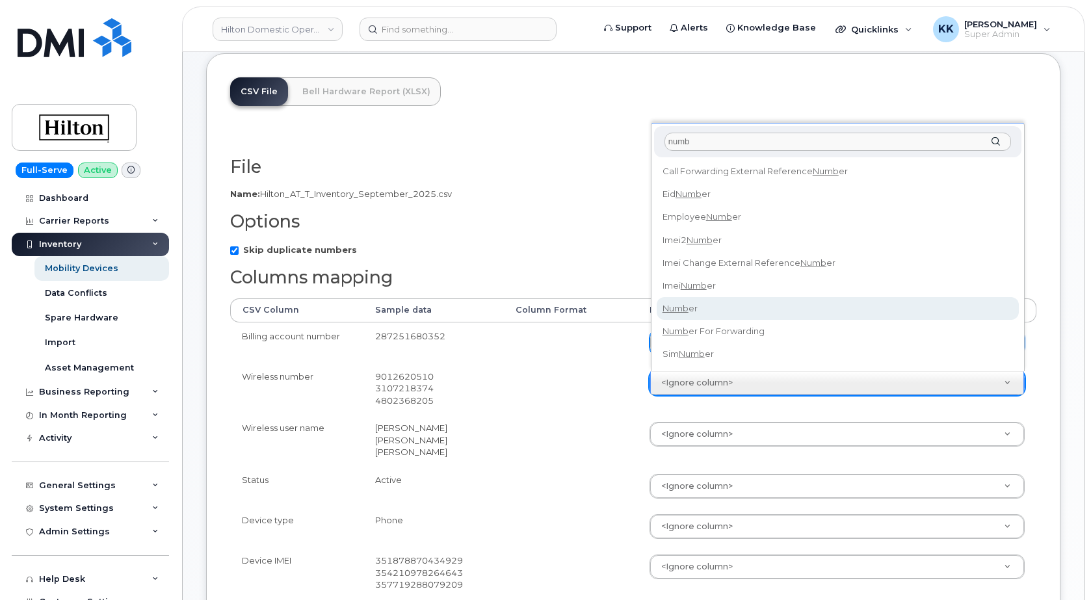
type input "numb"
select select "number"
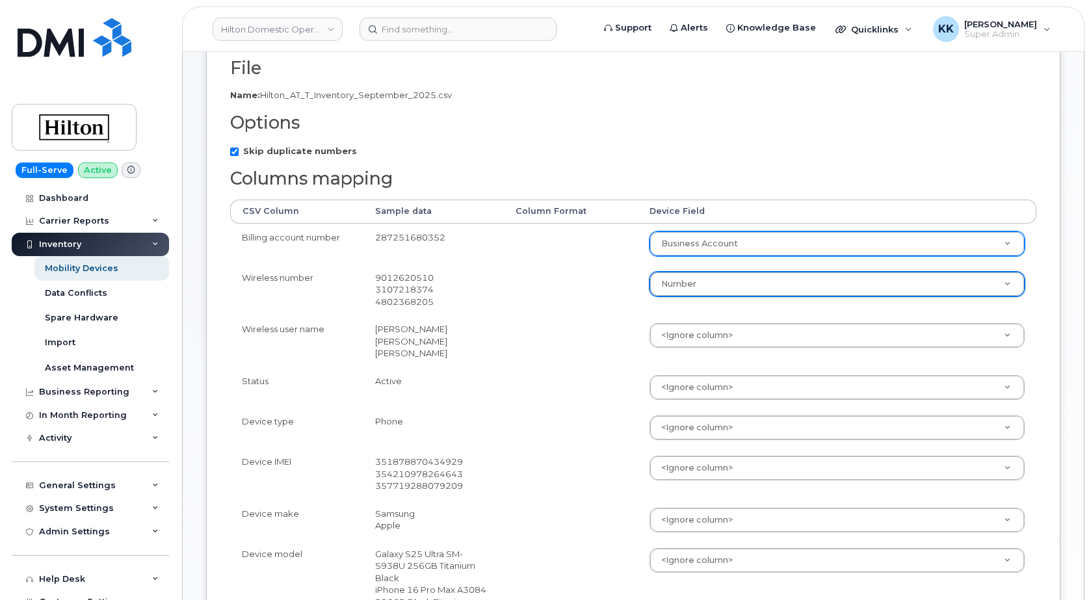
scroll to position [265, 0]
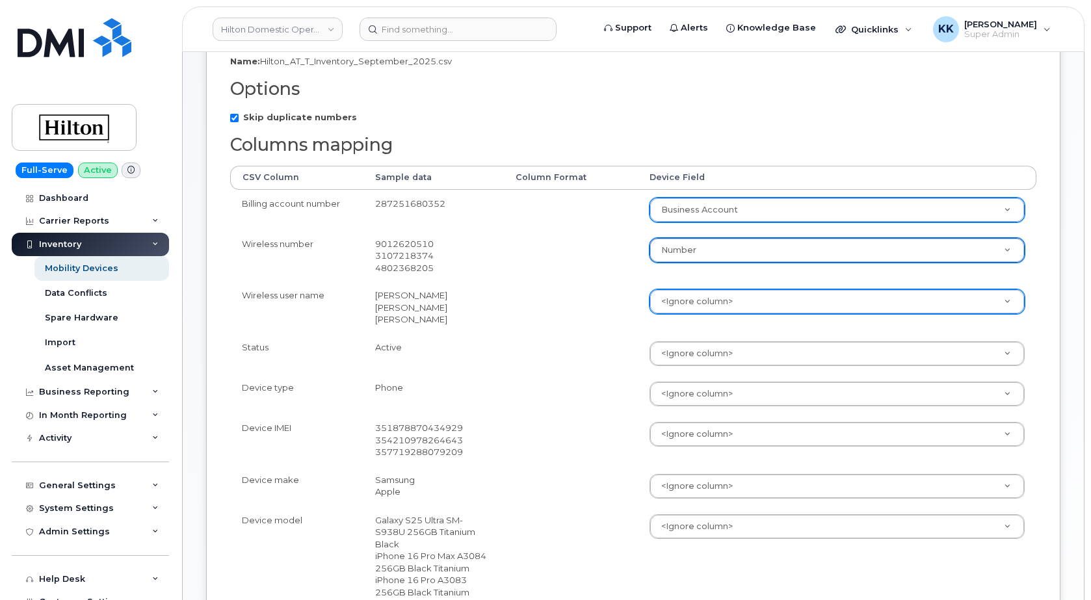
click at [693, 300] on body "Hilton Domestic Operating Company Inc Support Alerts Knowledge Base Quicklinks …" at bounding box center [545, 405] width 1091 height 1340
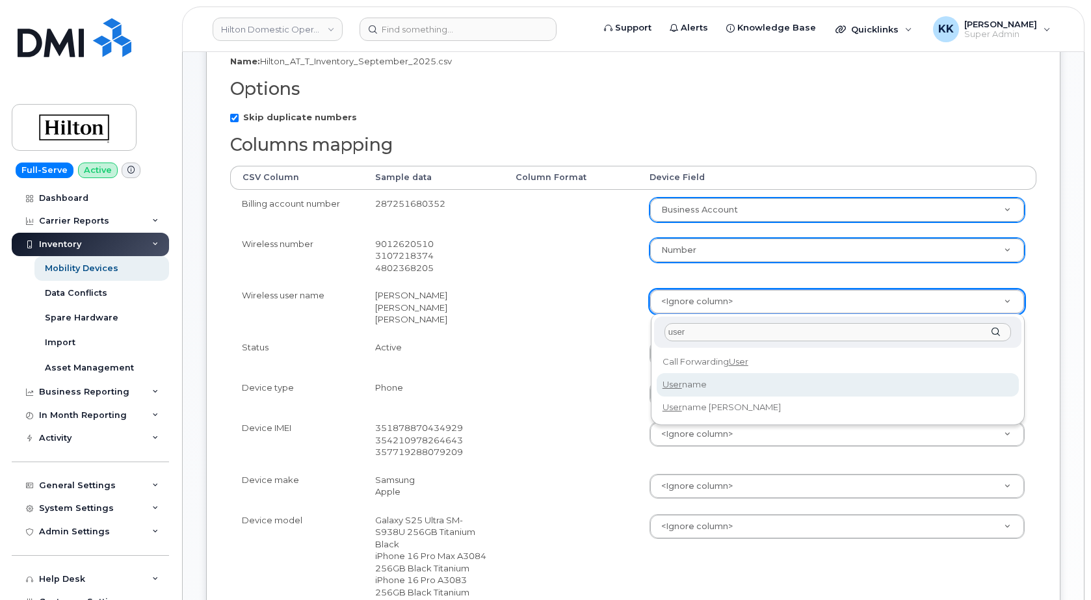
type input "user"
select select "username"
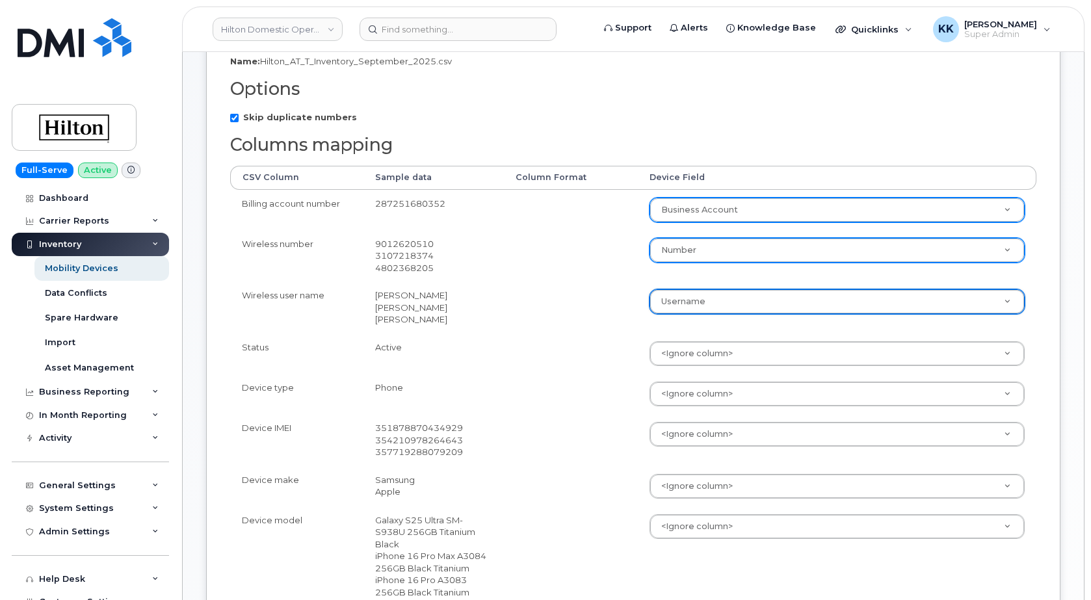
scroll to position [332, 0]
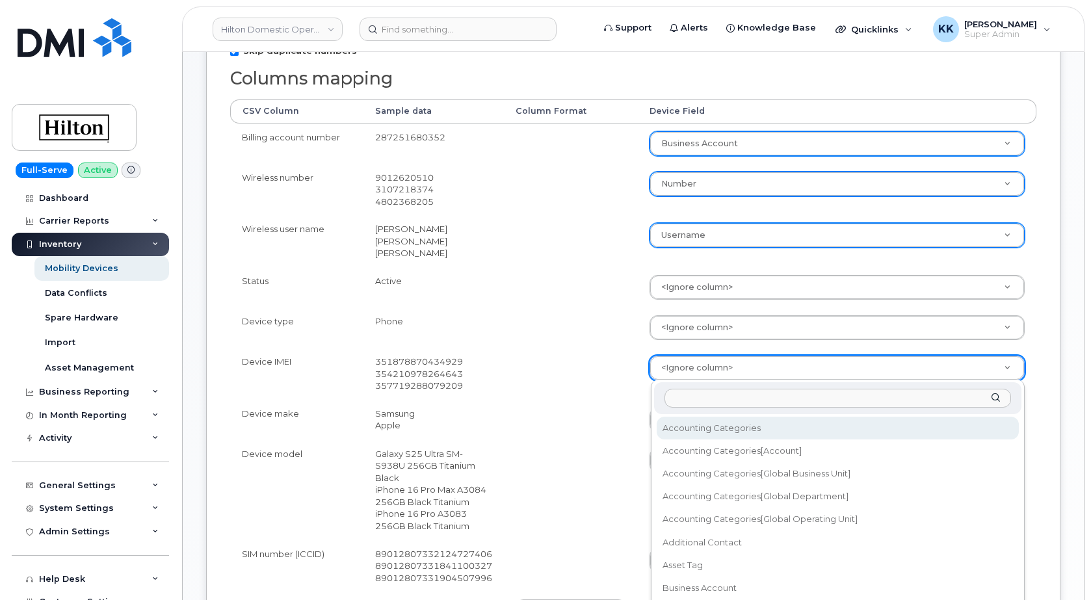
click at [673, 366] on body "Hilton Domestic Operating Company Inc Support Alerts Knowledge Base Quicklinks …" at bounding box center [545, 338] width 1091 height 1340
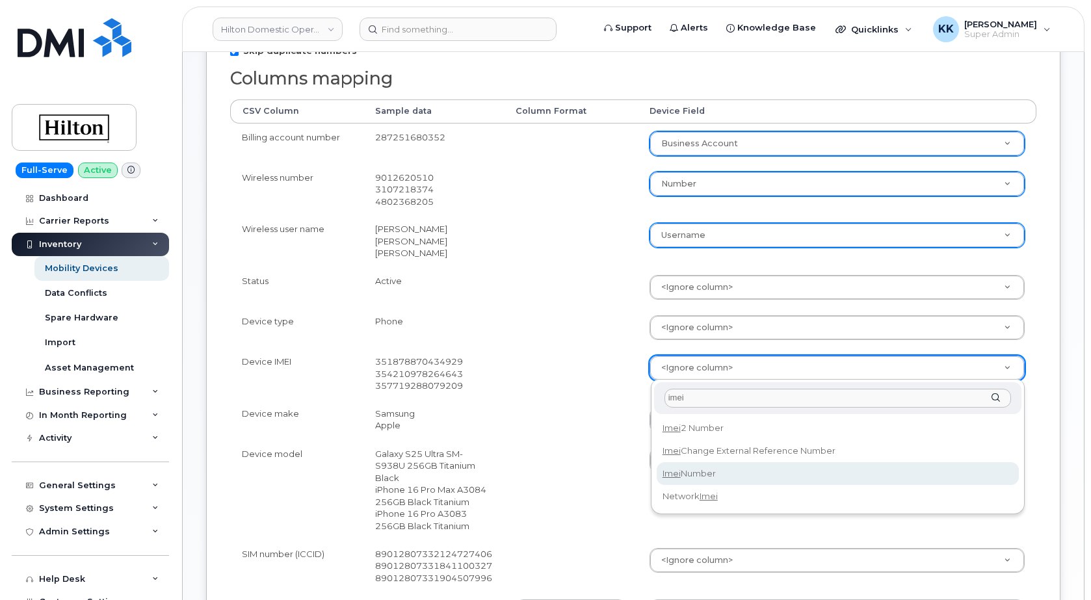
type input "imei"
select select "imei_number"
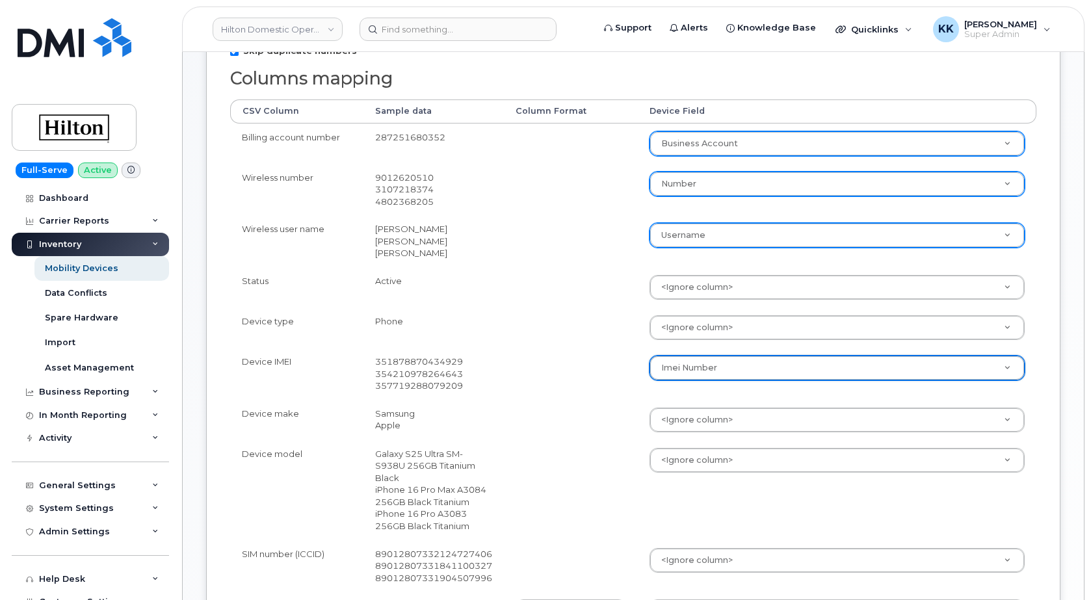
click at [678, 412] on body "Hilton Domestic Operating Company Inc Support Alerts Knowledge Base Quicklinks …" at bounding box center [545, 338] width 1091 height 1340
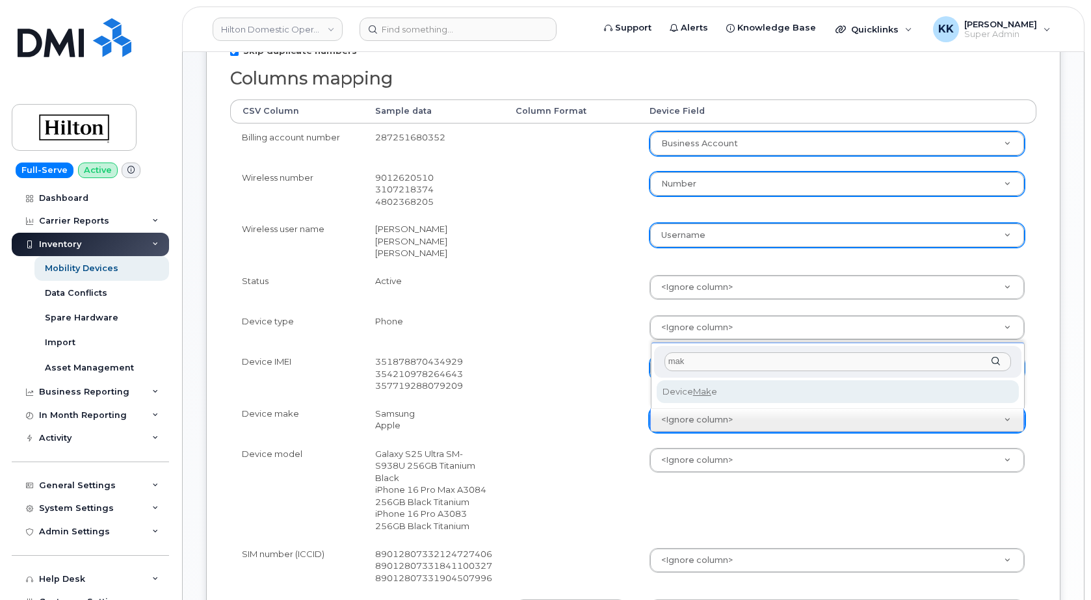
type input "mak"
select select "device_make_id"
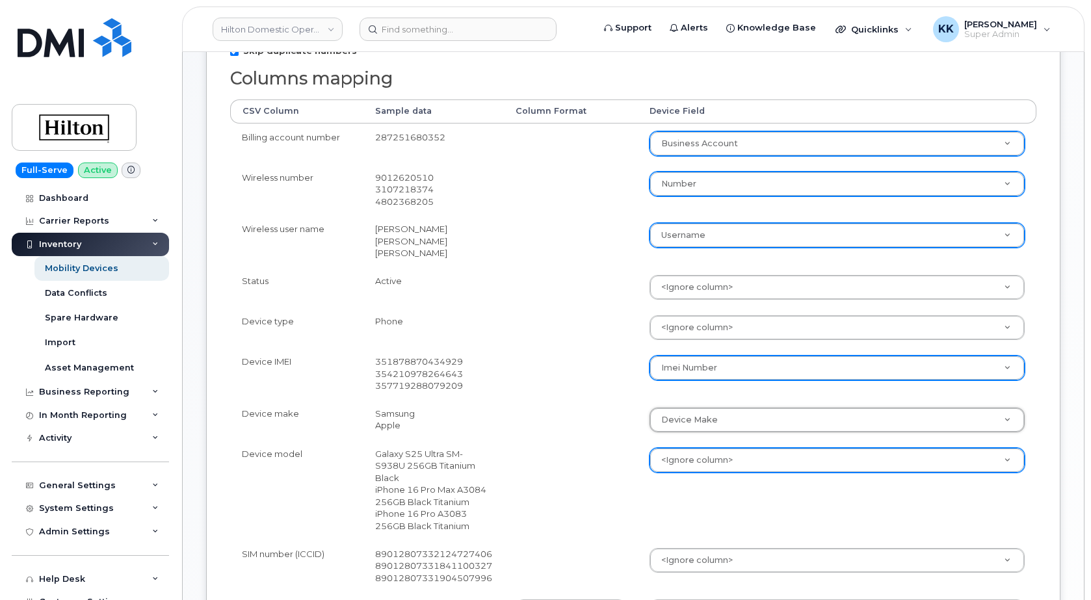
click at [692, 461] on body "Hilton Domestic Operating Company Inc Support Alerts Knowledge Base Quicklinks …" at bounding box center [545, 338] width 1091 height 1340
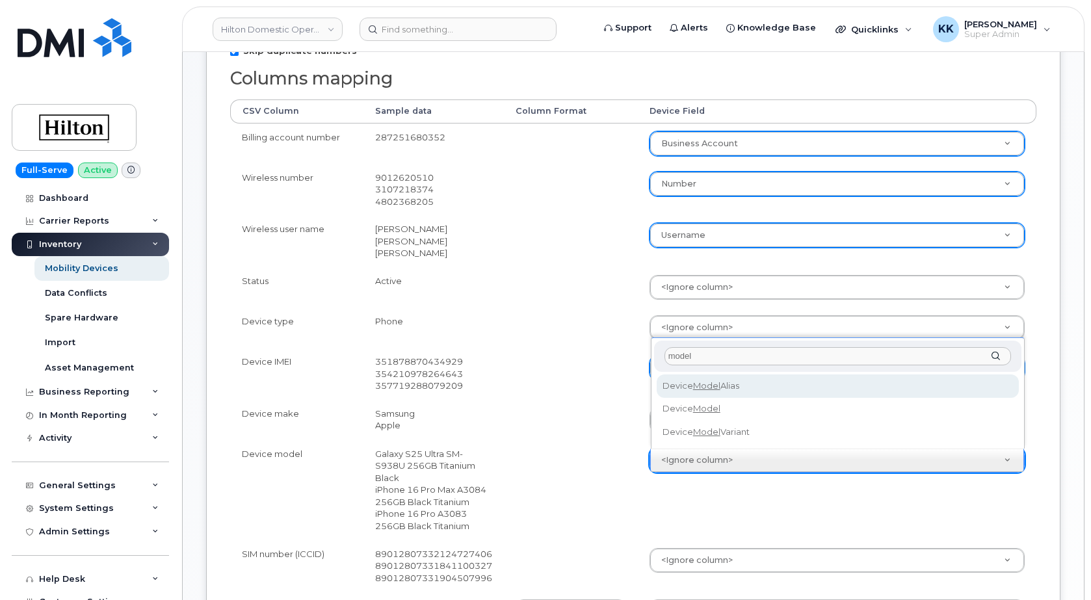
type input "model"
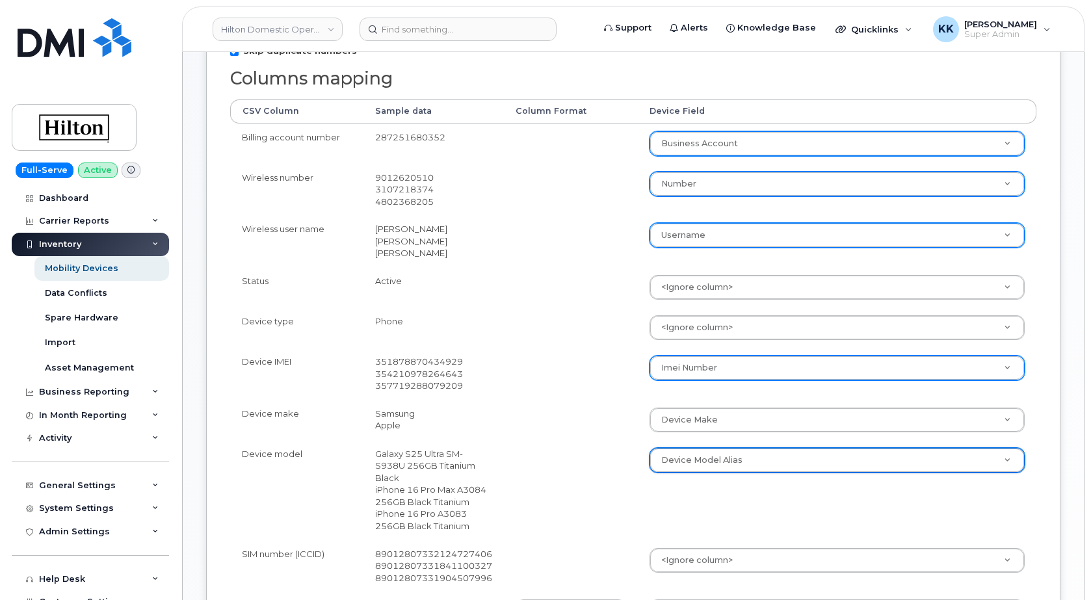
select select "device_model_alias"
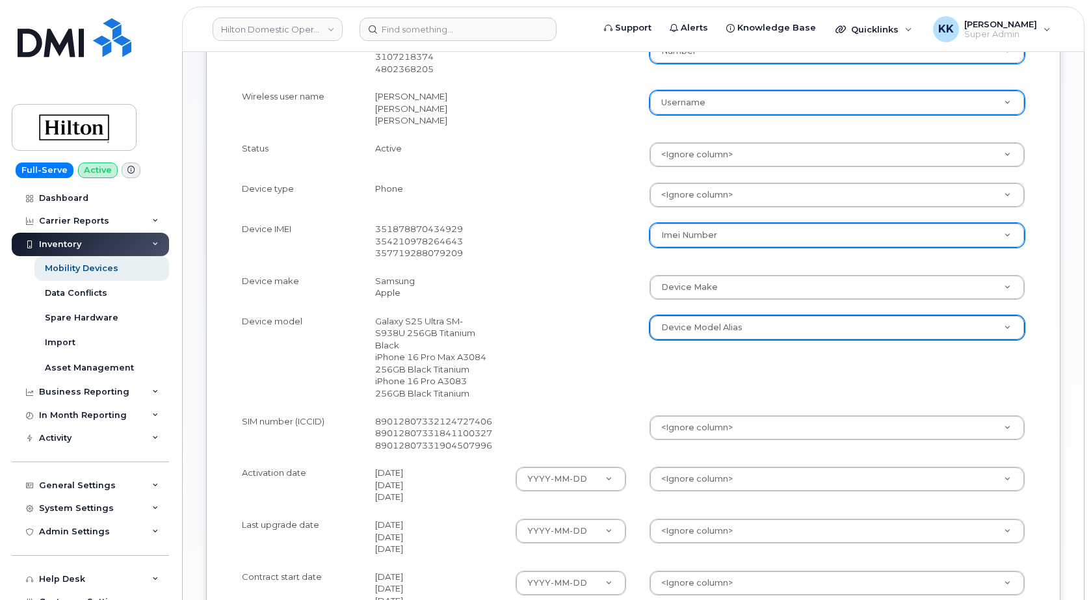
scroll to position [531, 0]
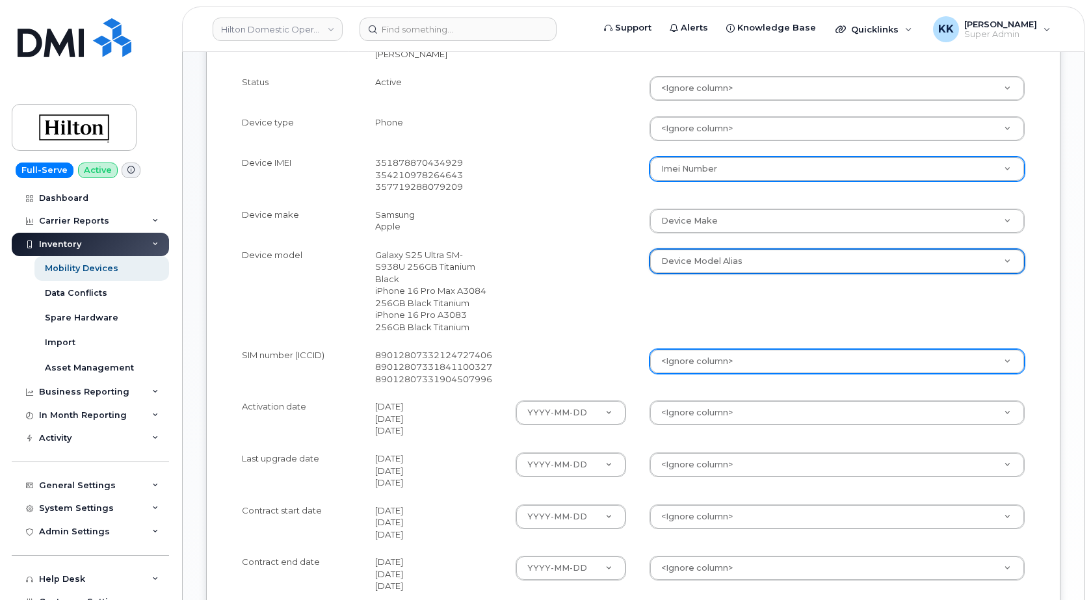
click at [691, 345] on body "Hilton Domestic Operating Company Inc Support Alerts Knowledge Base Quicklinks …" at bounding box center [545, 139] width 1091 height 1340
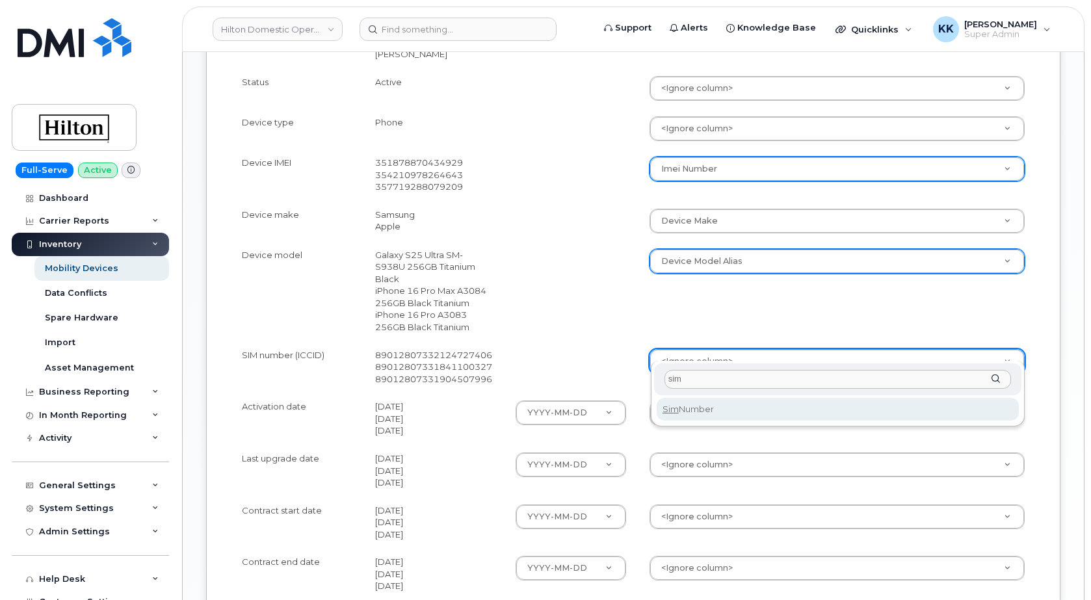
type input "sim"
select select "sim_number"
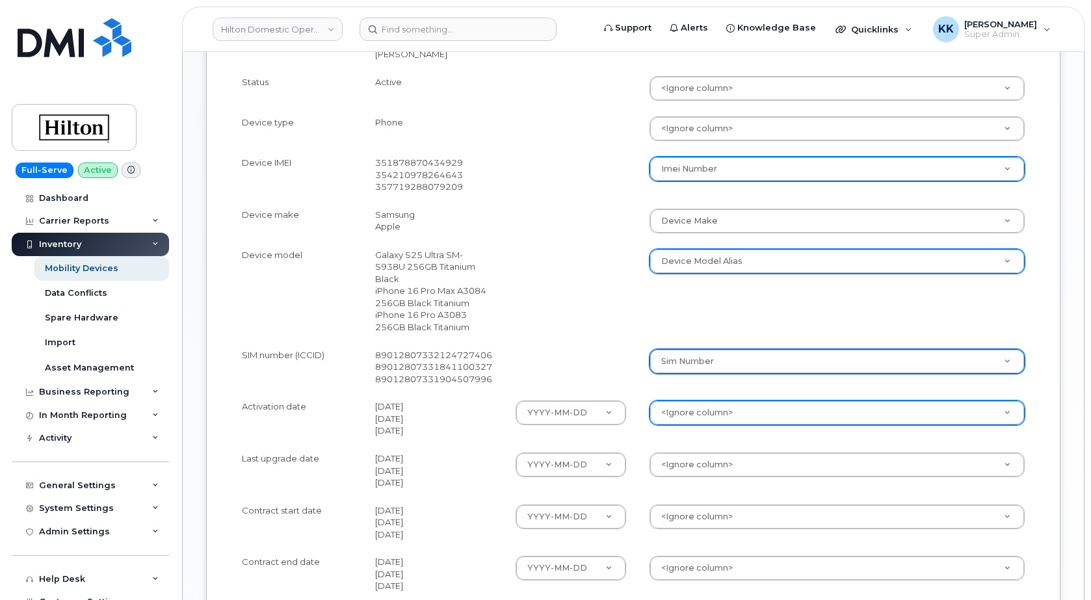
click at [687, 401] on body "Hilton Domestic Operating Company Inc Support Alerts Knowledge Base Quicklinks …" at bounding box center [545, 139] width 1091 height 1340
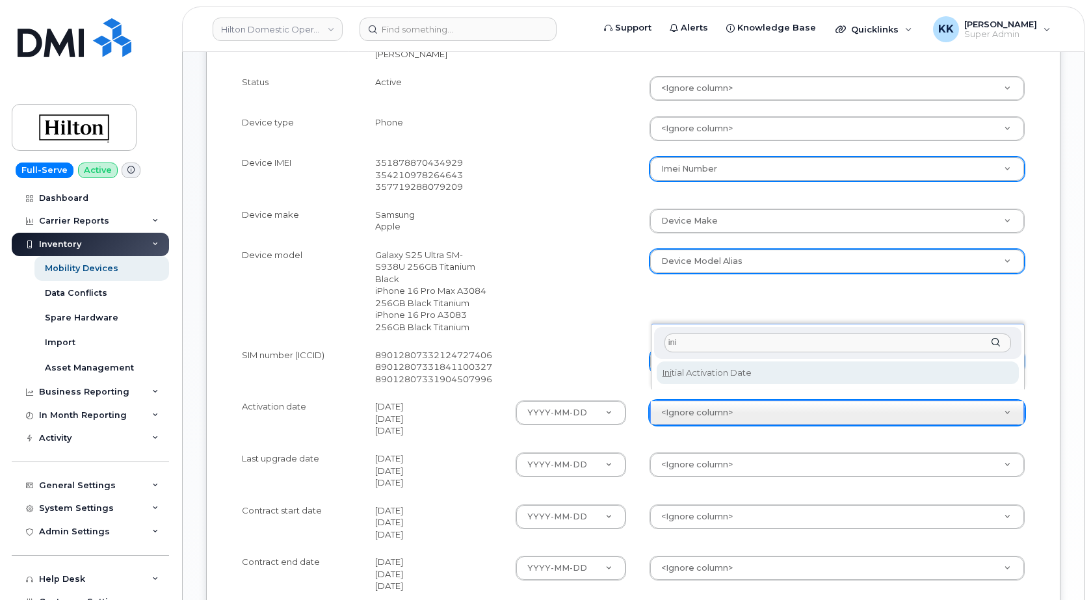
type input "ini"
select select "initial_activation_date"
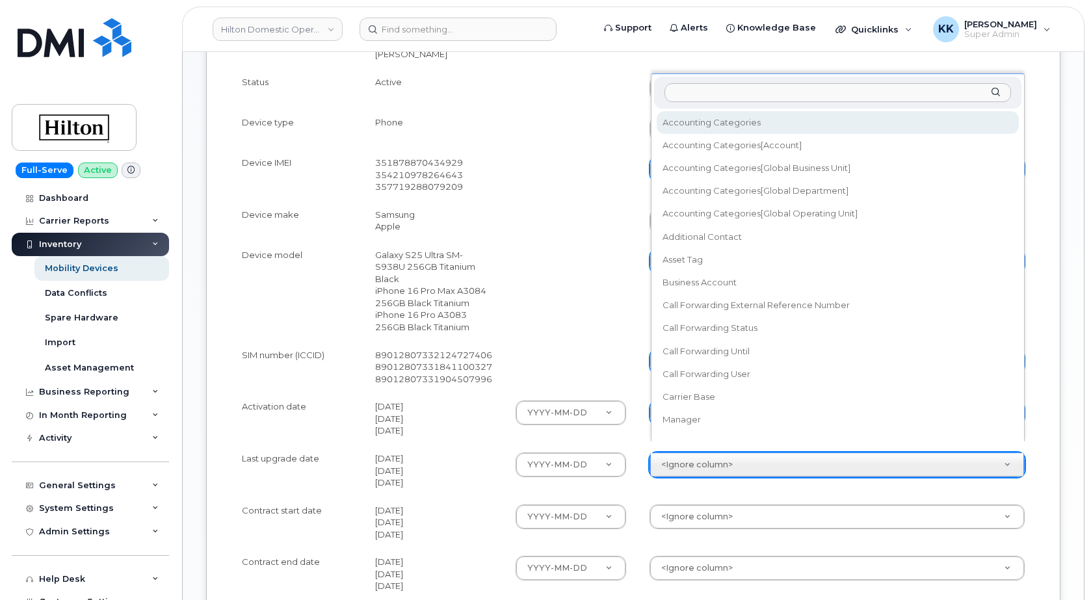
click at [698, 449] on body "Hilton Domestic Operating Company Inc Support Alerts Knowledge Base Quicklinks …" at bounding box center [545, 139] width 1091 height 1340
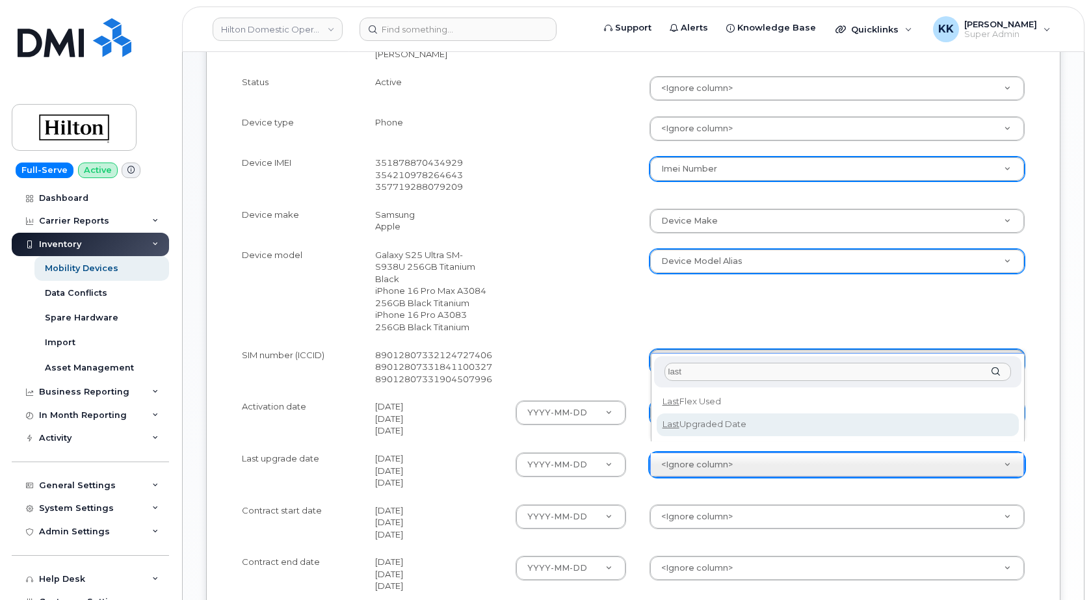
type input "last"
select select "last_upgraded_date"
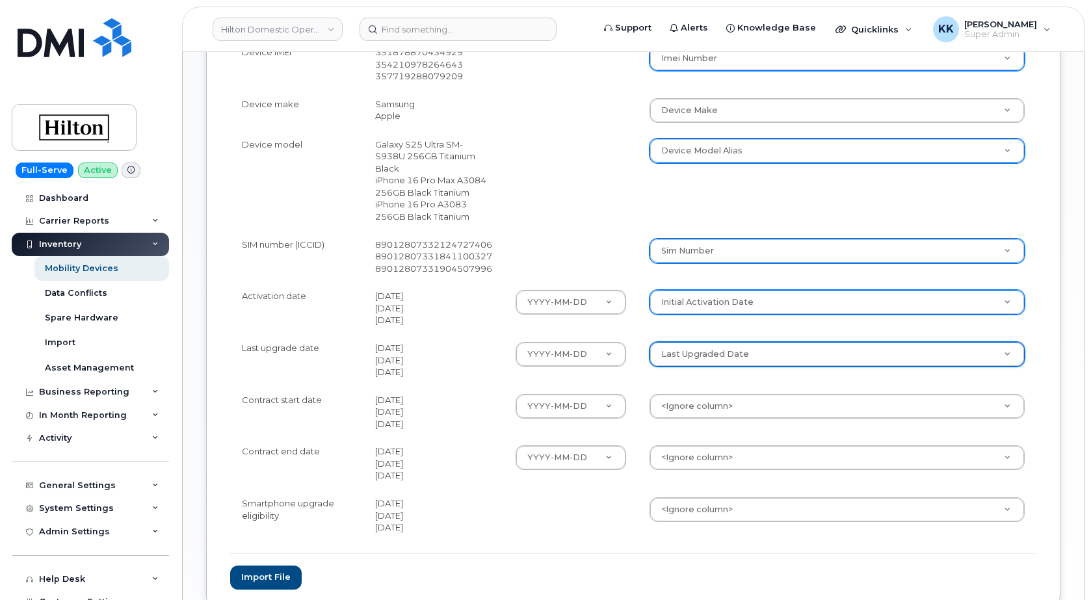
scroll to position [663, 0]
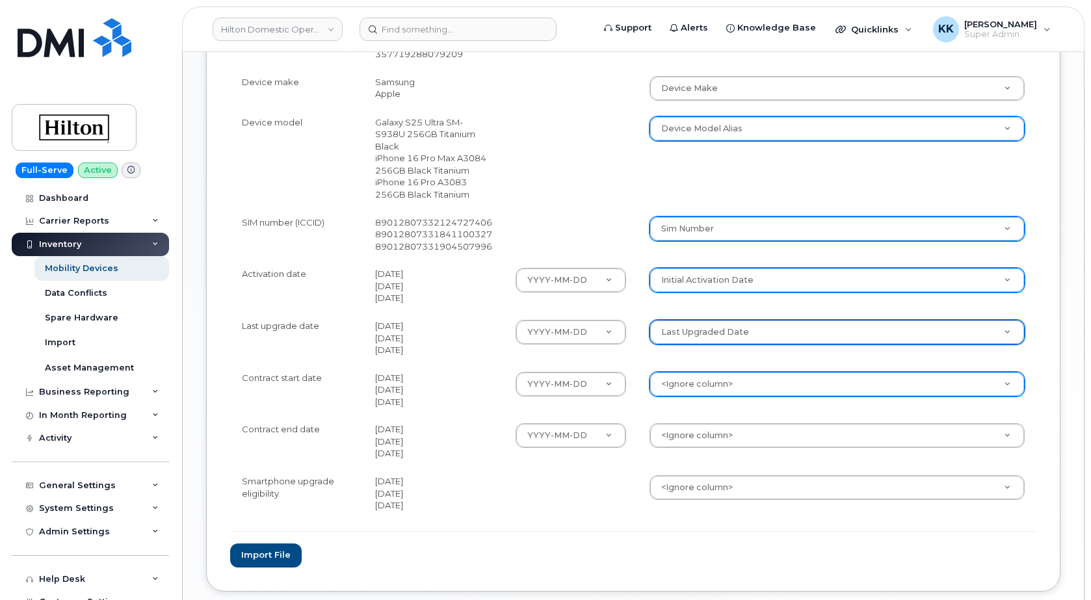
click at [676, 375] on body "Hilton Domestic Operating Company Inc Support Alerts Knowledge Base Quicklinks …" at bounding box center [545, 7] width 1091 height 1340
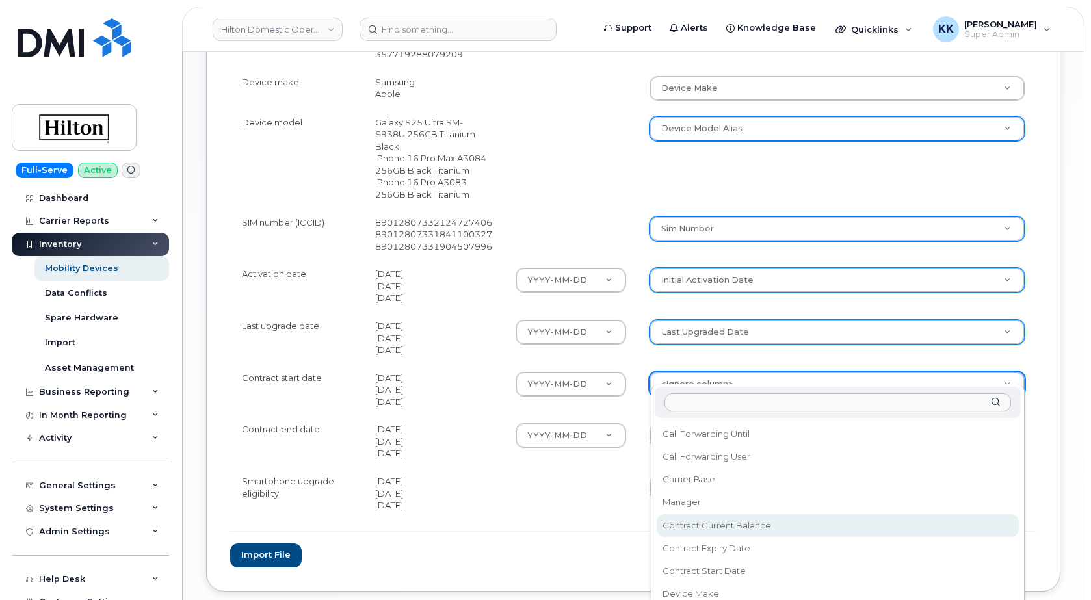
scroll to position [250, 0]
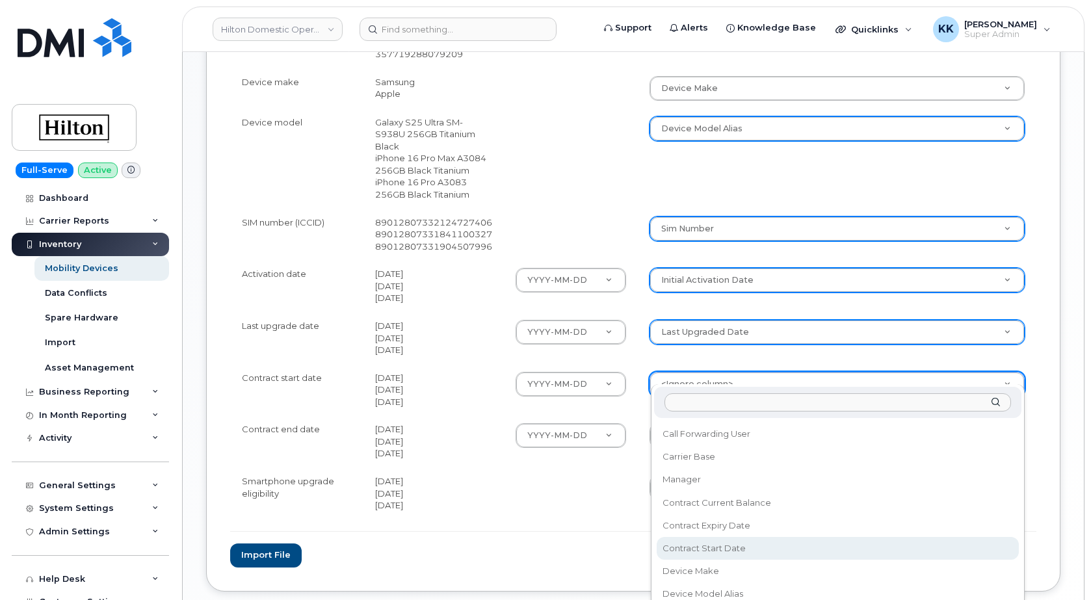
select select "contract_start_date"
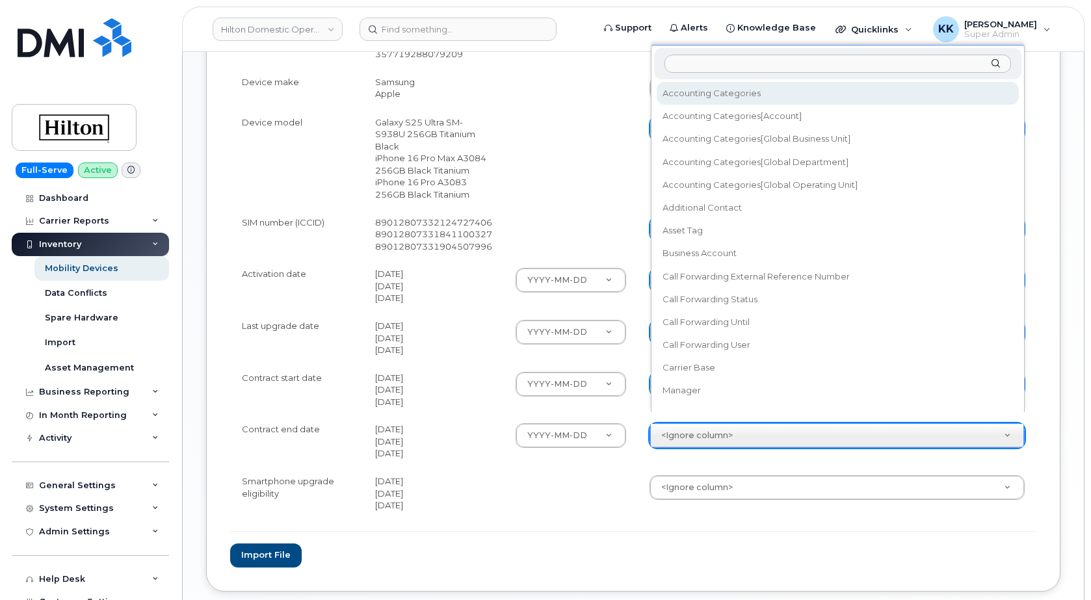
click at [689, 419] on body "Hilton Domestic Operating Company Inc Support Alerts Knowledge Base Quicklinks …" at bounding box center [545, 7] width 1091 height 1340
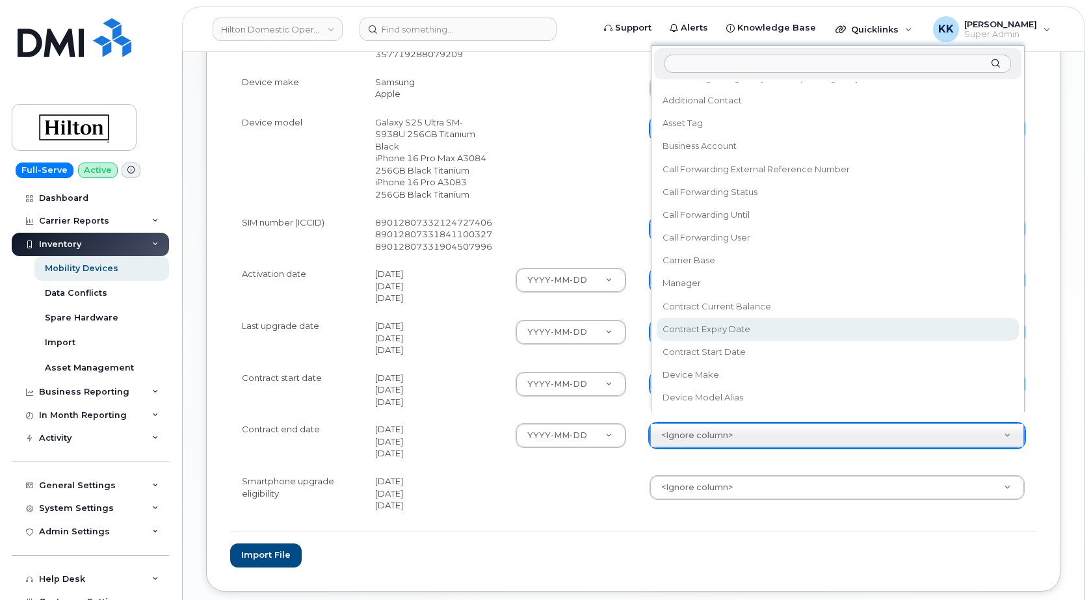
scroll to position [137, 0]
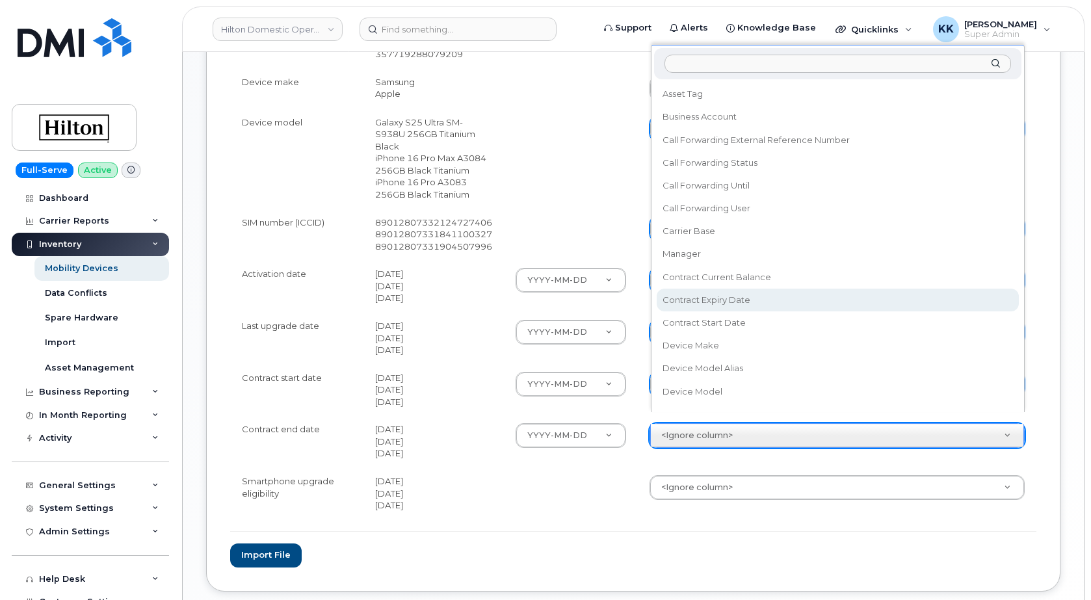
select select "contract_expiry_date"
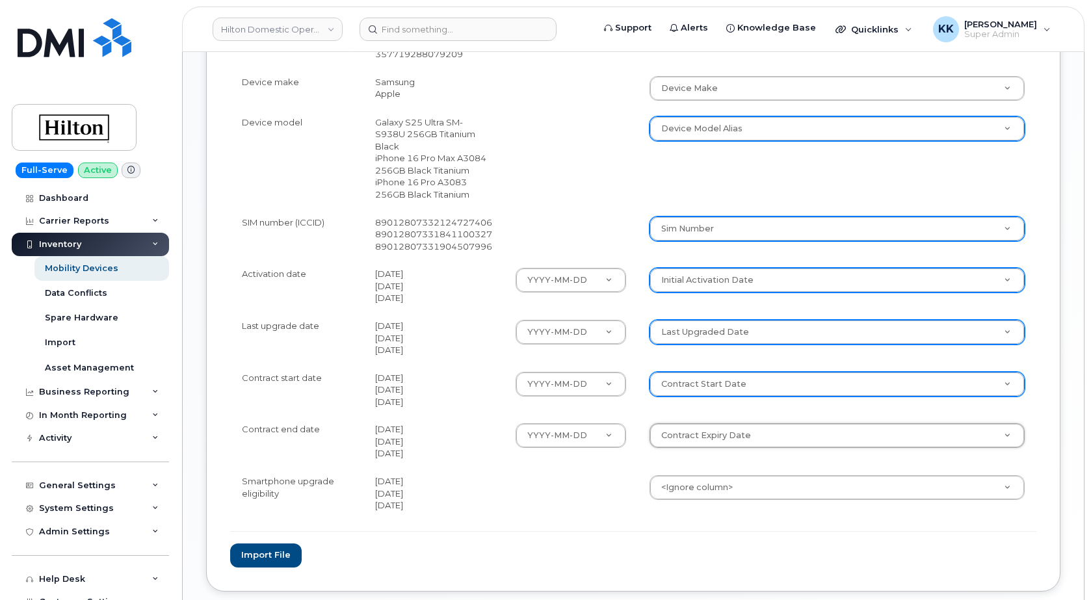
click at [706, 477] on body "Hilton Domestic Operating Company Inc Support Alerts Knowledge Base Quicklinks …" at bounding box center [545, 7] width 1091 height 1340
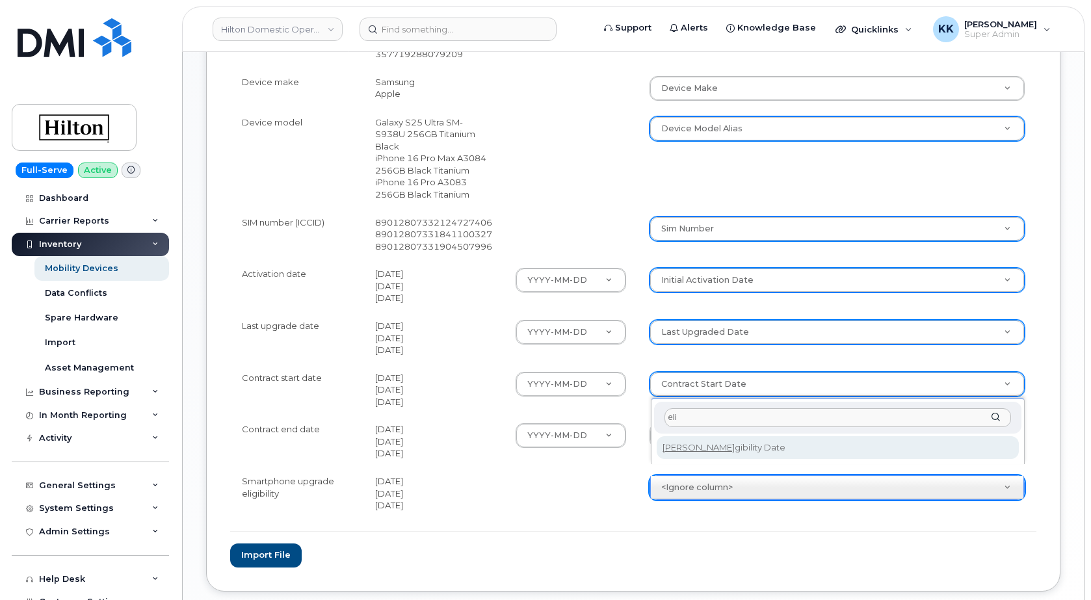
type input "eli"
select select "eligibility_date"
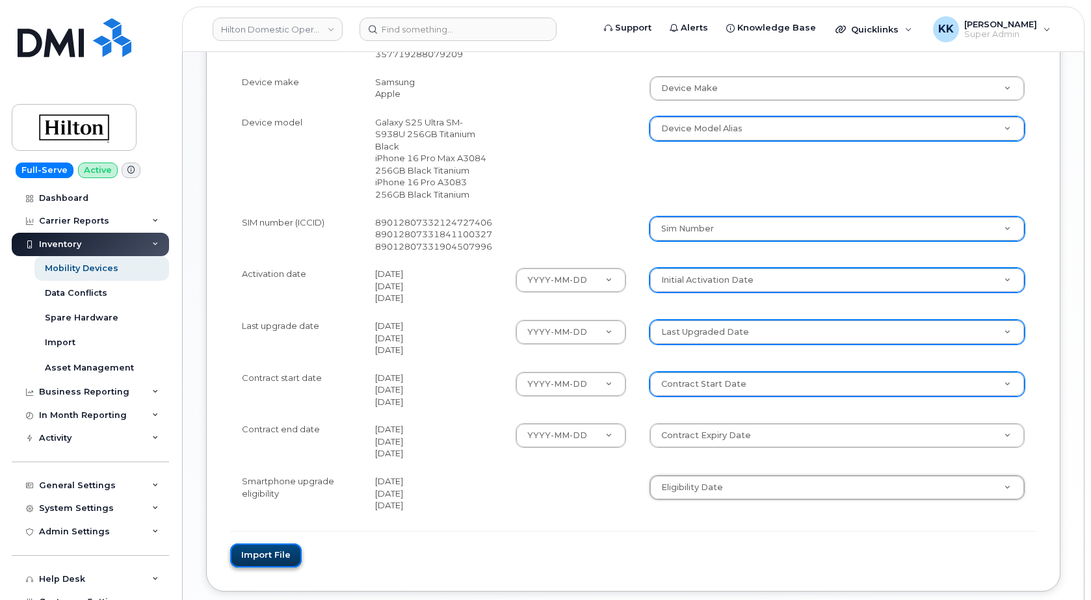
click at [289, 544] on button "Import file" at bounding box center [266, 556] width 72 height 24
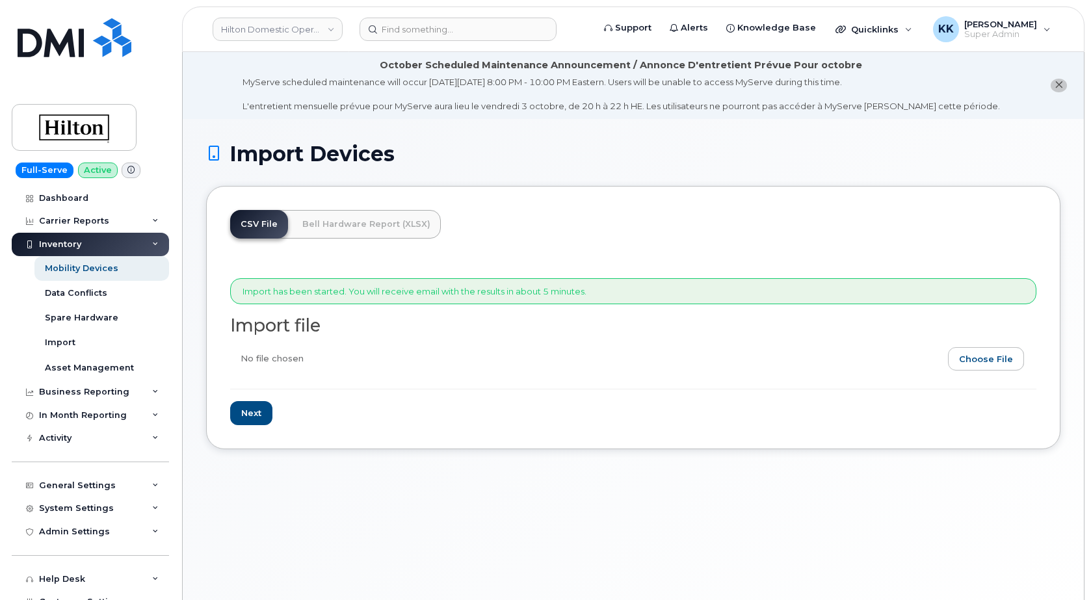
click at [626, 233] on div "CSV File Bell Hardware Report (XLSX) Import has been started. You will receive …" at bounding box center [633, 317] width 854 height 263
click at [685, 414] on form "Import has been started. You will receive email with the results in about 5 min…" at bounding box center [633, 351] width 806 height 147
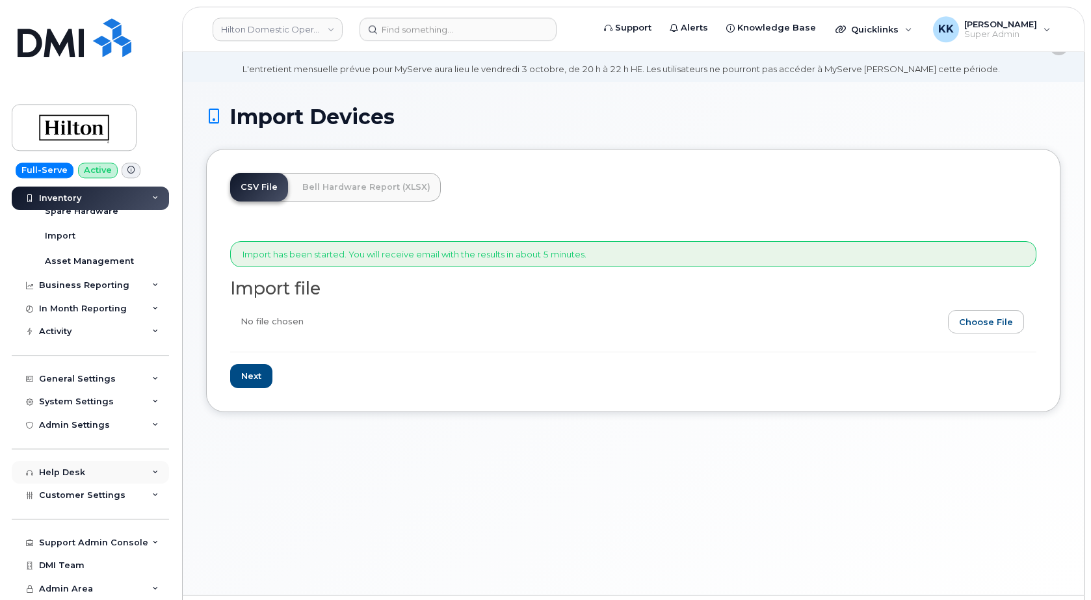
scroll to position [66, 0]
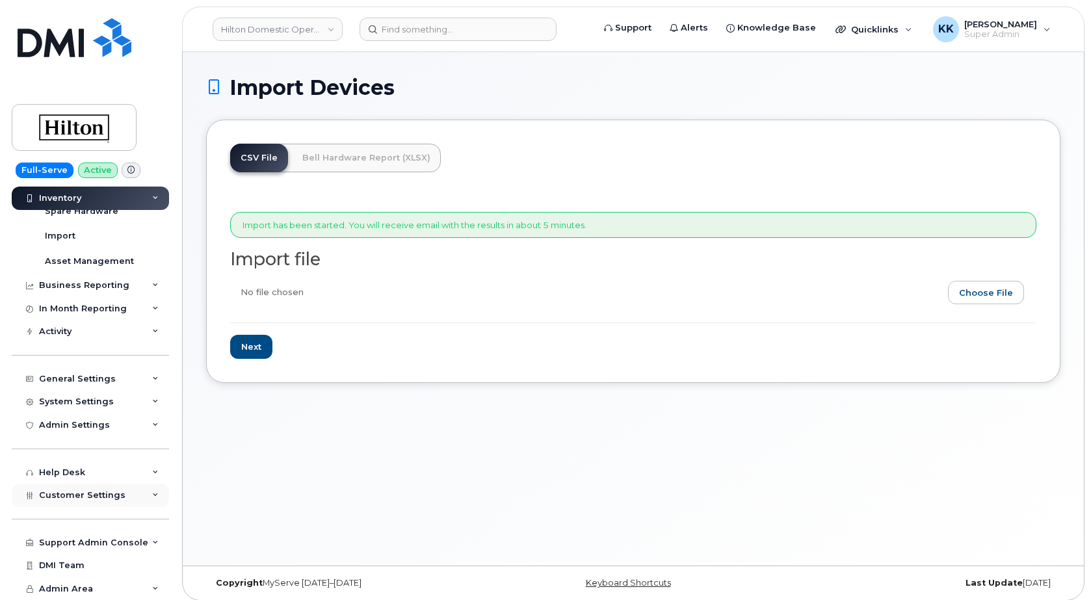
click at [89, 496] on span "Customer Settings" at bounding box center [82, 495] width 86 height 10
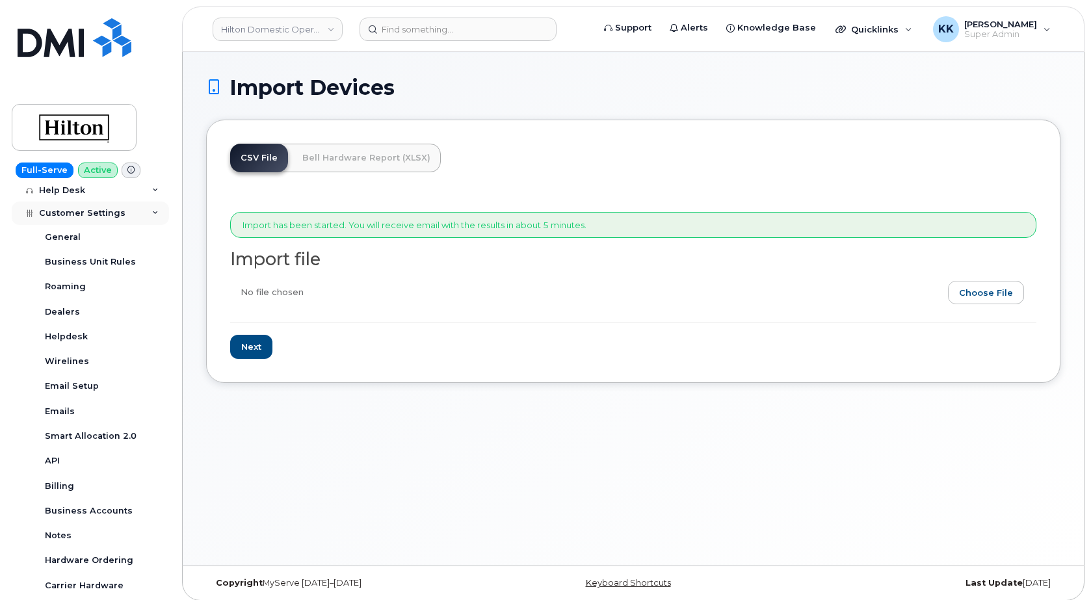
scroll to position [419, 0]
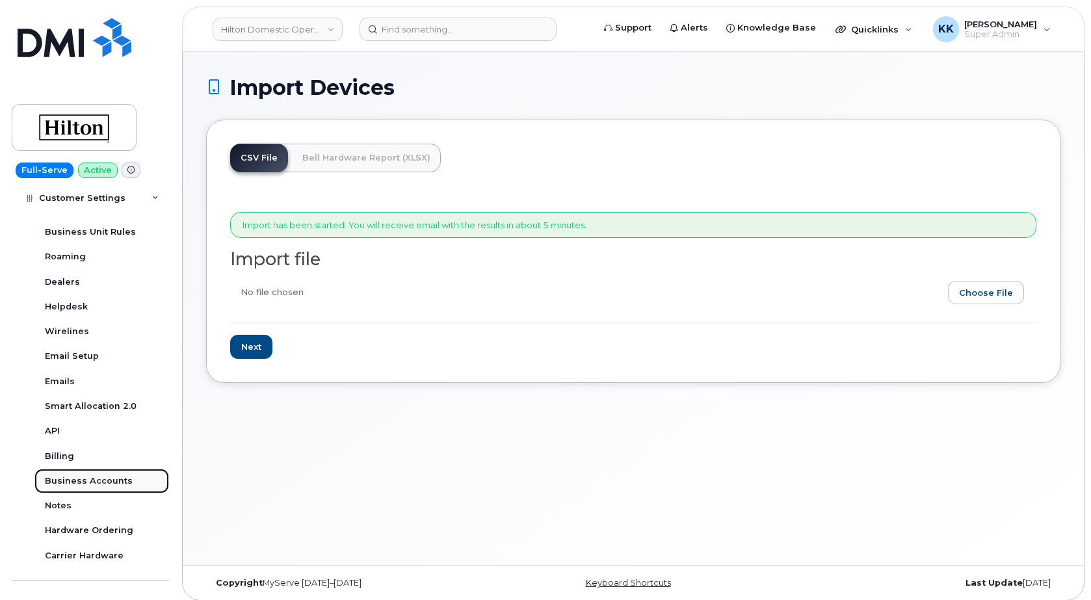
click at [84, 481] on div "Business Accounts" at bounding box center [89, 481] width 88 height 12
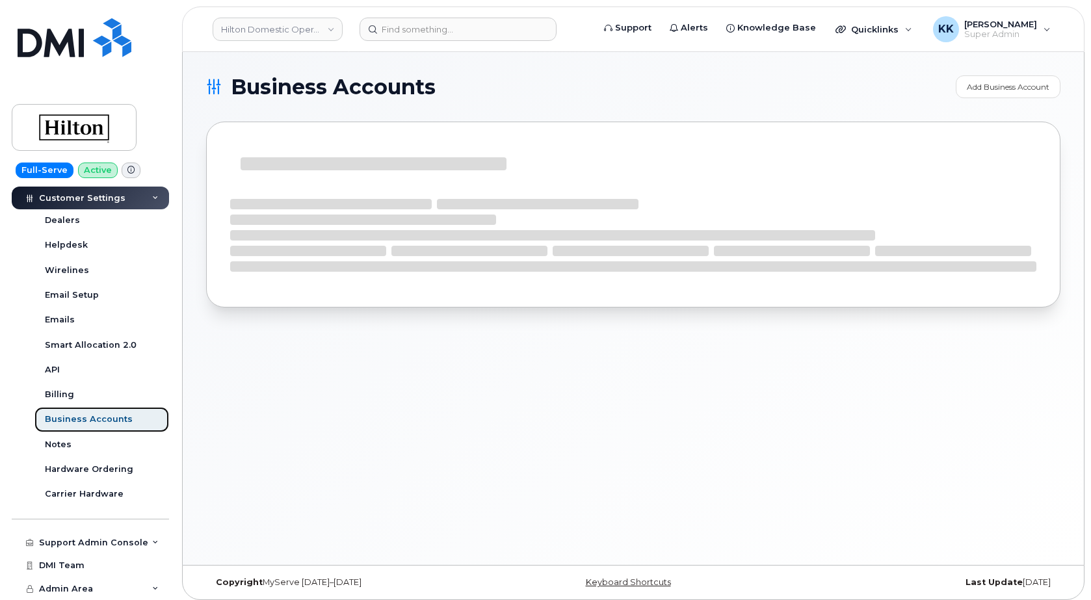
scroll to position [294, 0]
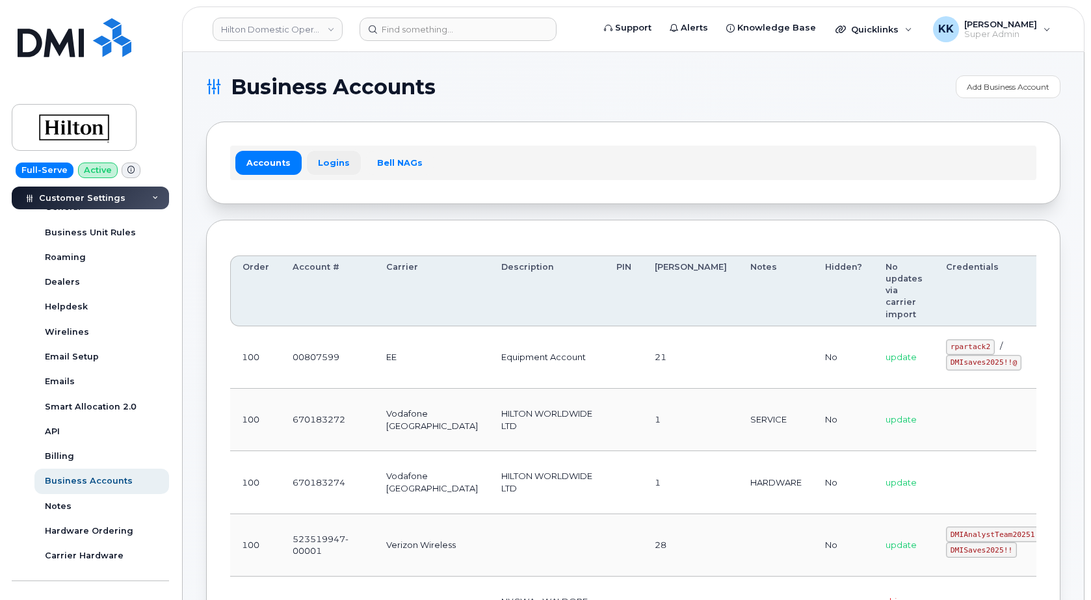
click at [336, 157] on link "Logins" at bounding box center [334, 162] width 54 height 23
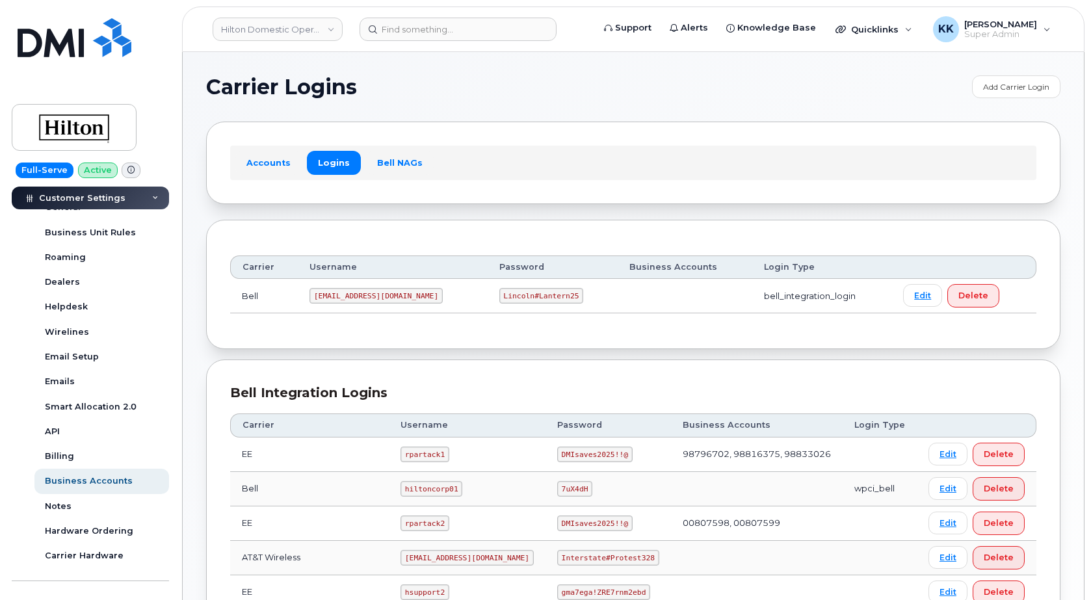
click at [375, 296] on code "[EMAIL_ADDRESS][DOMAIN_NAME]" at bounding box center [376, 296] width 133 height 16
click at [499, 294] on code "Lincoln#Lantern25" at bounding box center [541, 296] width 85 height 16
click at [499, 293] on code "Lincoln#Lantern25" at bounding box center [541, 296] width 85 height 16
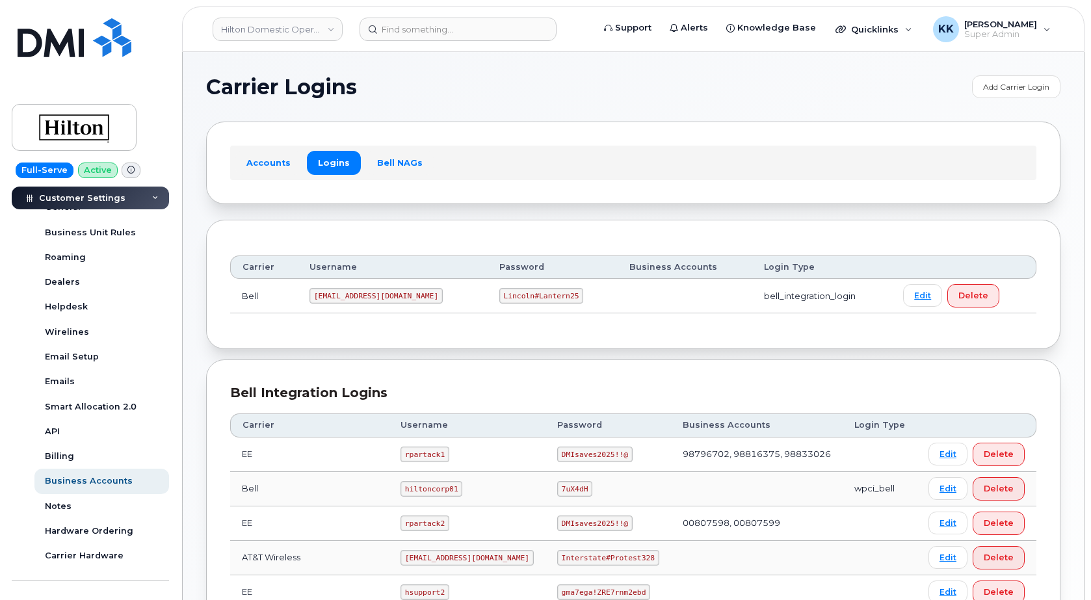
click at [499, 293] on code "Lincoln#Lantern25" at bounding box center [541, 296] width 85 height 16
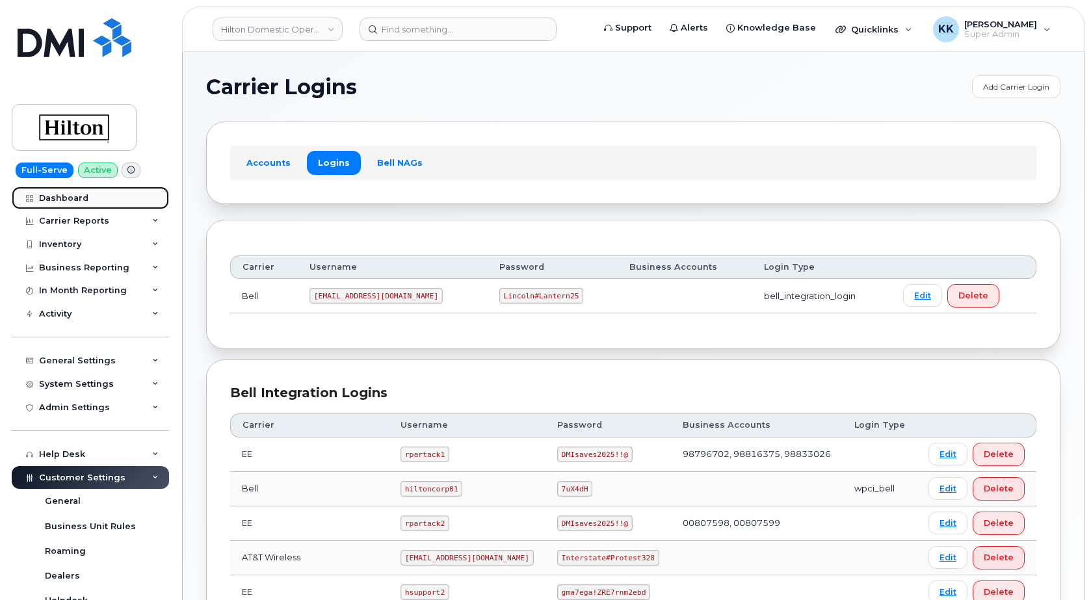
click at [70, 200] on div "Dashboard" at bounding box center [63, 198] width 49 height 10
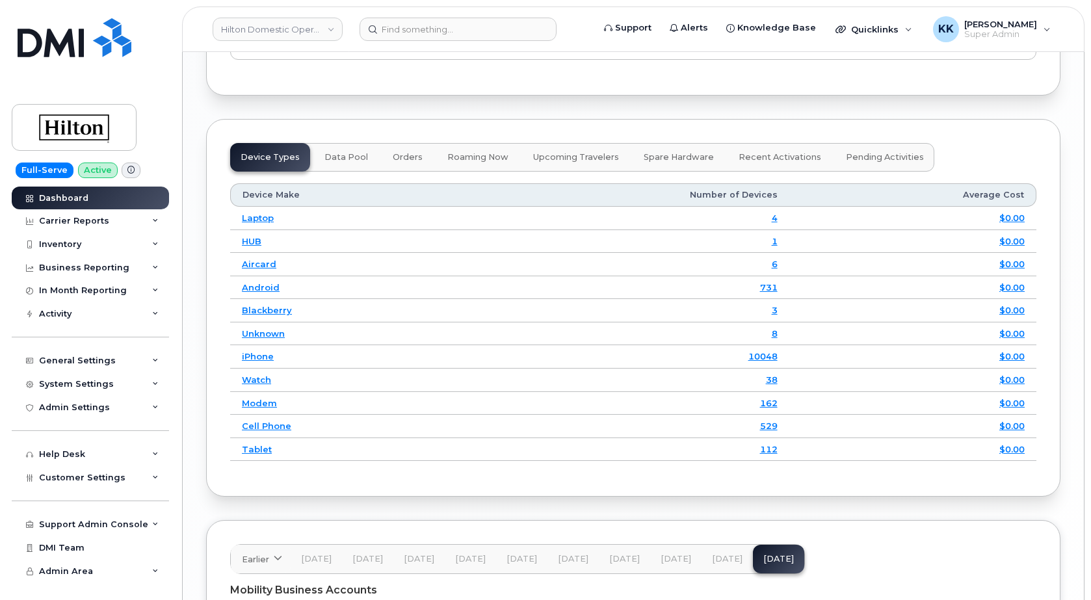
scroll to position [1924, 0]
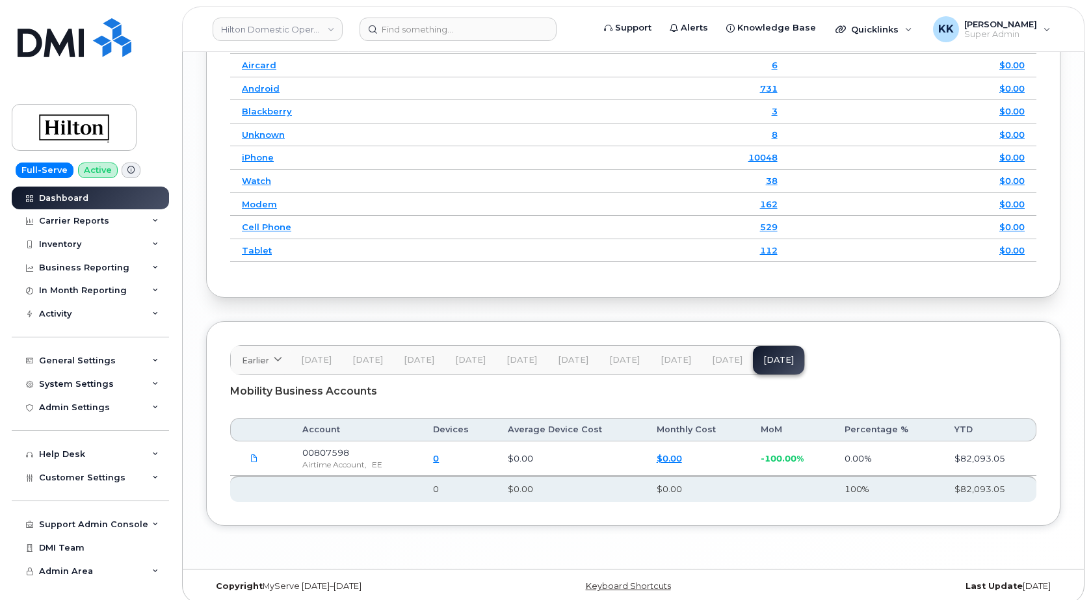
click at [730, 354] on button "[DATE]" at bounding box center [727, 360] width 51 height 29
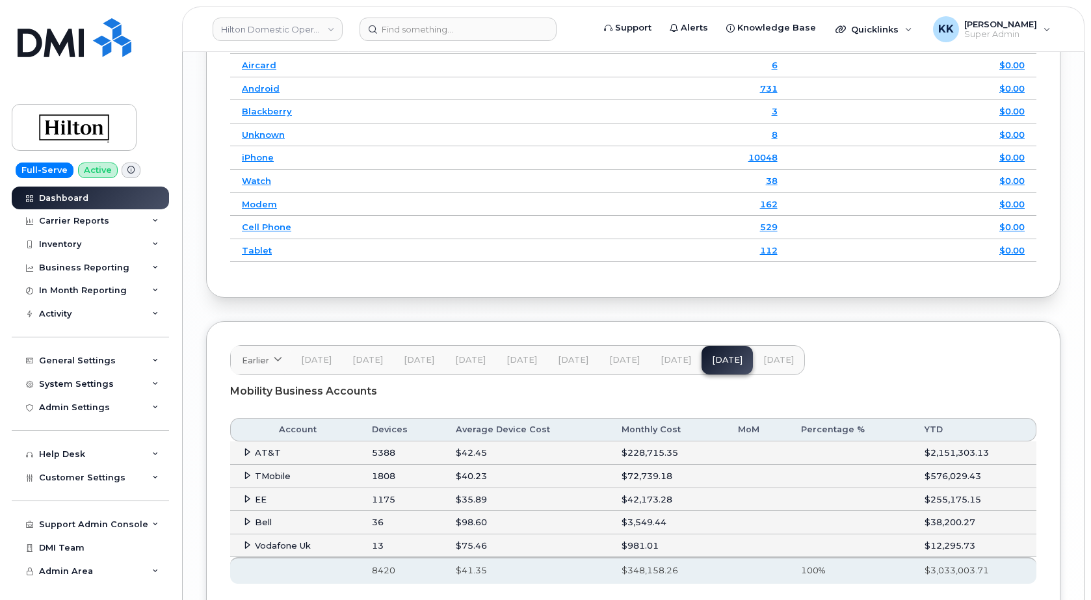
click at [243, 519] on span at bounding box center [247, 522] width 10 height 10
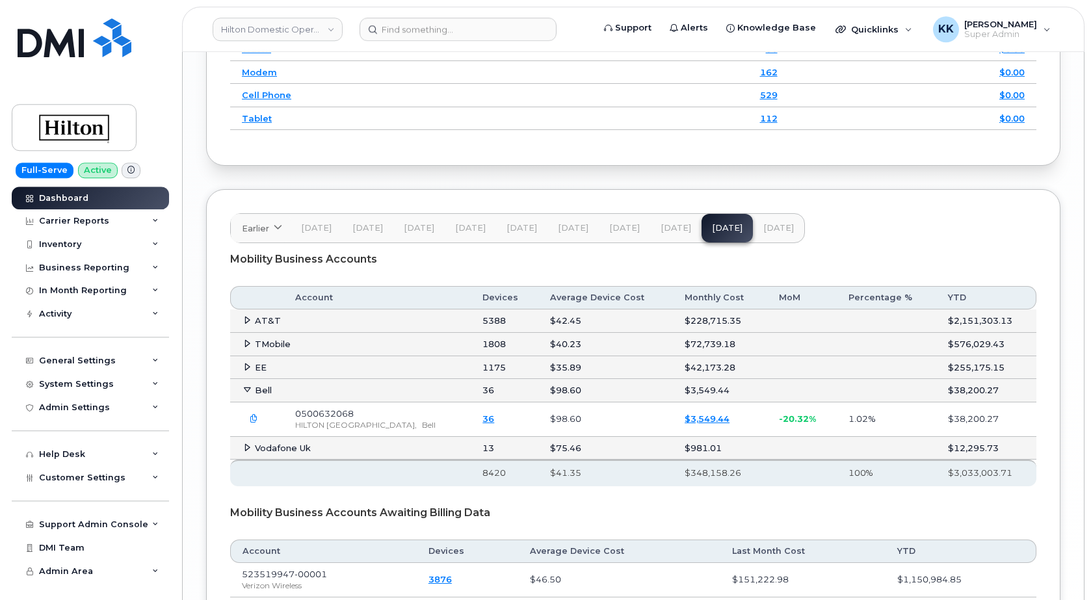
scroll to position [2056, 0]
click at [247, 31] on link "Hilton Domestic Operating Company Inc" at bounding box center [278, 29] width 130 height 23
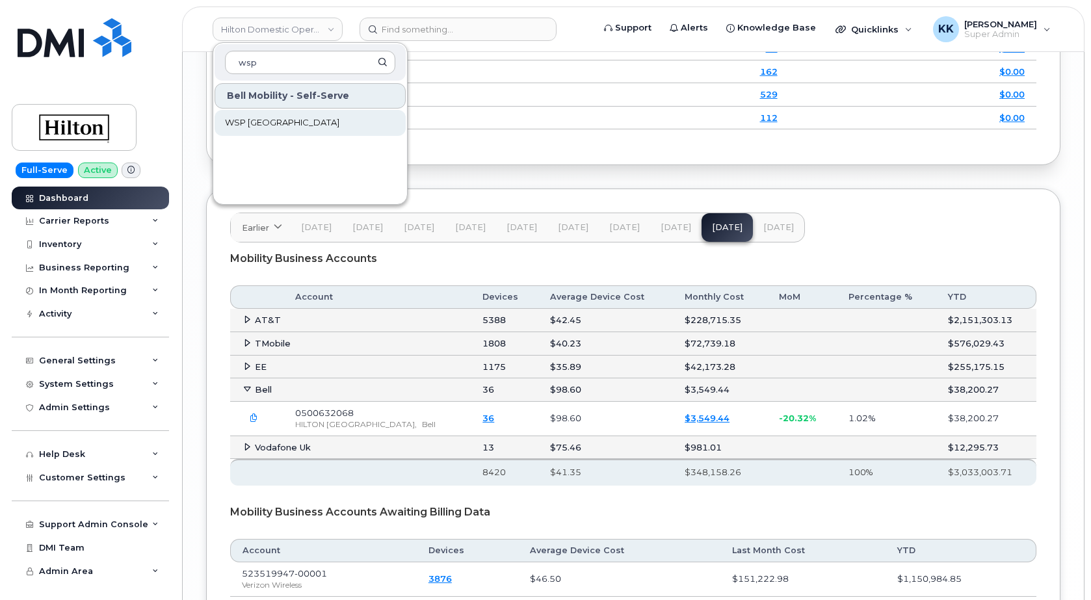
type input "wsp"
click at [275, 130] on link "WSP [GEOGRAPHIC_DATA]" at bounding box center [310, 123] width 191 height 26
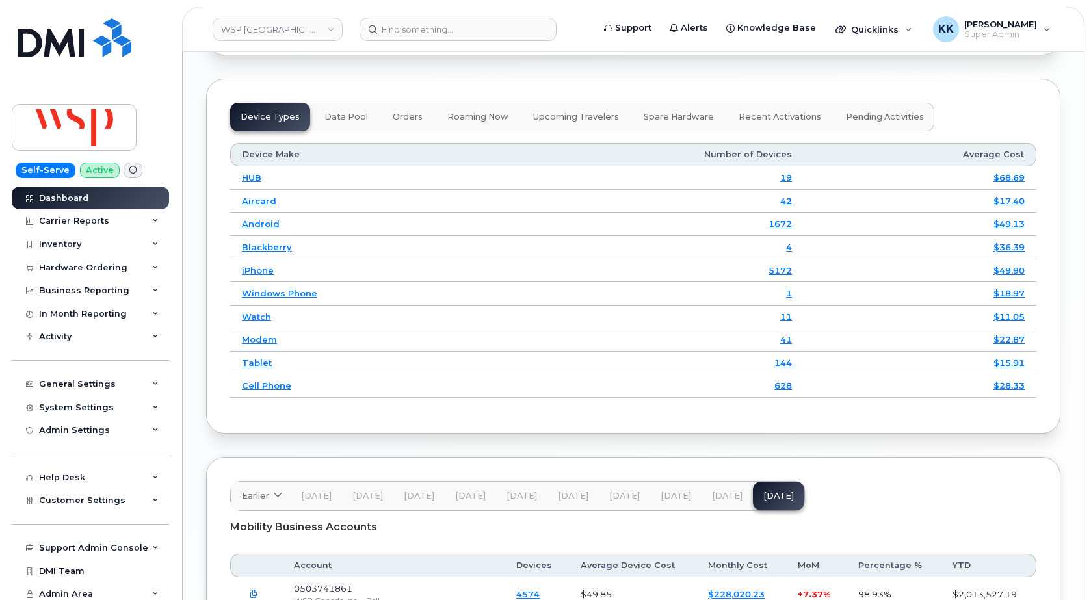
scroll to position [1892, 0]
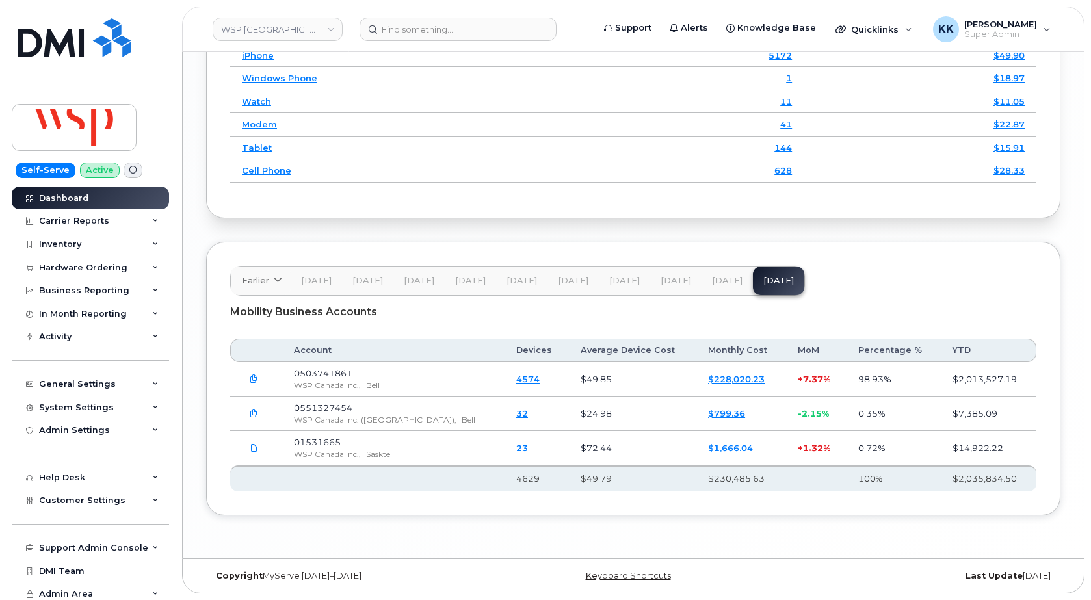
click at [722, 287] on button "[DATE]" at bounding box center [727, 281] width 51 height 29
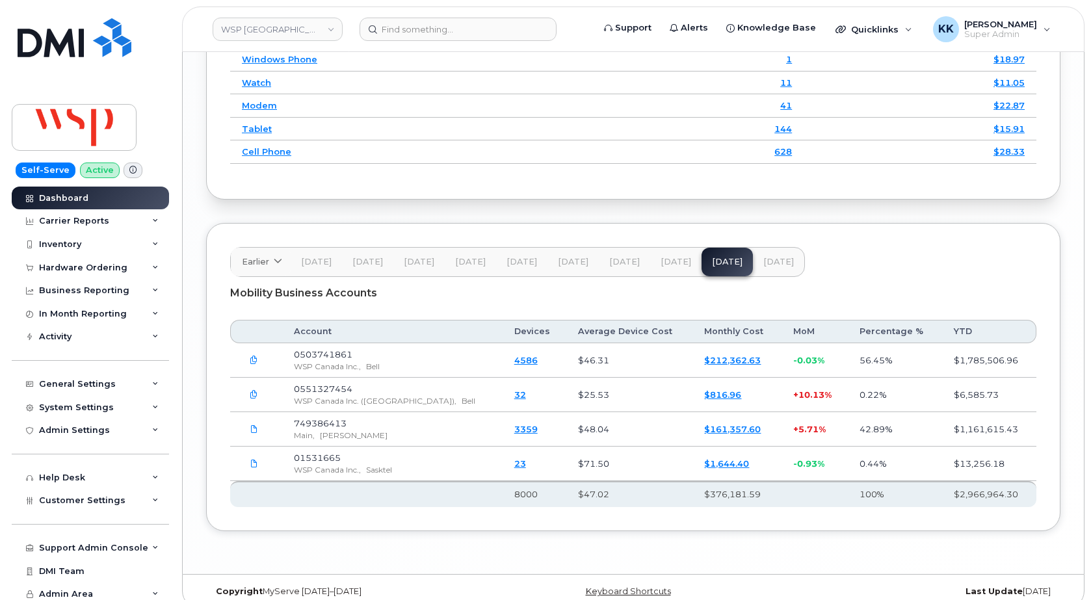
click at [85, 518] on div "Support Admin Console Add New Customer Customer Prospects Emails Sms Messages D…" at bounding box center [92, 535] width 161 height 47
click at [82, 510] on div "Customer Settings" at bounding box center [90, 500] width 157 height 23
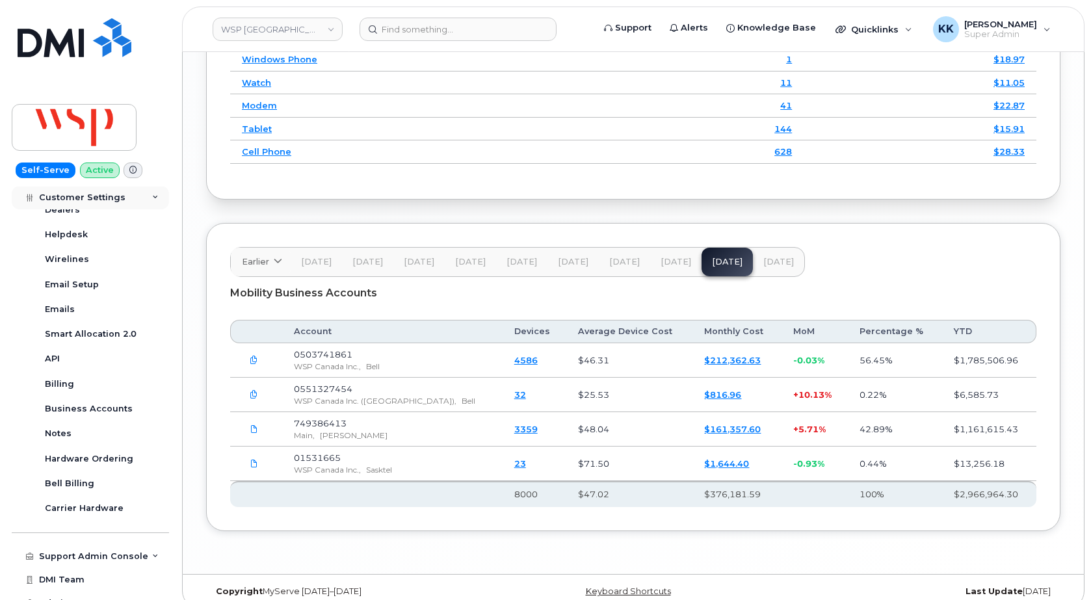
scroll to position [403, 0]
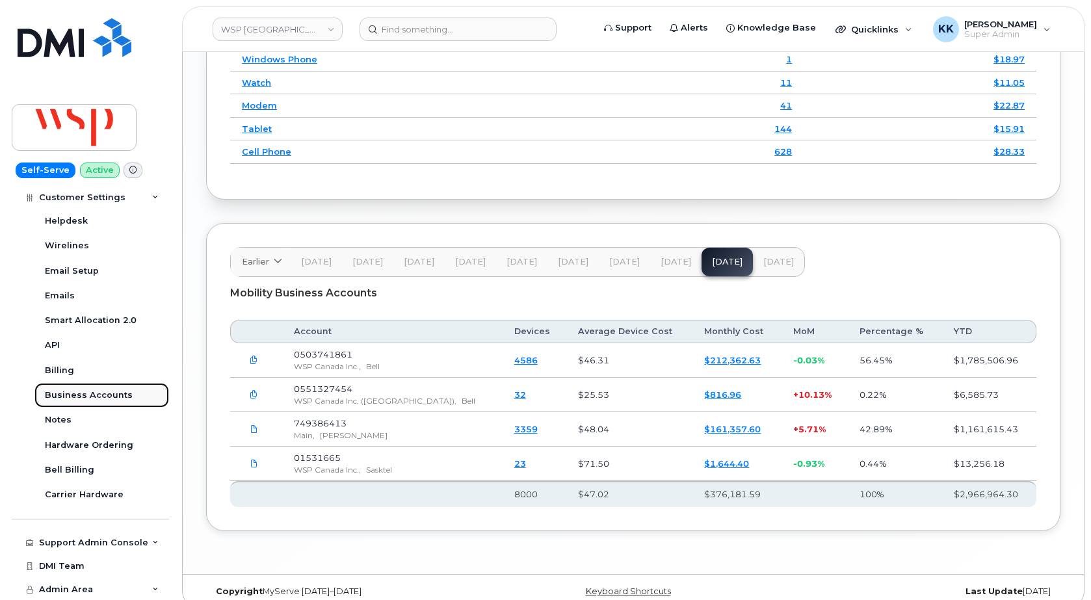
click at [76, 391] on div "Business Accounts" at bounding box center [89, 396] width 88 height 12
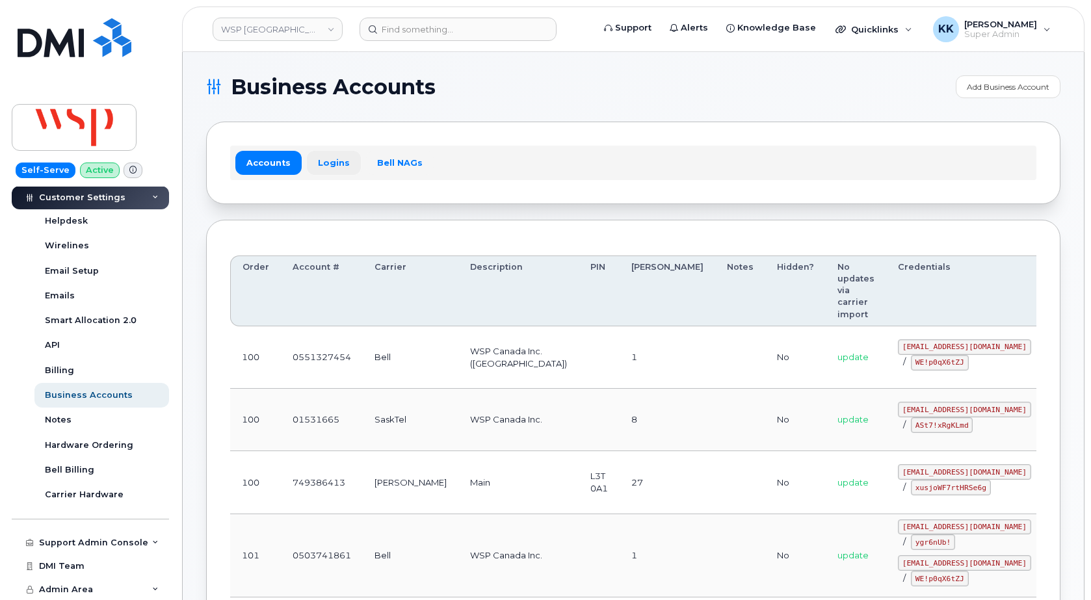
click at [333, 162] on link "Logins" at bounding box center [334, 162] width 54 height 23
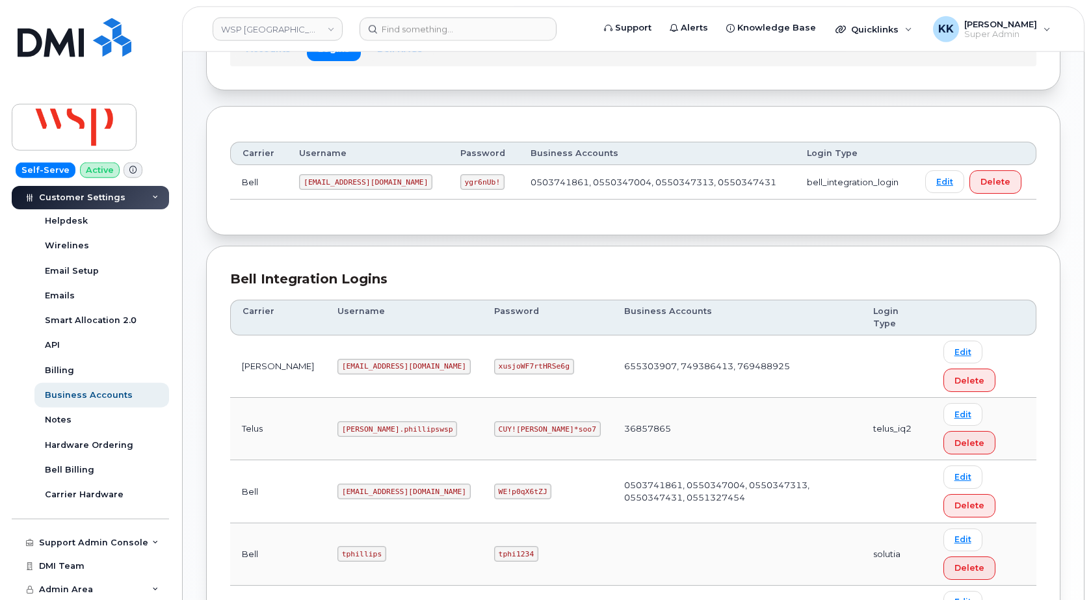
scroll to position [121, 0]
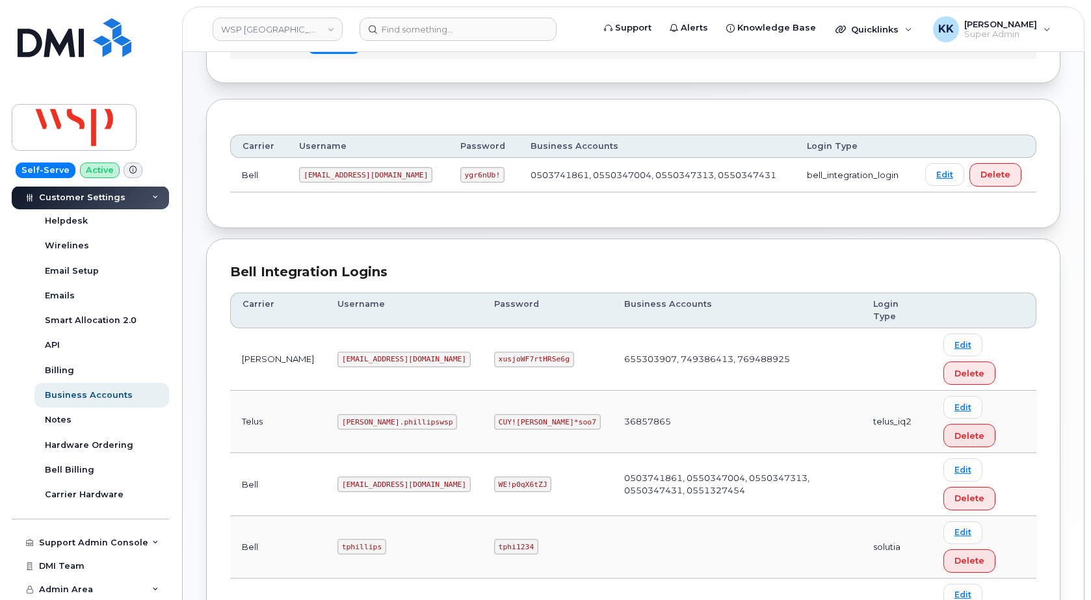
click at [337, 352] on code "wsp@myserve.ca" at bounding box center [403, 360] width 133 height 16
click at [494, 352] on code "xusjoWF7rtHRSe6g" at bounding box center [534, 360] width 80 height 16
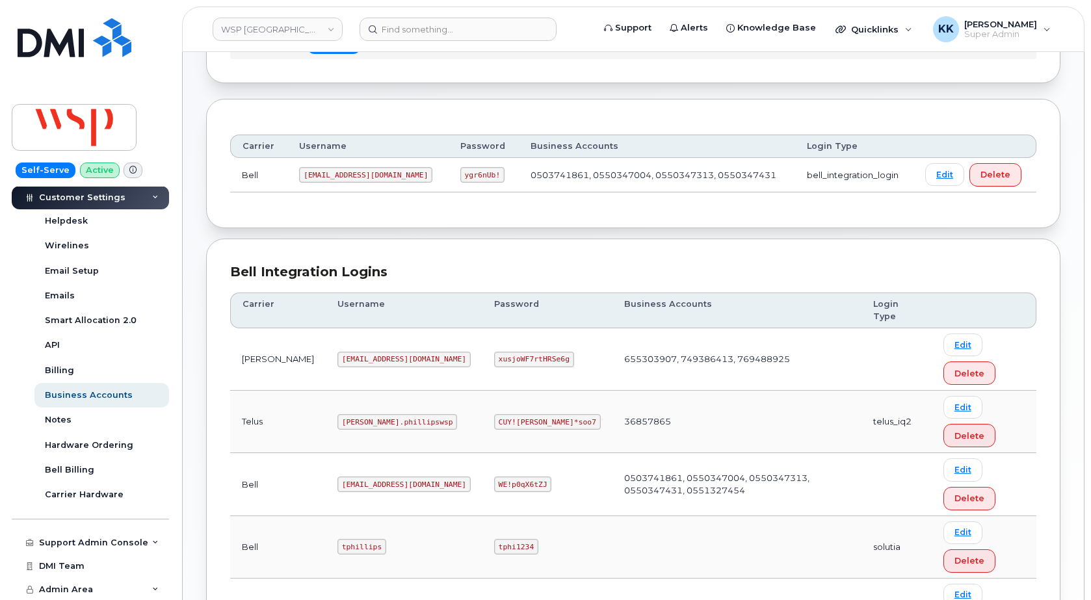
click at [494, 352] on code "xusjoWF7rtHRSe6g" at bounding box center [534, 360] width 80 height 16
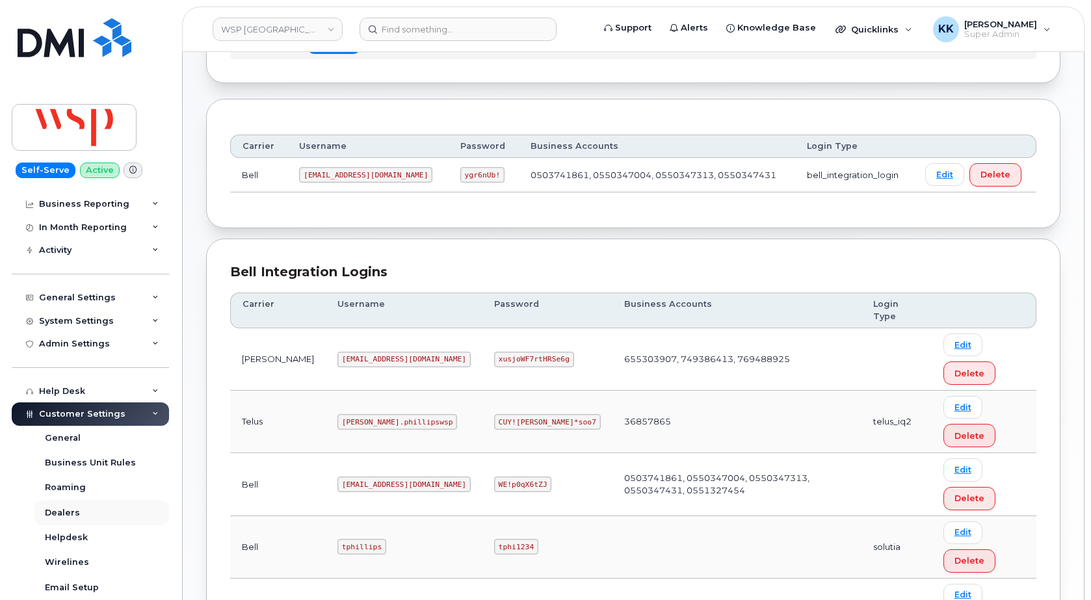
scroll to position [0, 0]
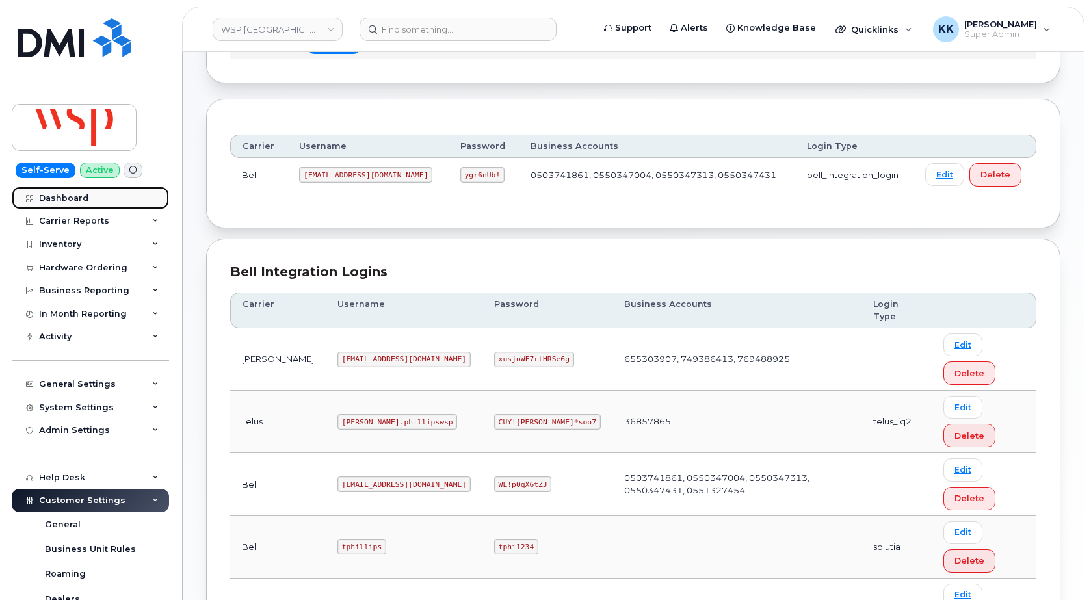
click at [79, 204] on link "Dashboard" at bounding box center [90, 198] width 157 height 23
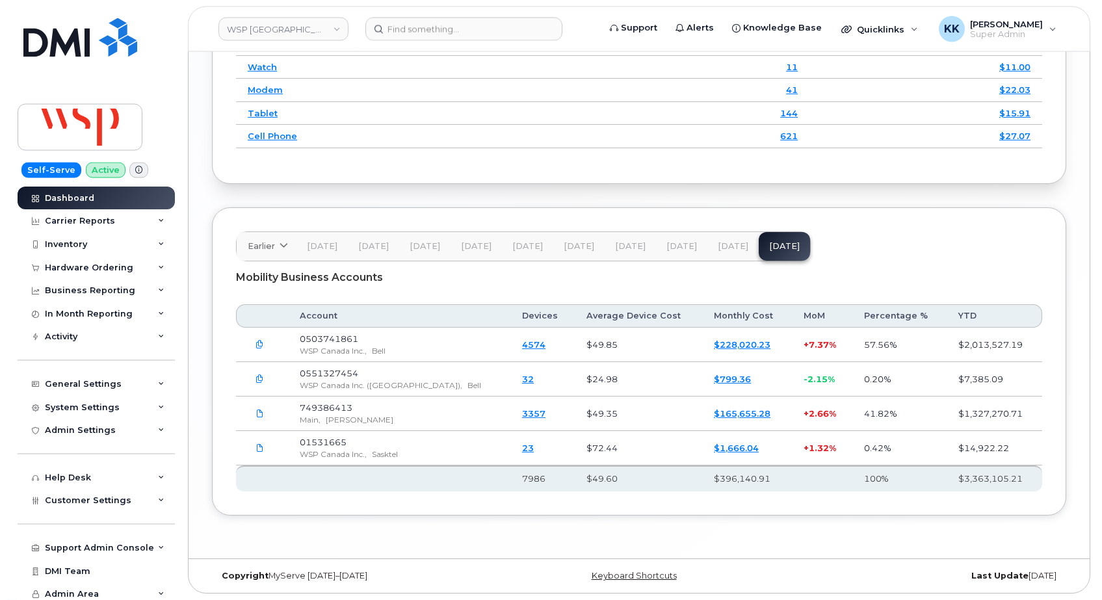
scroll to position [1927, 0]
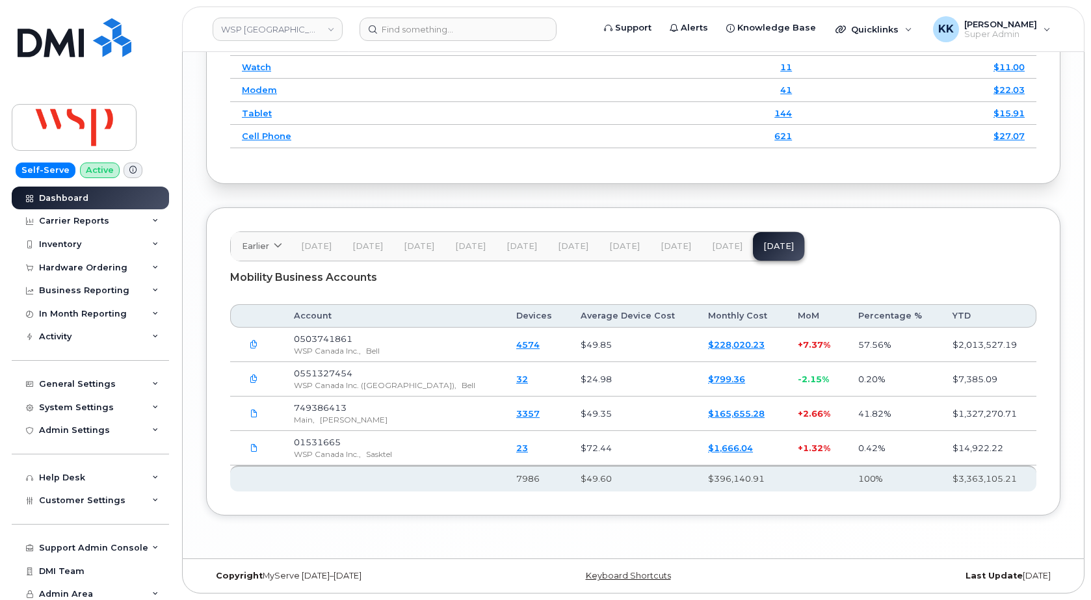
click at [733, 414] on link "$165,655.28" at bounding box center [736, 413] width 57 height 10
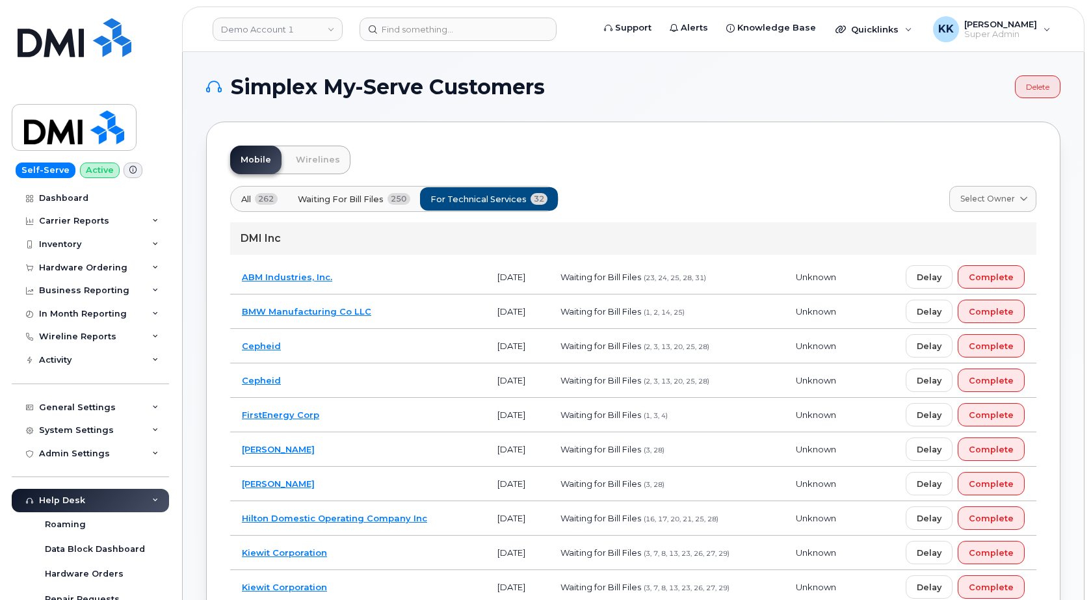
scroll to position [199, 0]
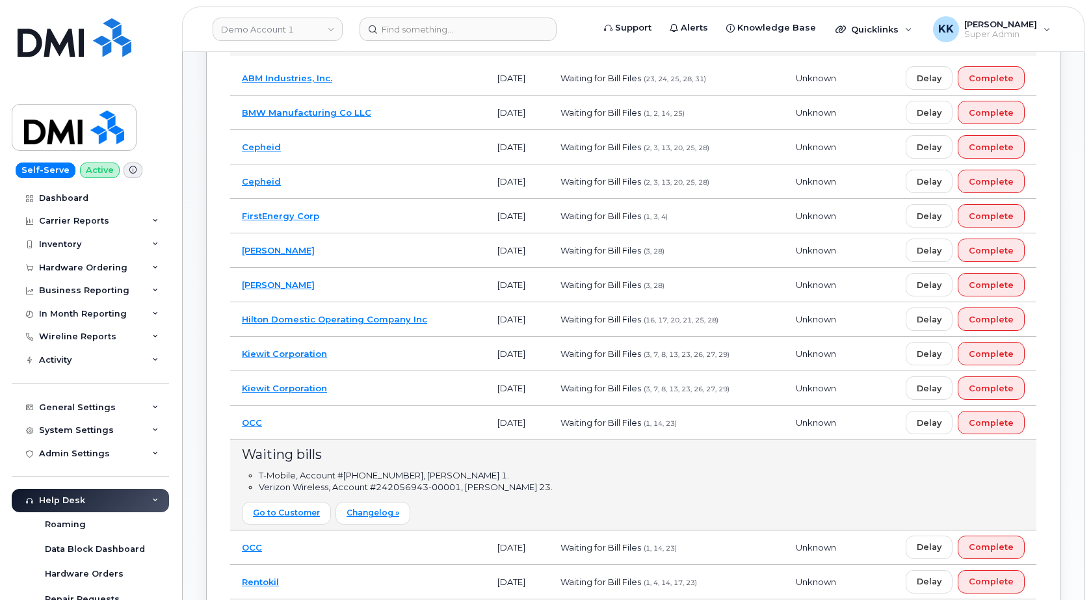
click at [337, 425] on td "OCC" at bounding box center [358, 423] width 256 height 34
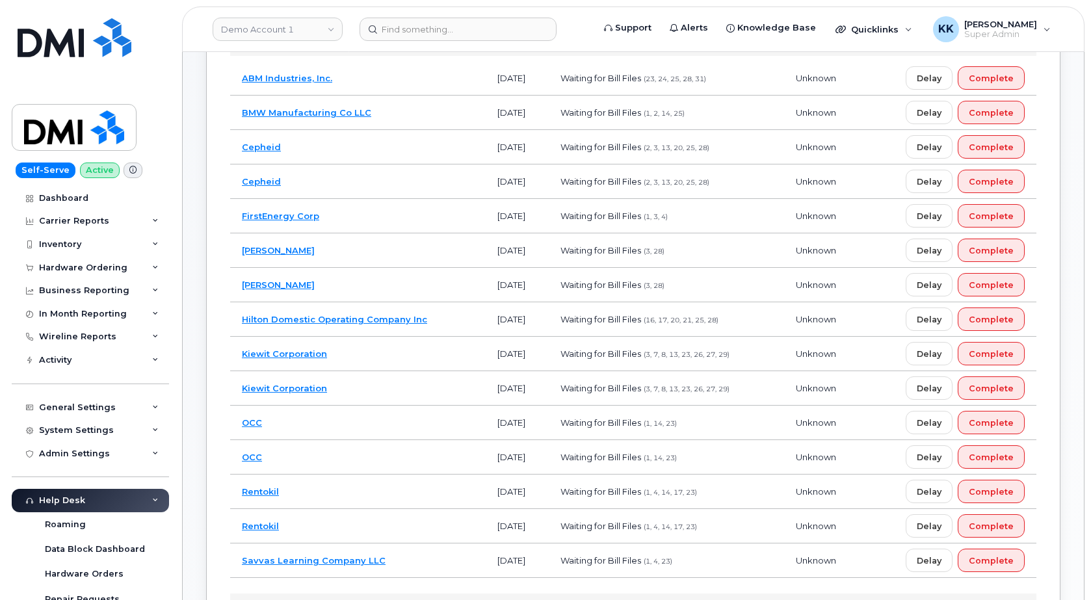
click at [410, 356] on td "Kiewit Corporation" at bounding box center [358, 354] width 256 height 34
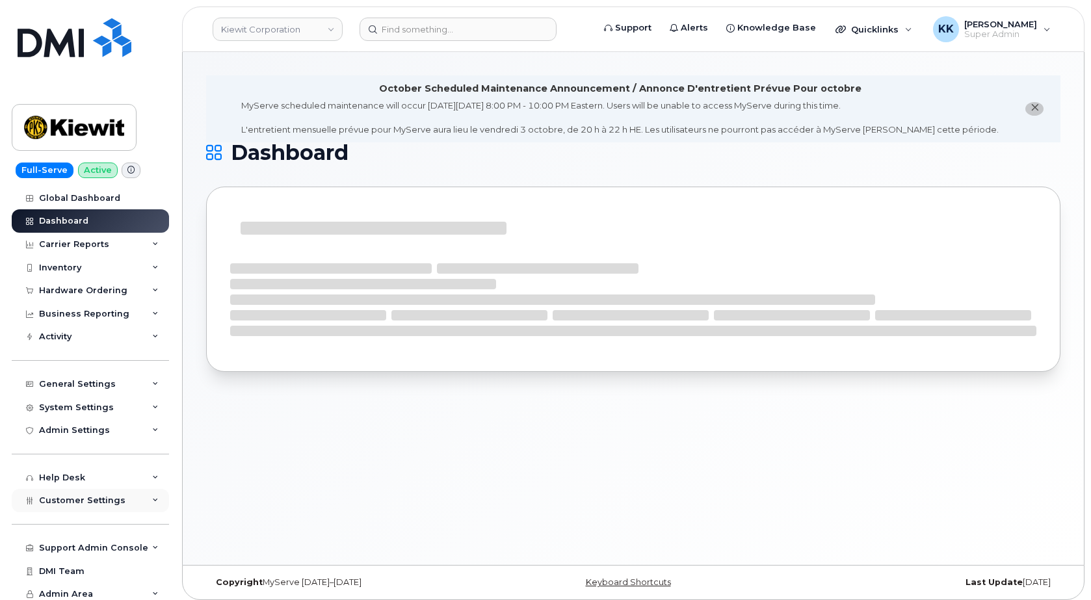
click at [88, 511] on div "Customer Settings" at bounding box center [90, 500] width 157 height 23
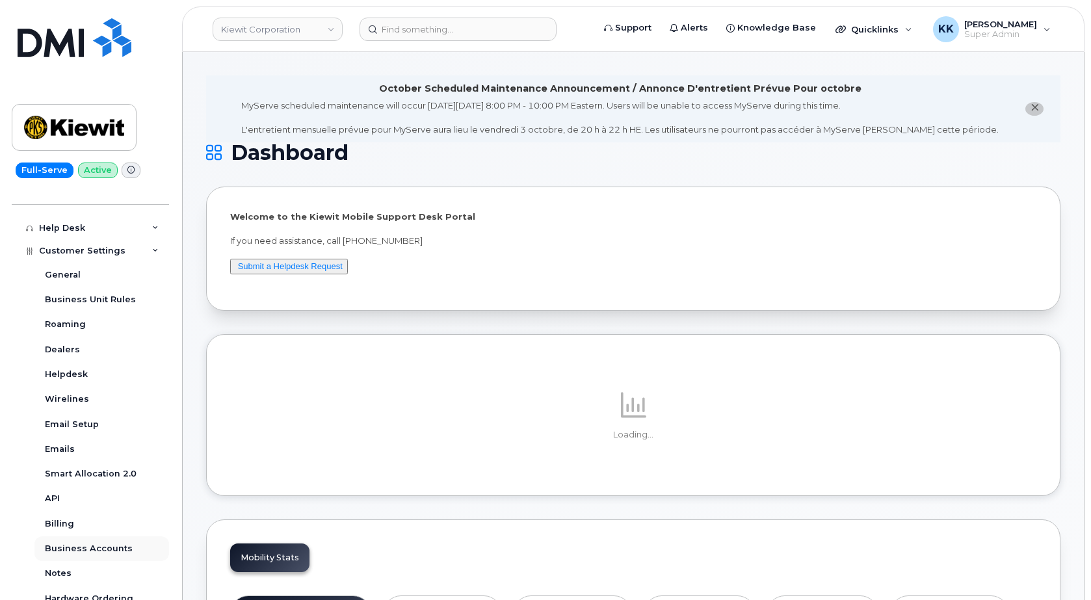
scroll to position [312, 0]
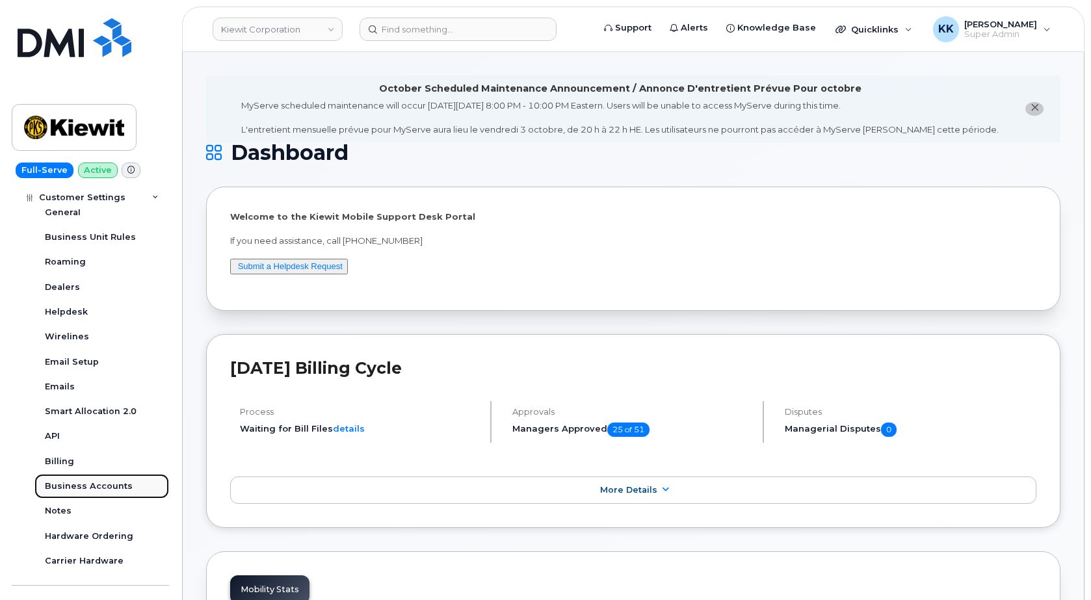
click at [98, 491] on div "Business Accounts" at bounding box center [89, 487] width 88 height 12
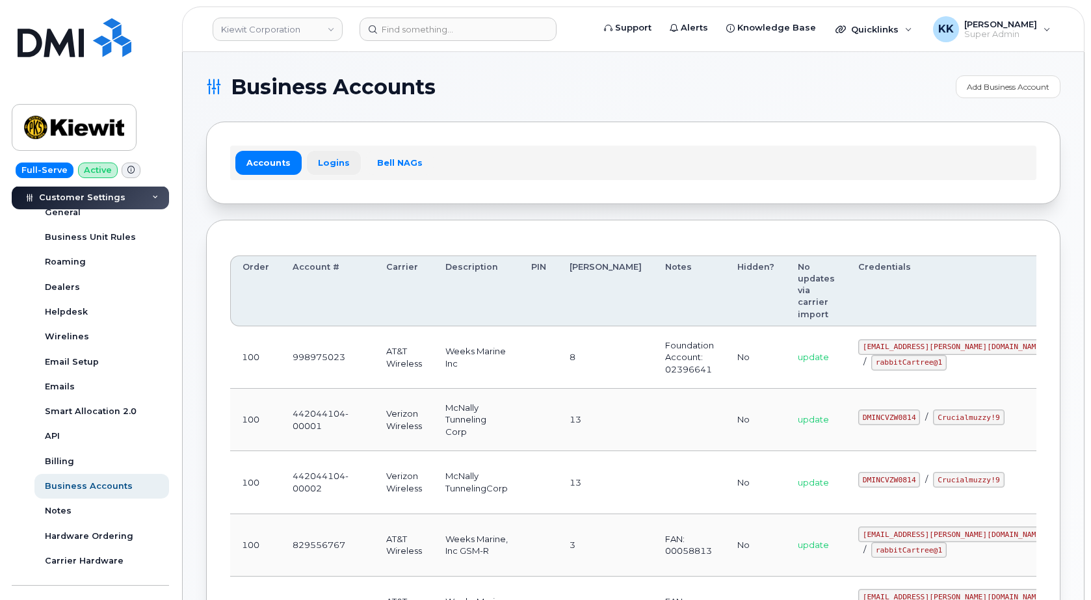
click at [327, 166] on link "Logins" at bounding box center [334, 162] width 54 height 23
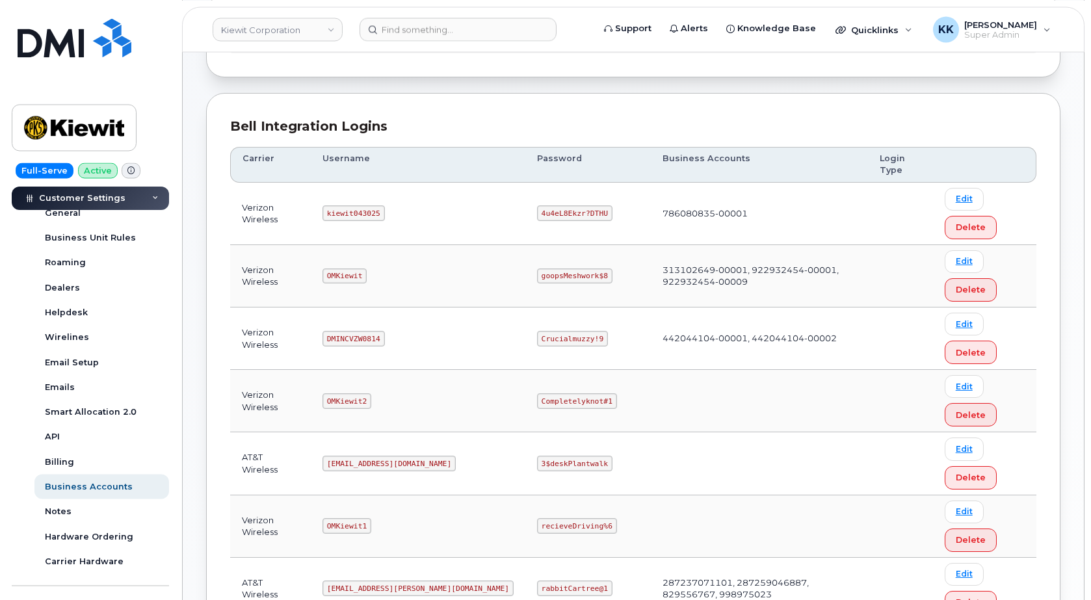
scroll to position [133, 0]
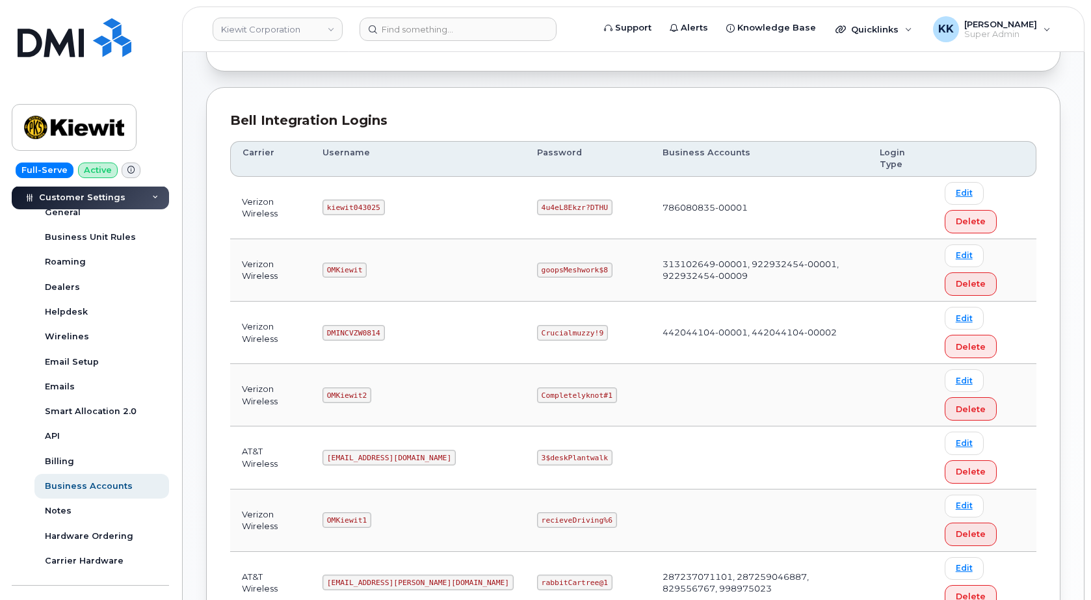
click at [358, 273] on code "OMKiewit" at bounding box center [345, 271] width 44 height 16
copy code "OMKiewit"
click at [537, 268] on code "goopsMeshwork$8" at bounding box center [574, 271] width 75 height 16
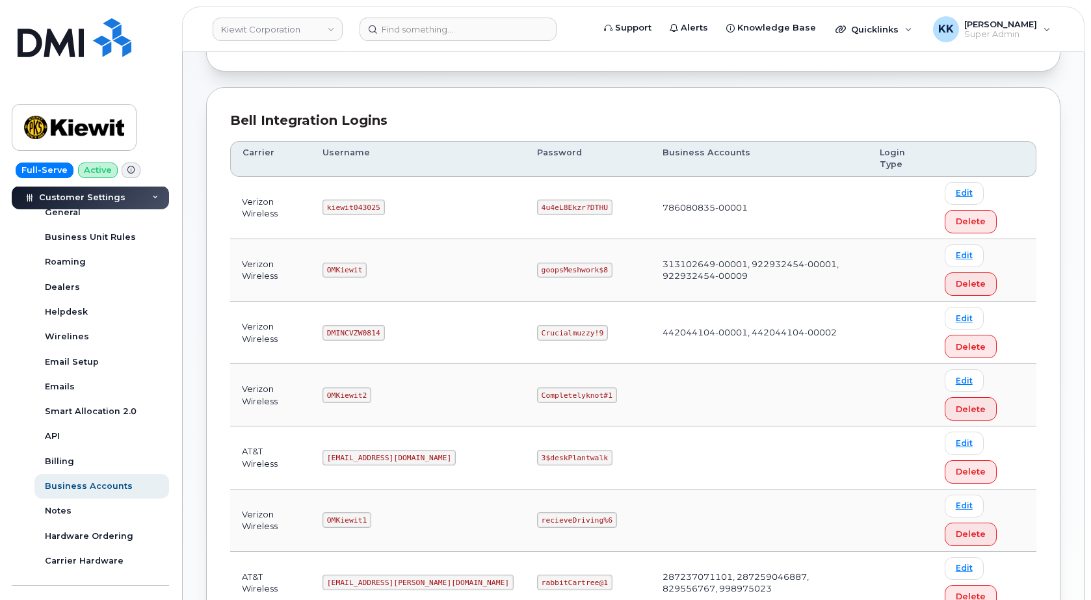
click at [537, 268] on code "goopsMeshwork$8" at bounding box center [574, 271] width 75 height 16
